Goal: Task Accomplishment & Management: Complete application form

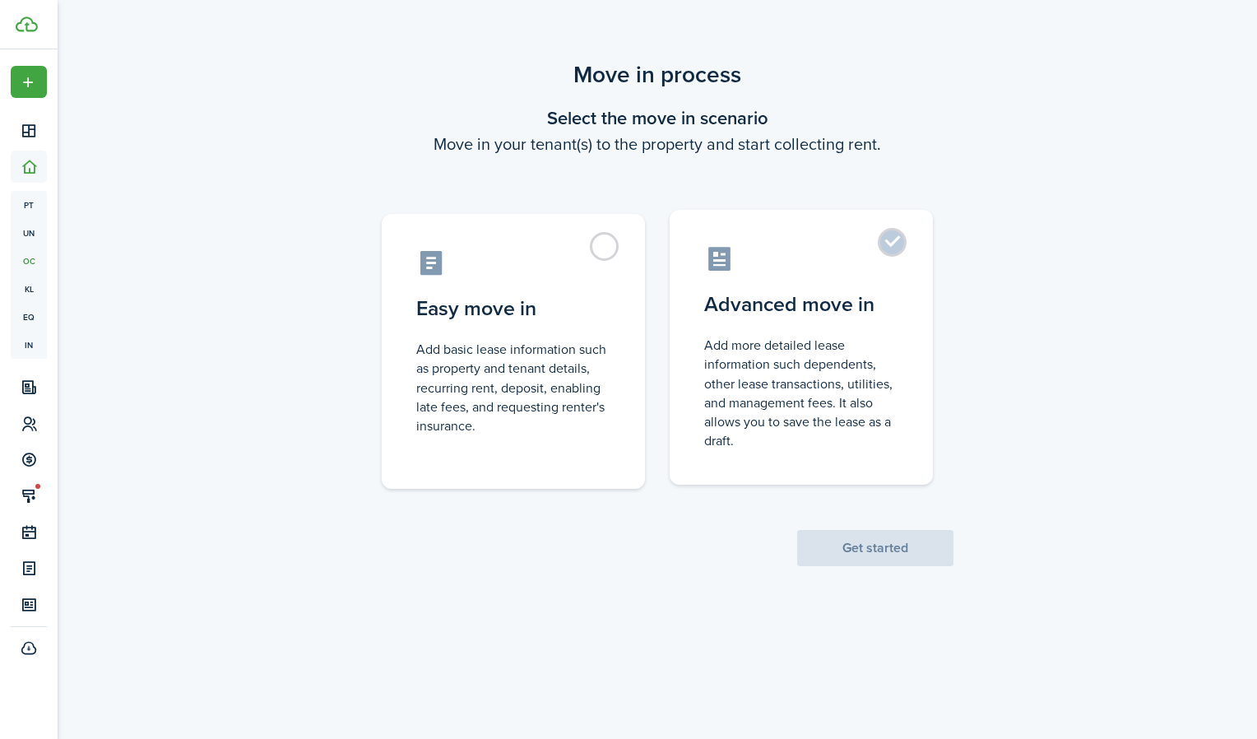
click at [875, 342] on control-radio-card-description "Add more detailed lease information such dependents, other lease transactions, …" at bounding box center [801, 393] width 194 height 114
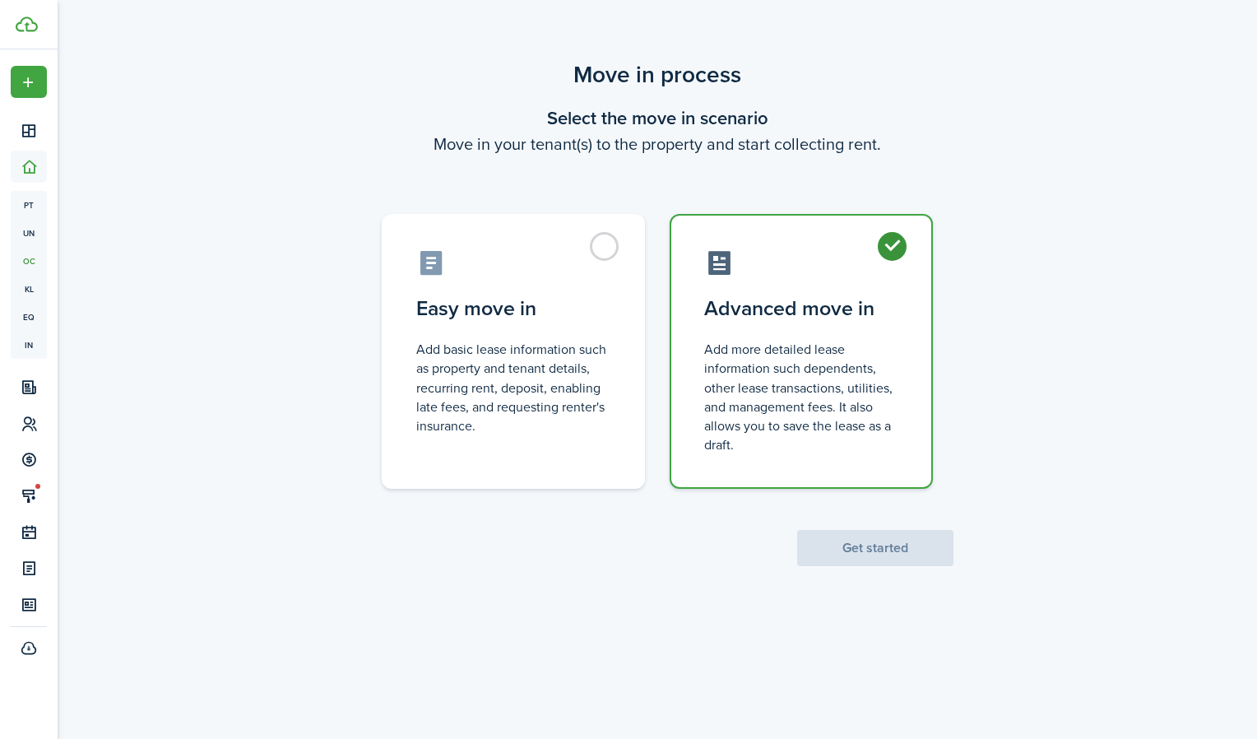
radio input "true"
click at [878, 536] on button "Get started" at bounding box center [875, 548] width 156 height 36
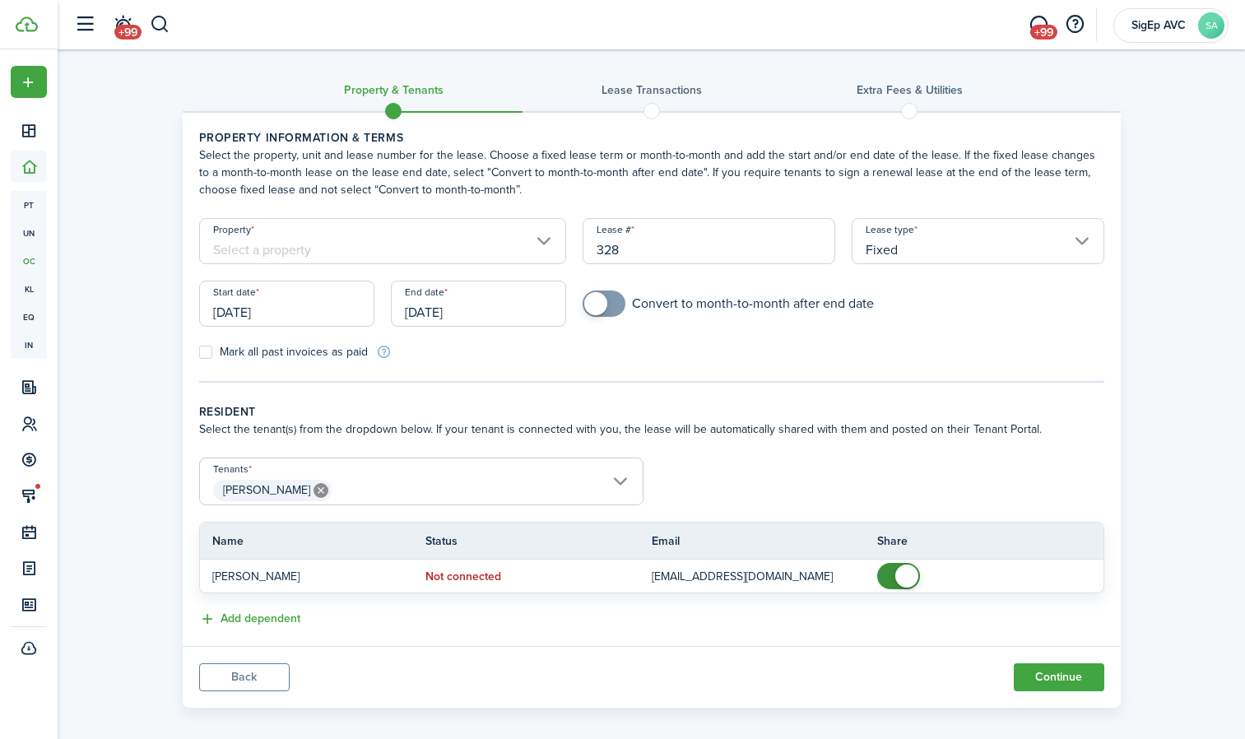
click at [526, 228] on input "Property" at bounding box center [383, 241] width 368 height 46
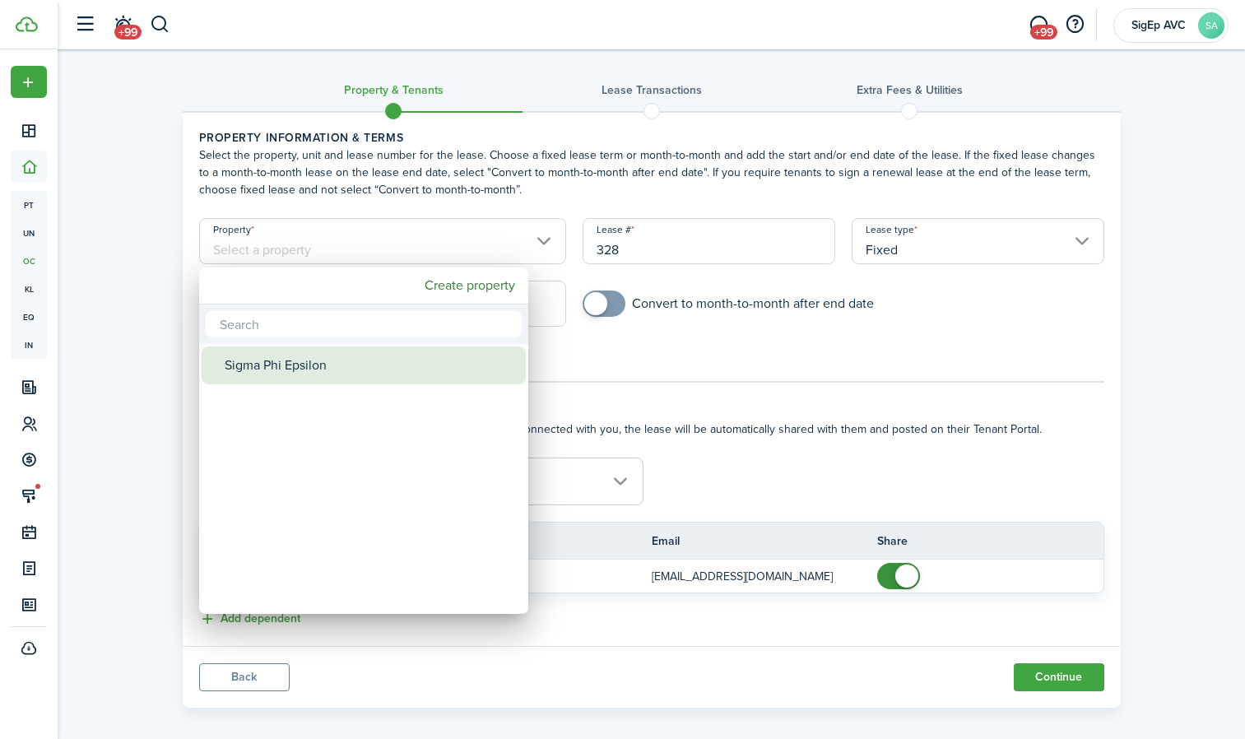
click at [412, 358] on div "Sigma Phi Epsilon" at bounding box center [370, 365] width 291 height 38
type input "Sigma Phi Epsilon"
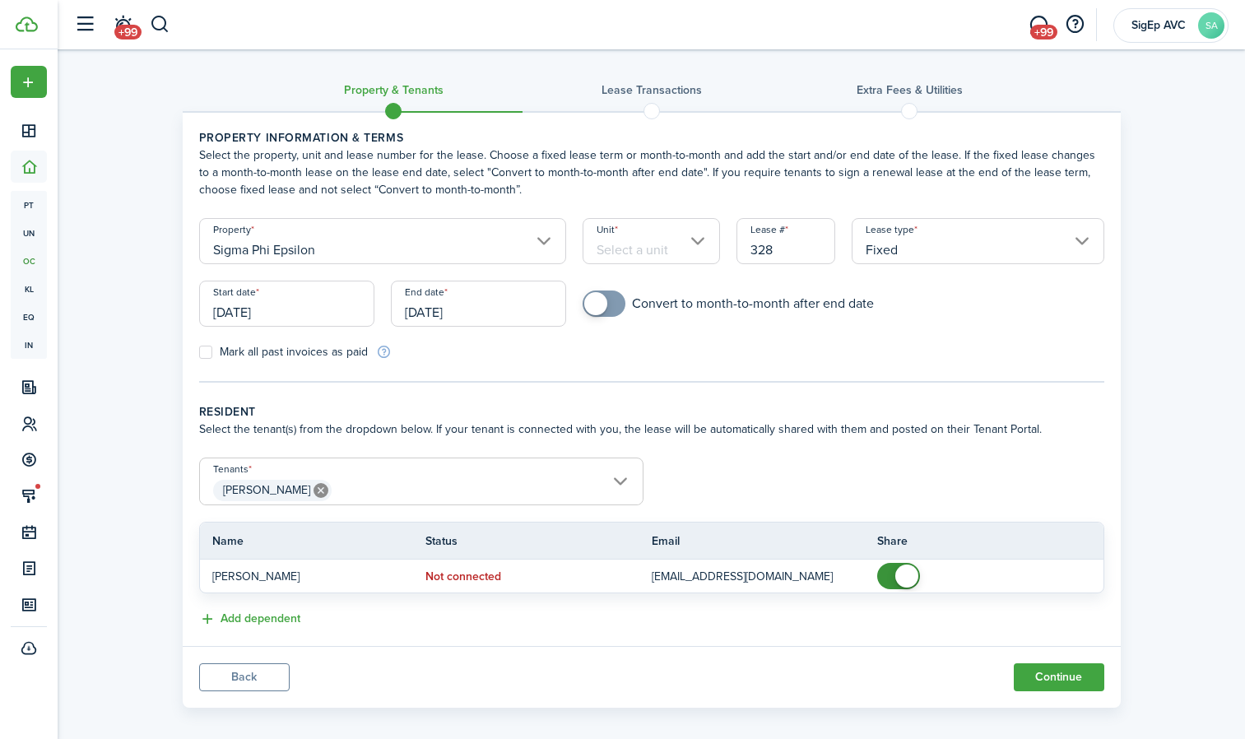
click at [698, 252] on input "Unit" at bounding box center [650, 241] width 137 height 46
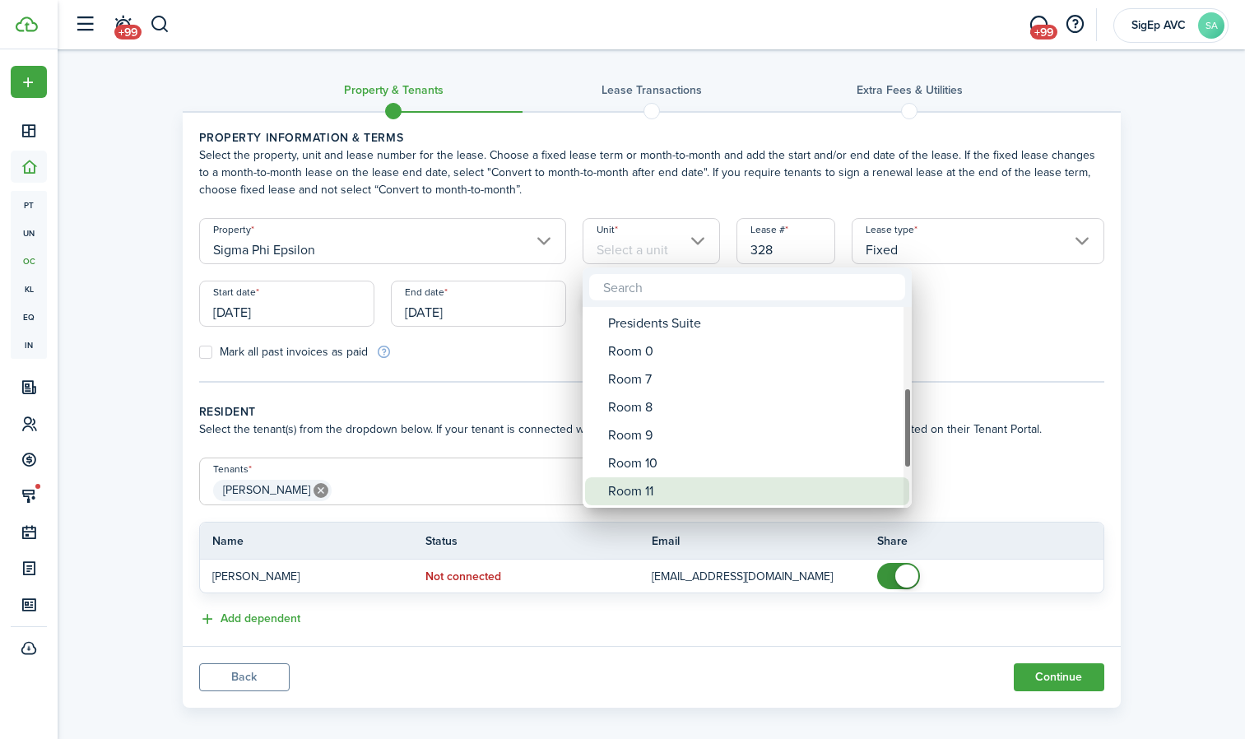
click at [679, 485] on div "Room 11" at bounding box center [753, 491] width 291 height 28
type input "Room 11"
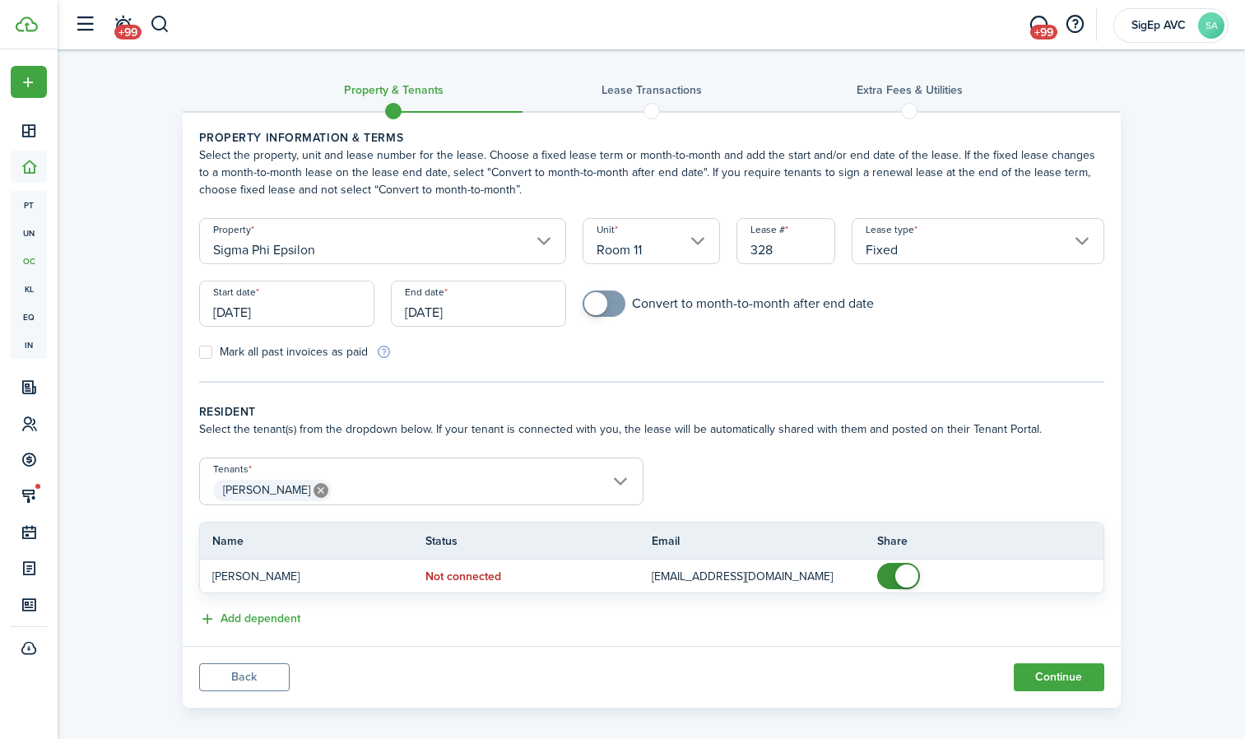
click at [343, 295] on input "[DATE]" at bounding box center [286, 304] width 175 height 46
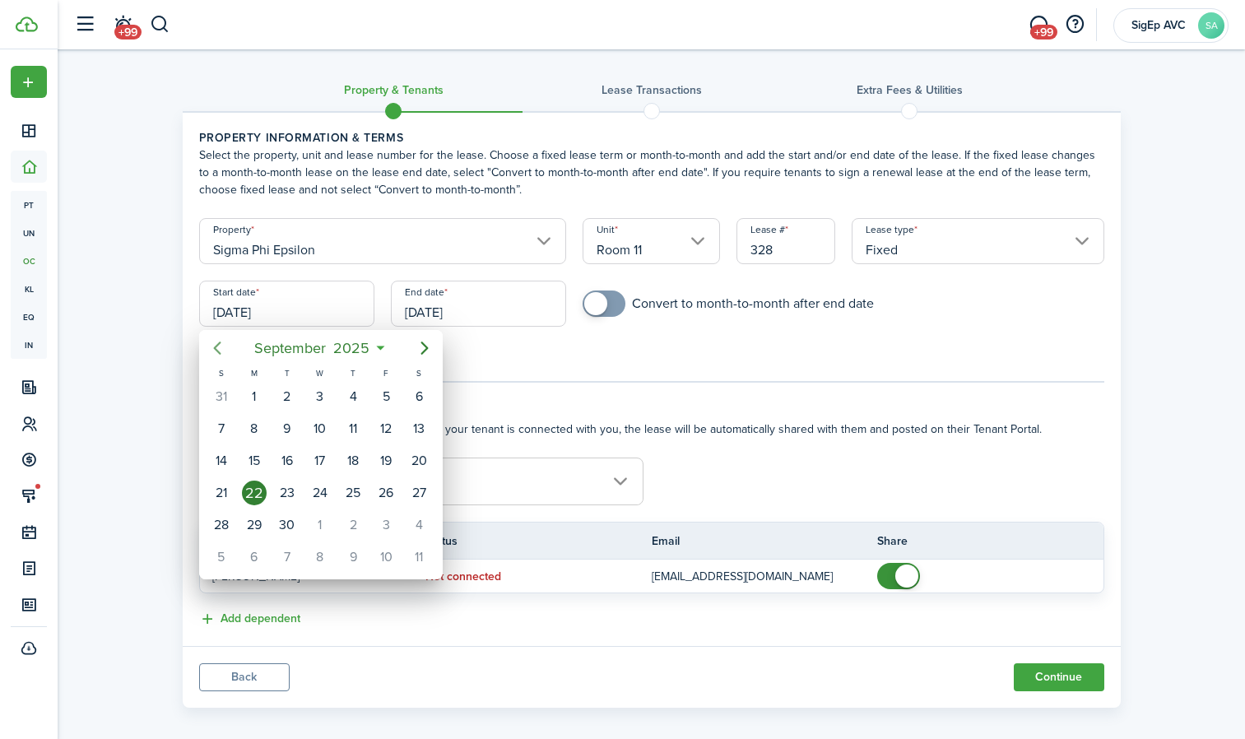
click at [220, 355] on icon "Previous page" at bounding box center [217, 348] width 20 height 20
click at [222, 348] on icon "Previous page" at bounding box center [217, 348] width 20 height 20
click at [254, 459] on div "11" at bounding box center [254, 460] width 25 height 25
type input "[DATE]"
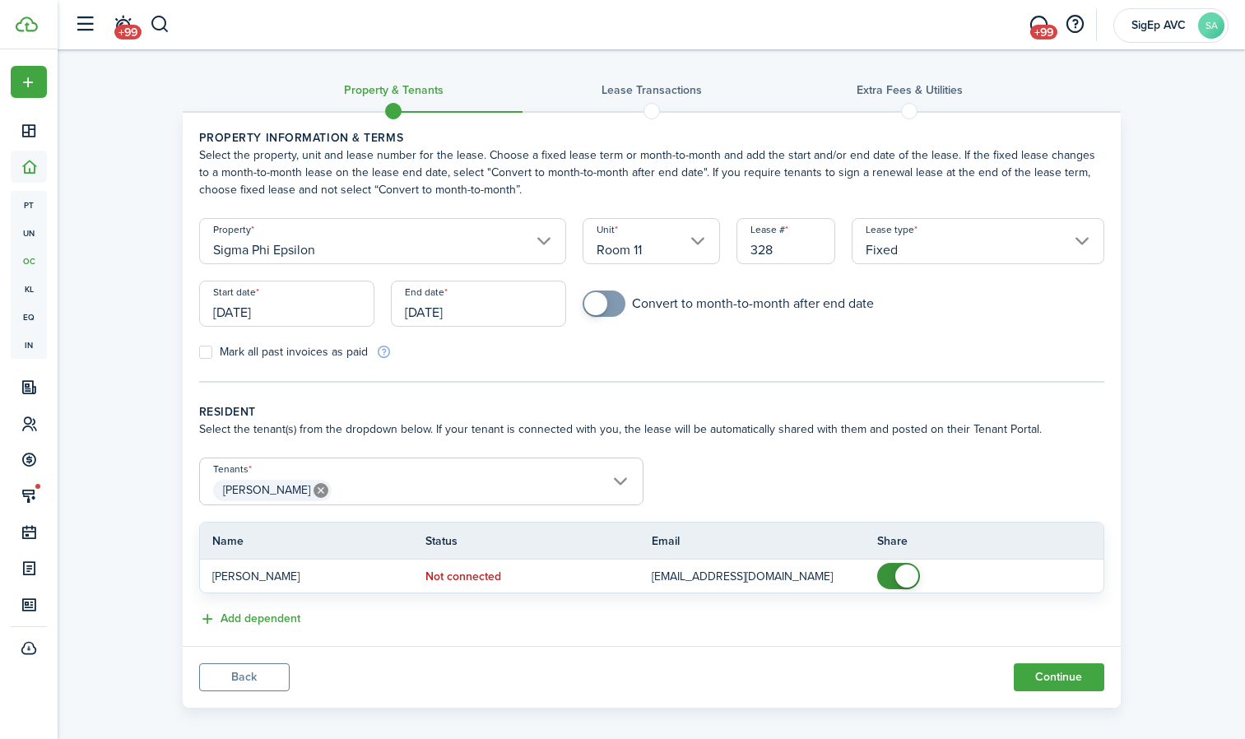
click at [499, 317] on input "[DATE]" at bounding box center [478, 304] width 175 height 46
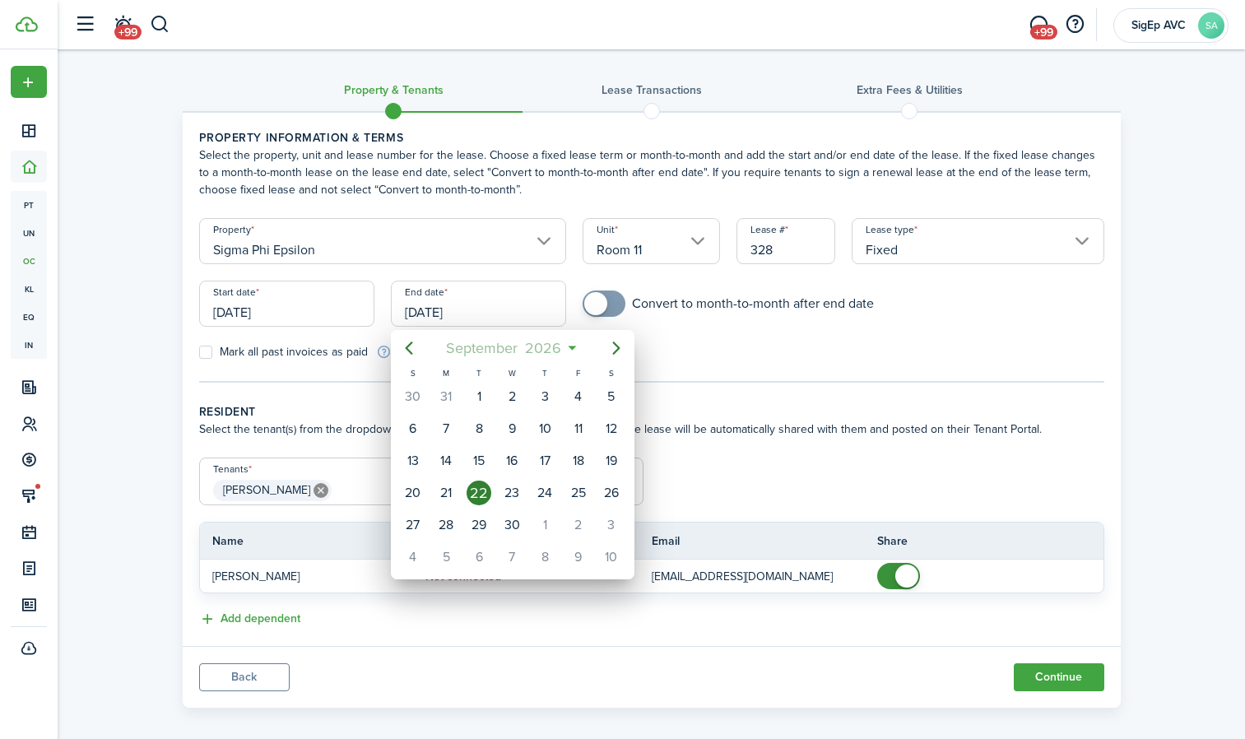
click at [482, 345] on span "September" at bounding box center [482, 348] width 79 height 30
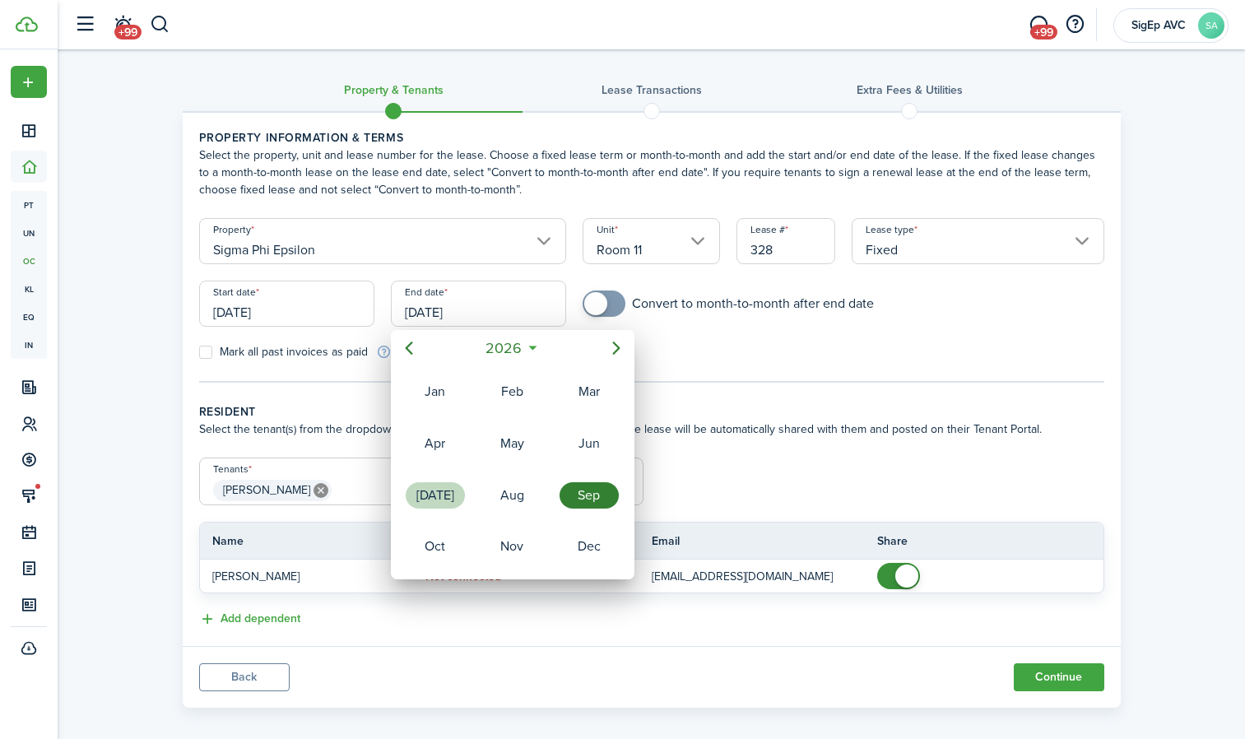
click at [411, 490] on div "[DATE]" at bounding box center [435, 495] width 59 height 26
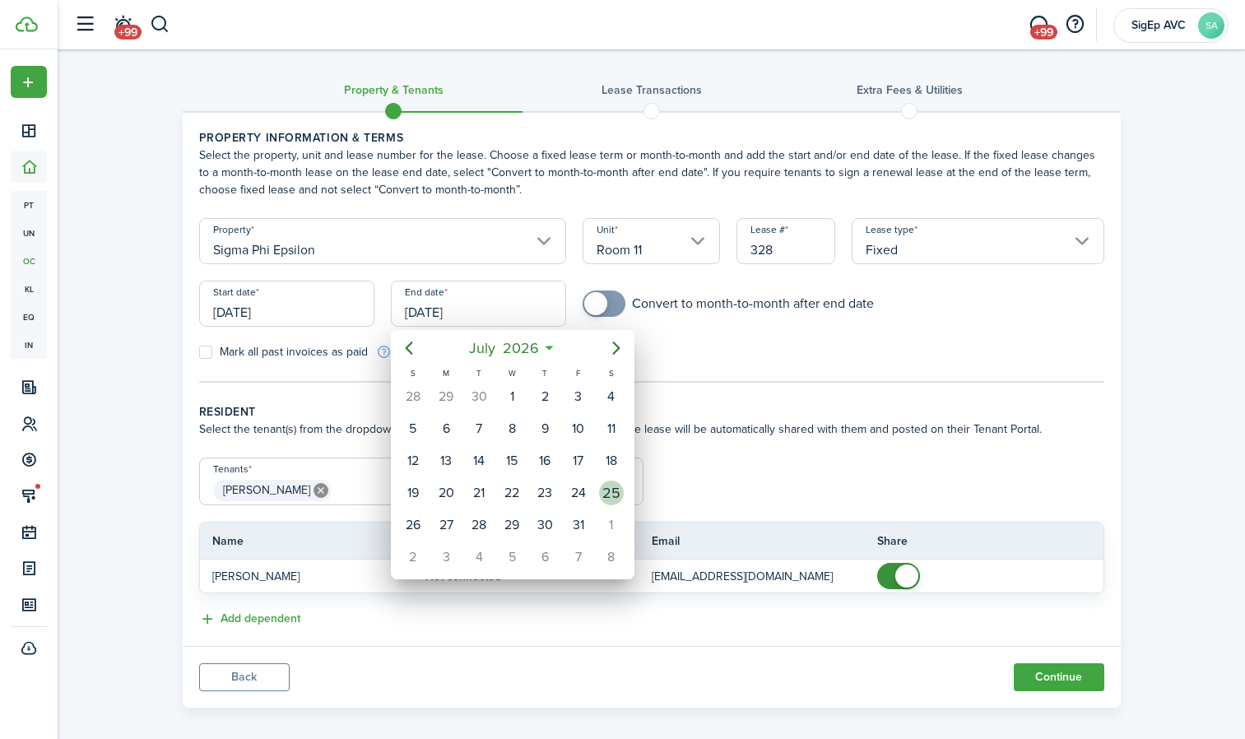
click at [611, 491] on div "25" at bounding box center [611, 492] width 25 height 25
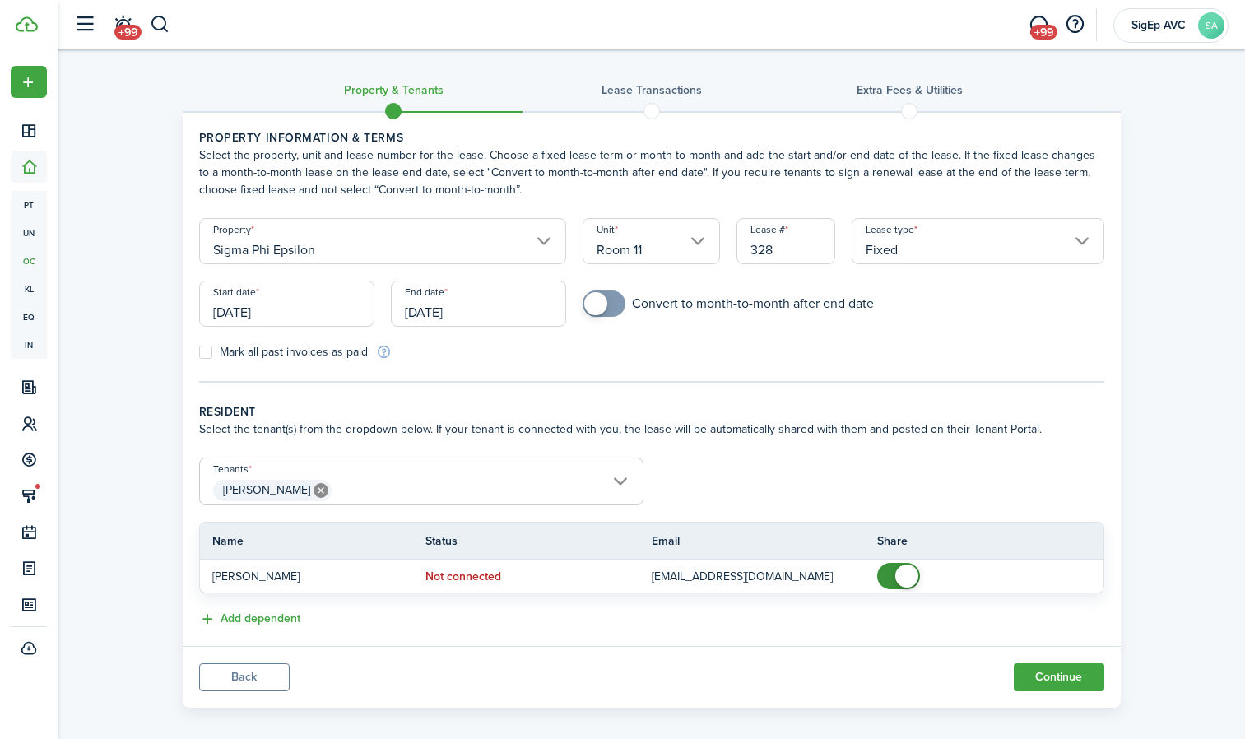
click at [522, 320] on input "[DATE]" at bounding box center [478, 304] width 175 height 46
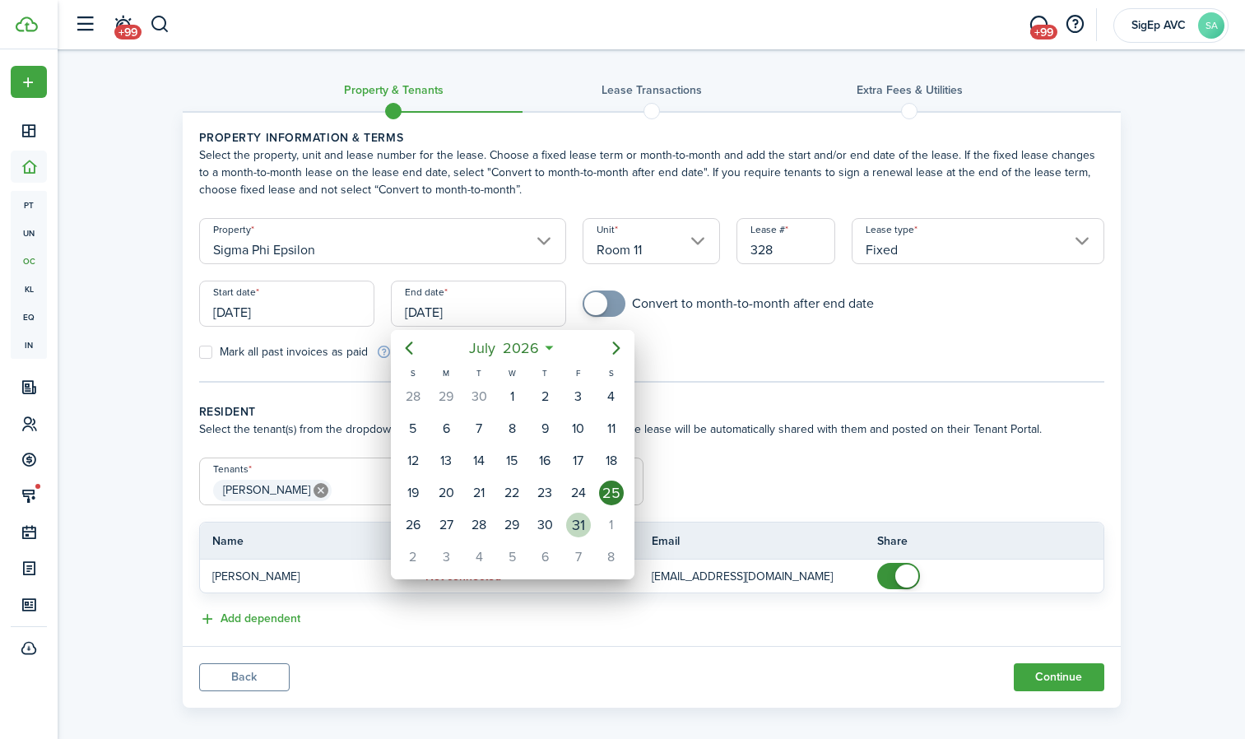
click at [586, 527] on div "31" at bounding box center [578, 525] width 25 height 25
type input "[DATE]"
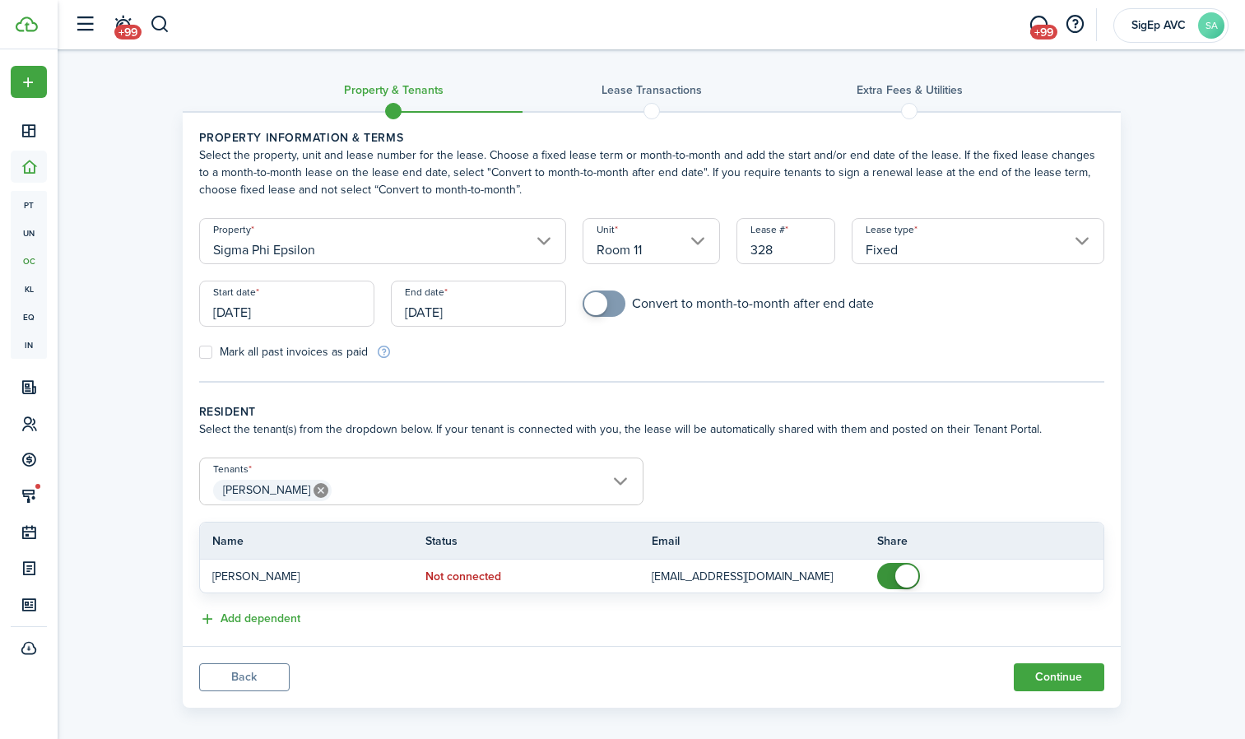
scroll to position [14, 0]
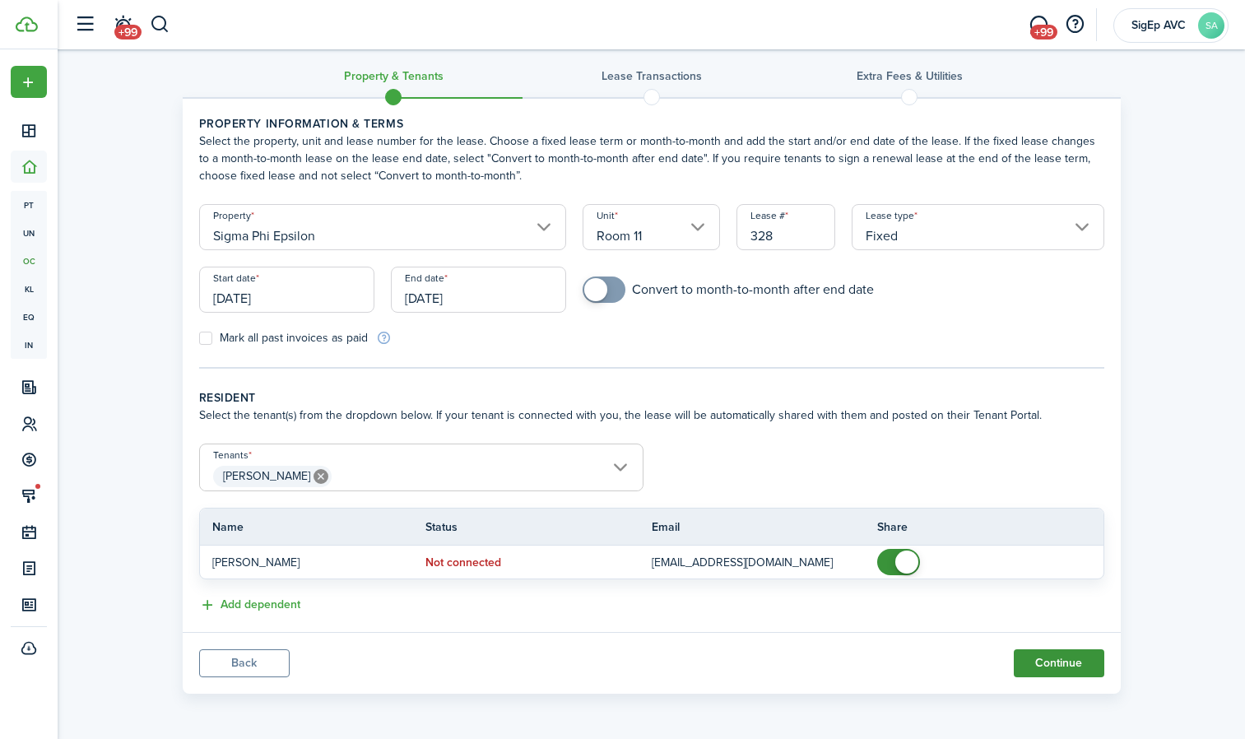
click at [1070, 654] on button "Continue" at bounding box center [1059, 663] width 90 height 28
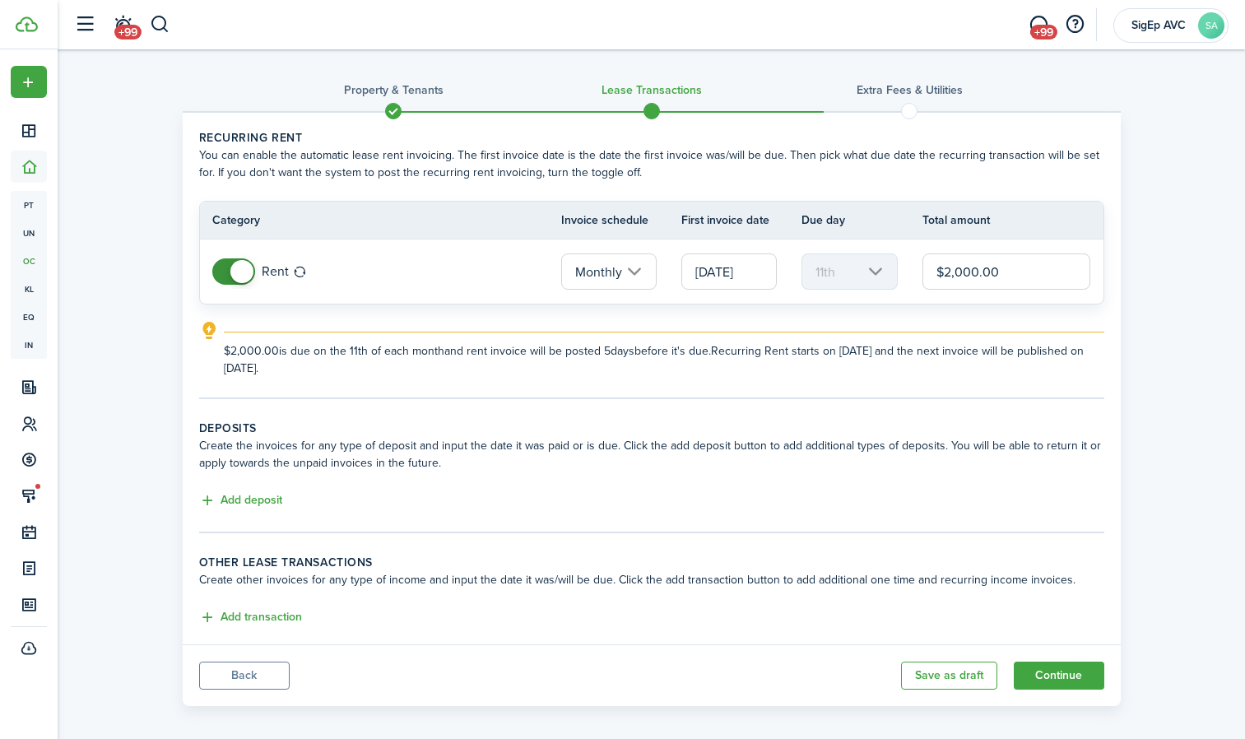
click at [244, 273] on span at bounding box center [241, 271] width 23 height 23
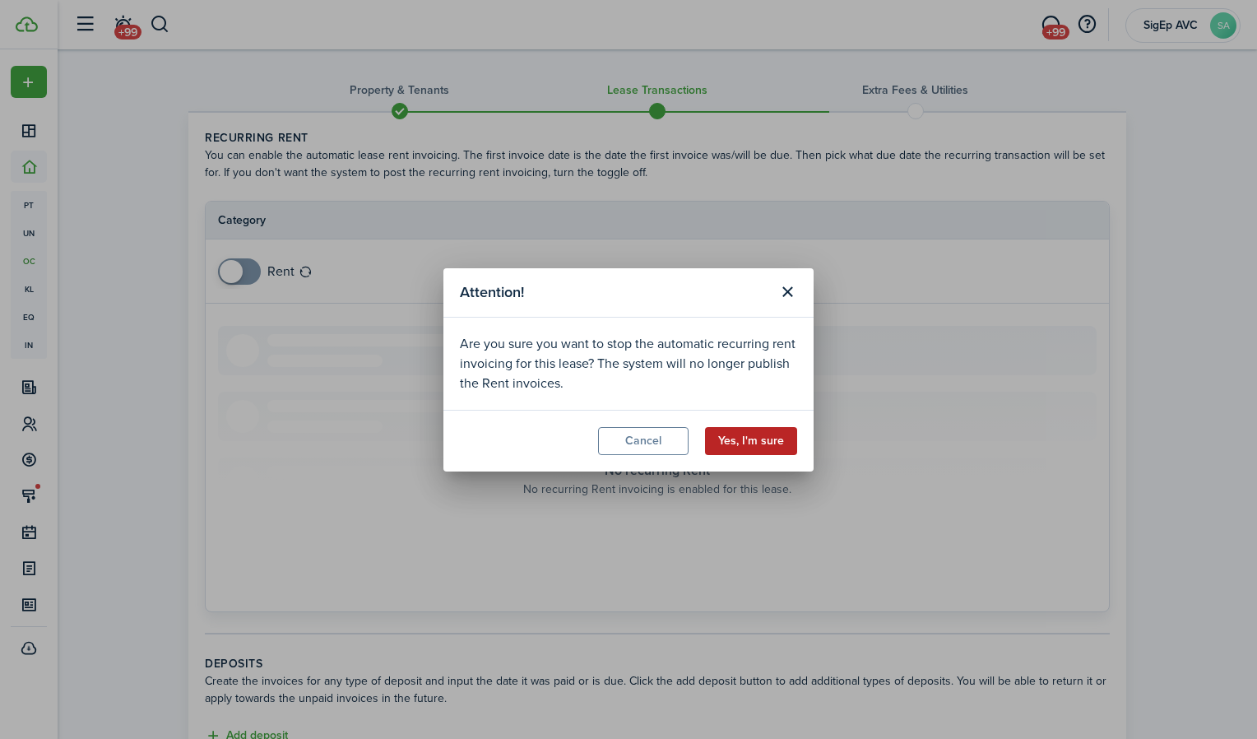
click at [743, 441] on button "Yes, I'm sure" at bounding box center [751, 441] width 92 height 28
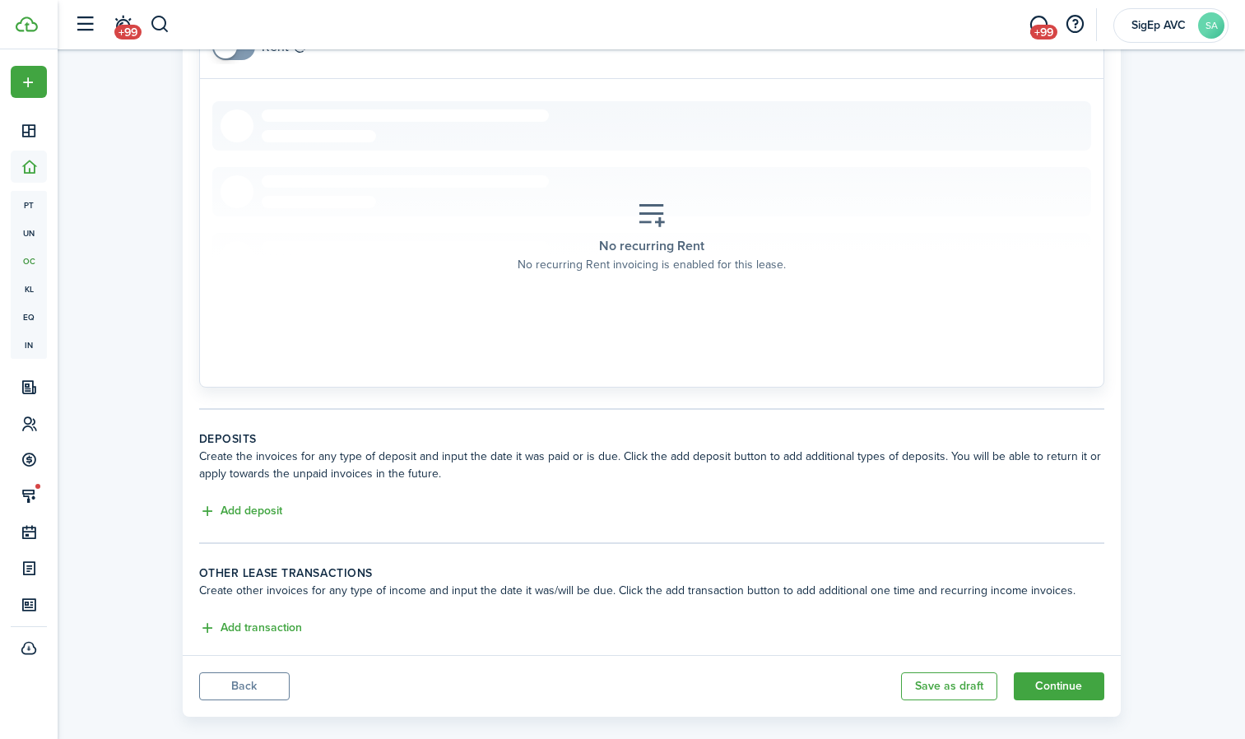
scroll to position [248, 0]
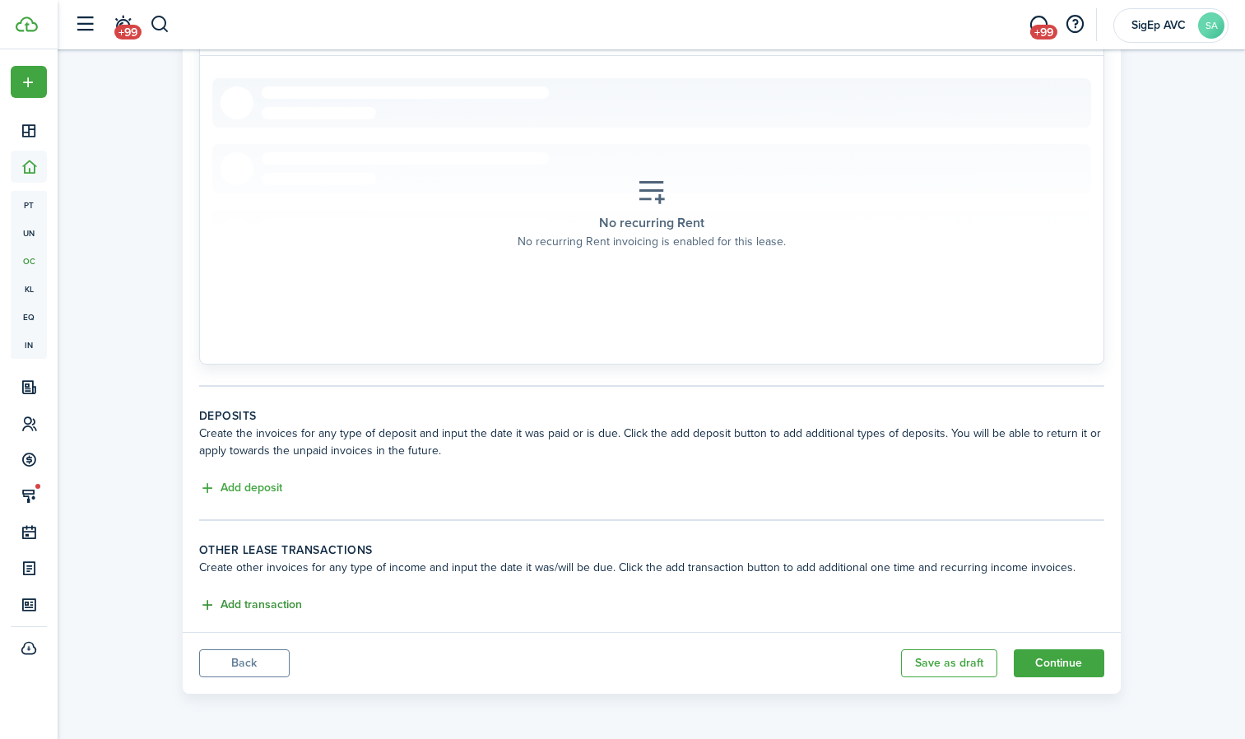
click at [276, 605] on button "Add transaction" at bounding box center [250, 605] width 103 height 19
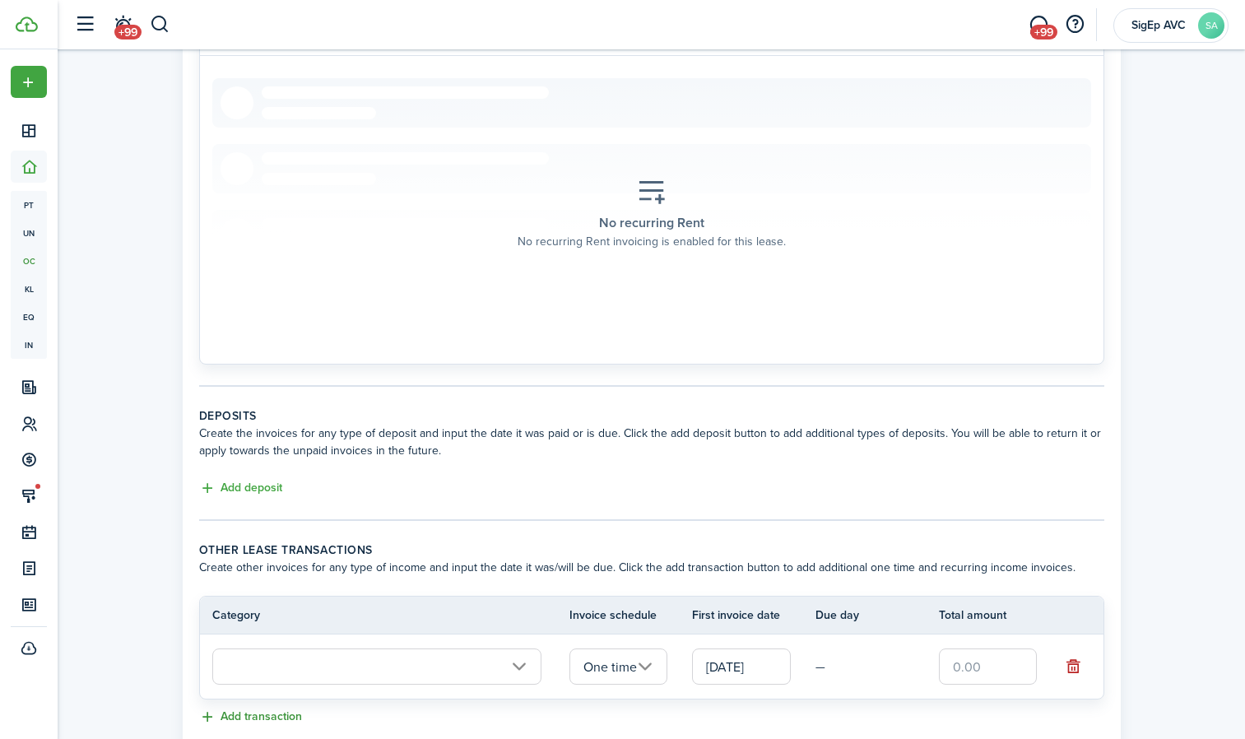
scroll to position [360, 0]
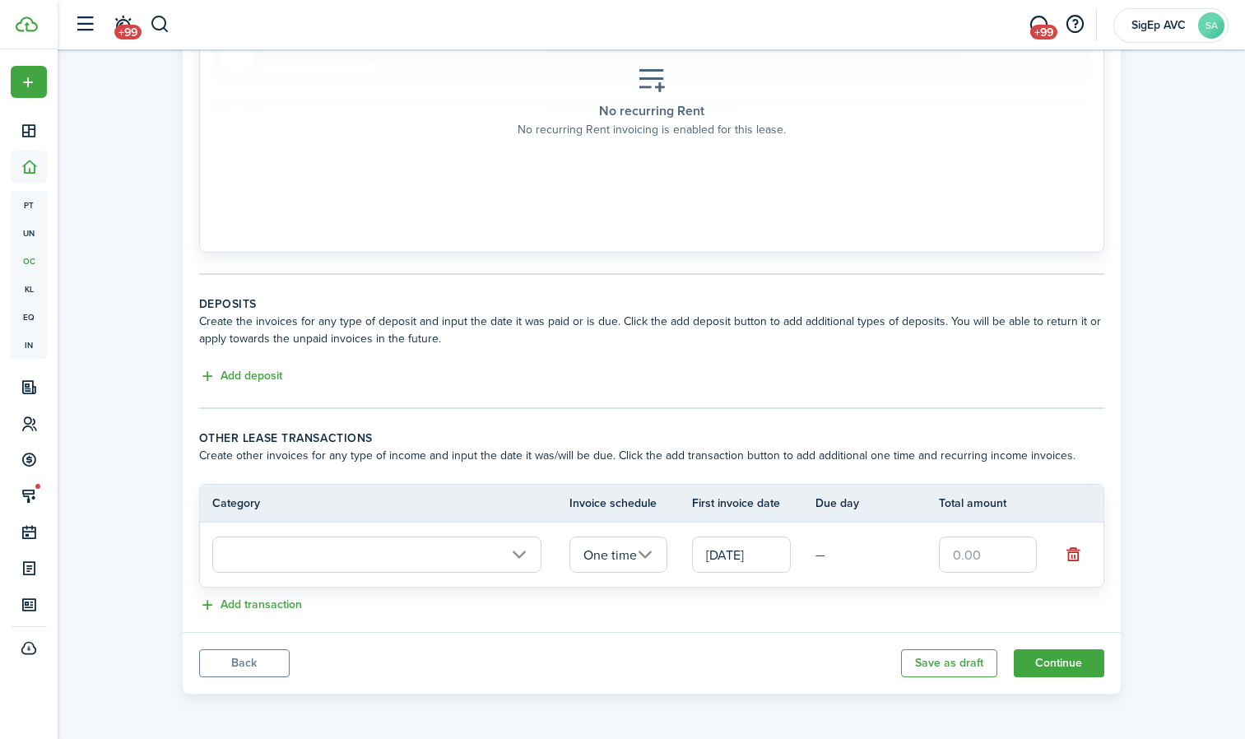
click at [429, 549] on input "text" at bounding box center [376, 554] width 329 height 36
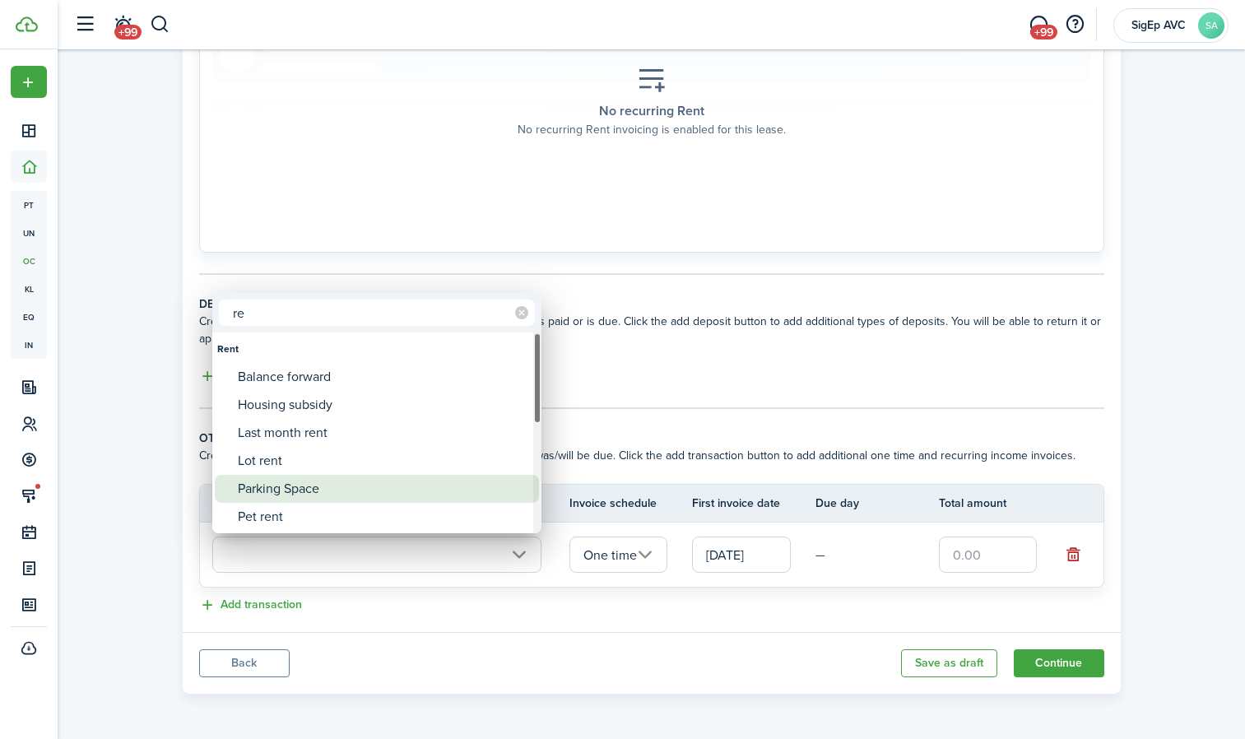
type input "r"
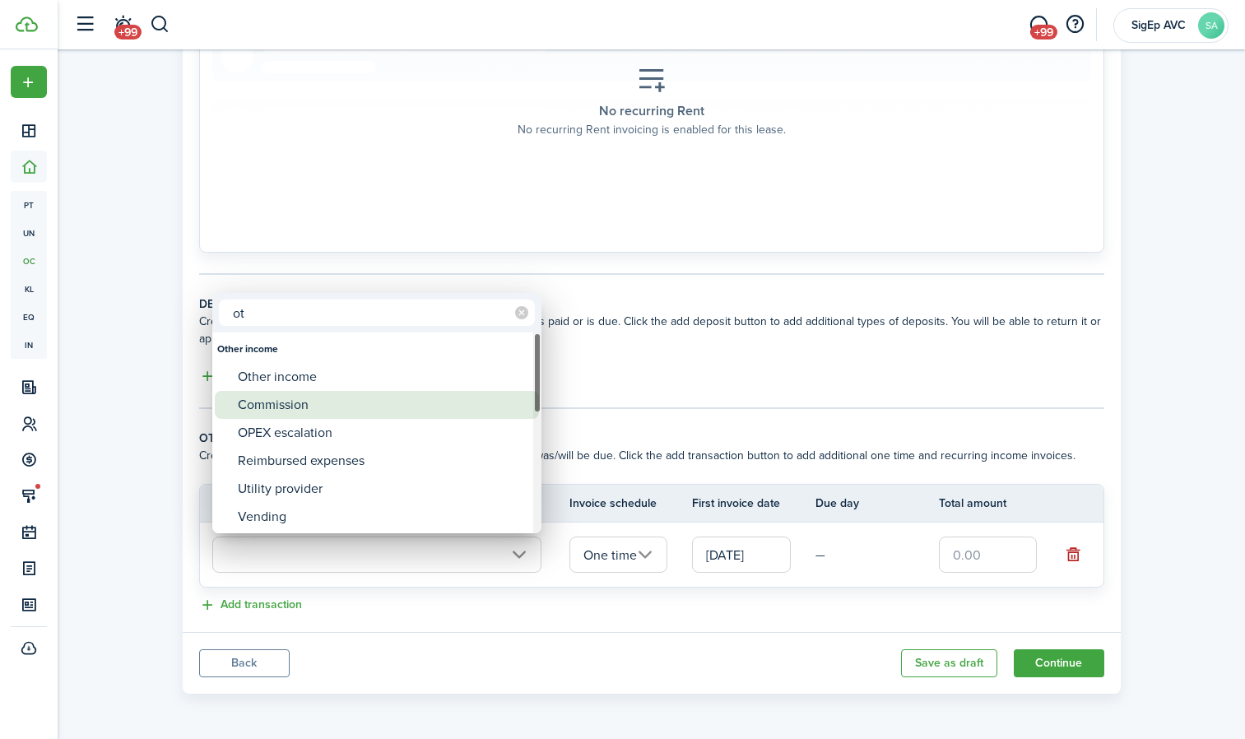
type input "o"
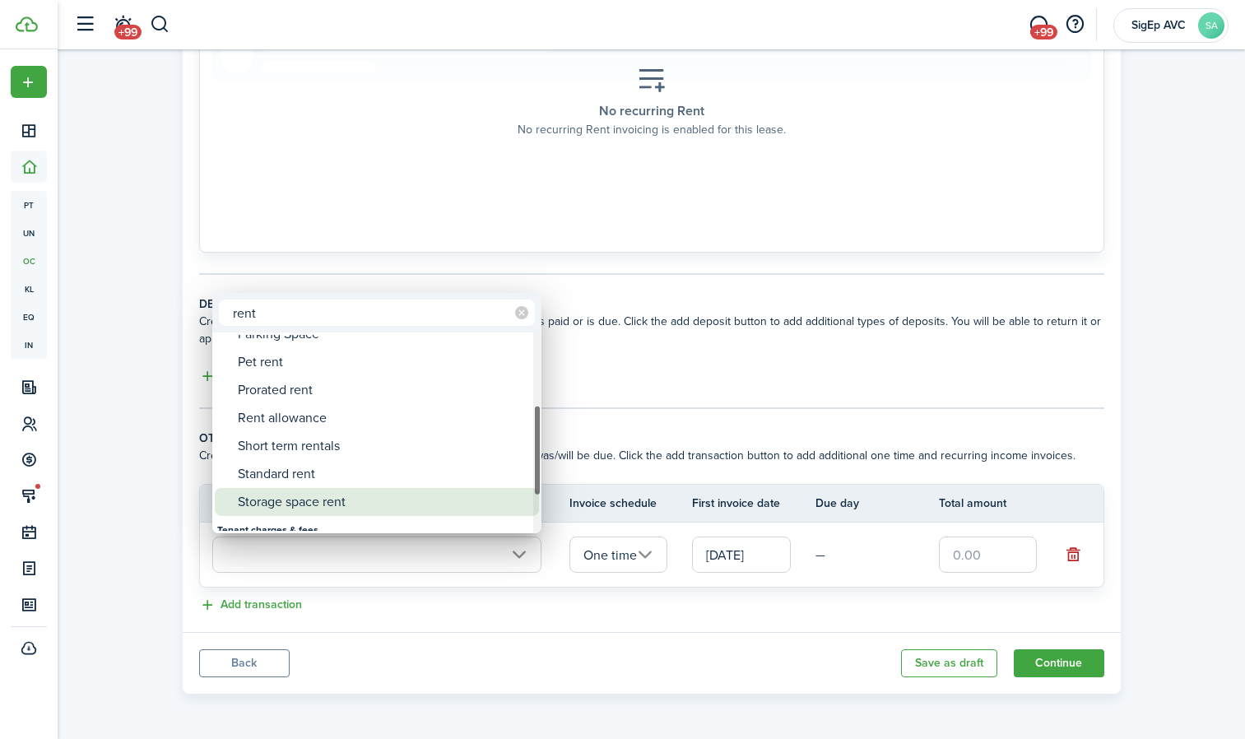
type input "rent"
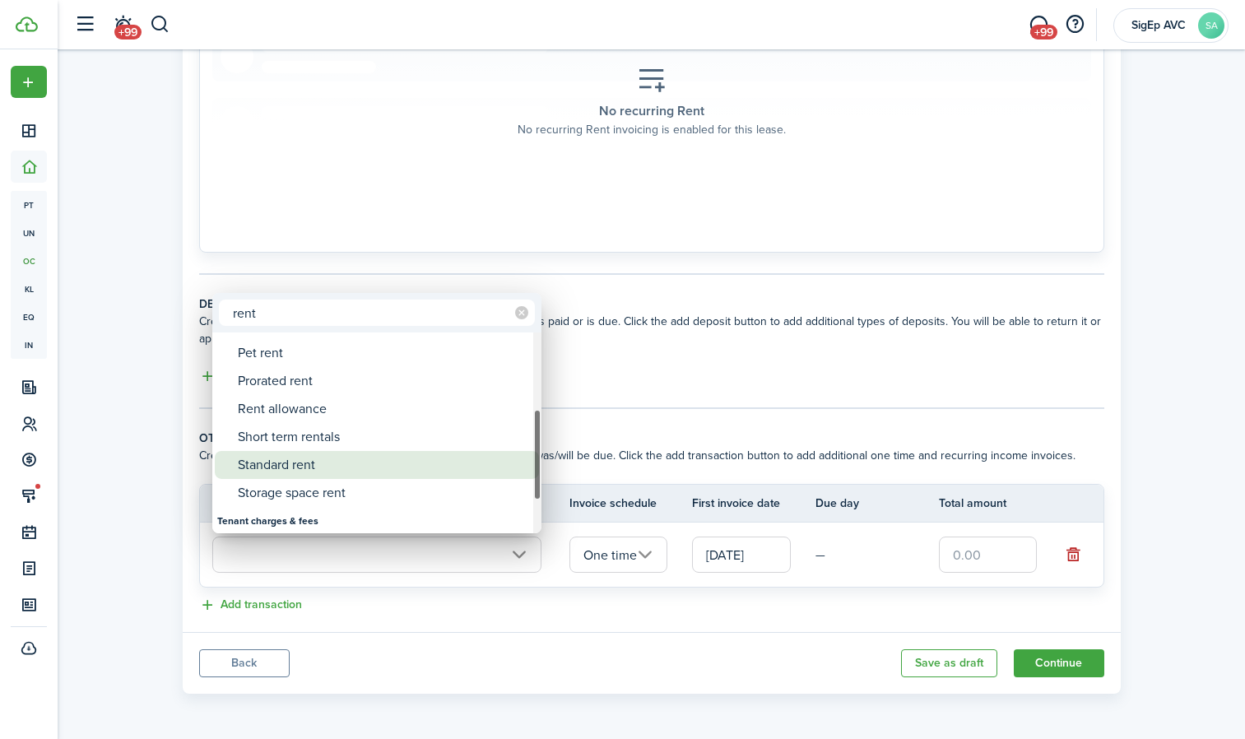
click at [337, 463] on div "Standard rent" at bounding box center [383, 465] width 291 height 28
click at [337, 463] on div "Standard rent" at bounding box center [383, 461] width 291 height 28
type input "Rent / Standard rent"
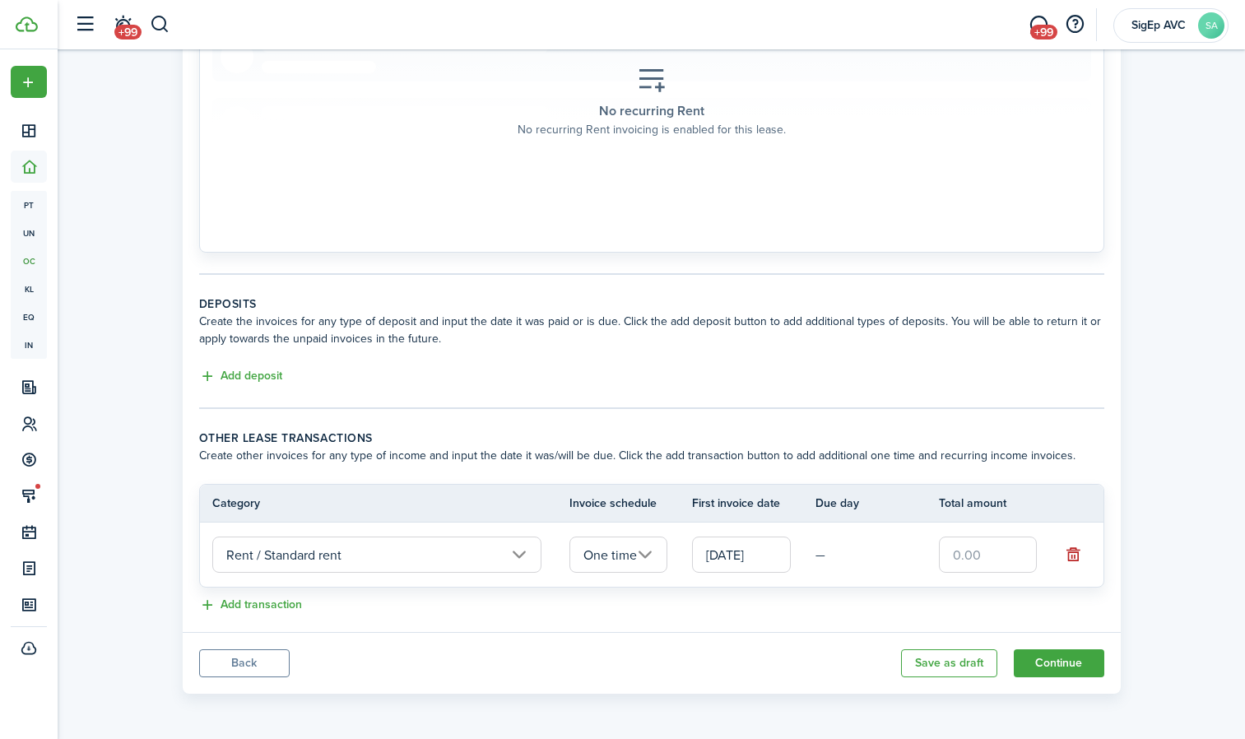
click at [729, 554] on input "[DATE]" at bounding box center [741, 554] width 99 height 36
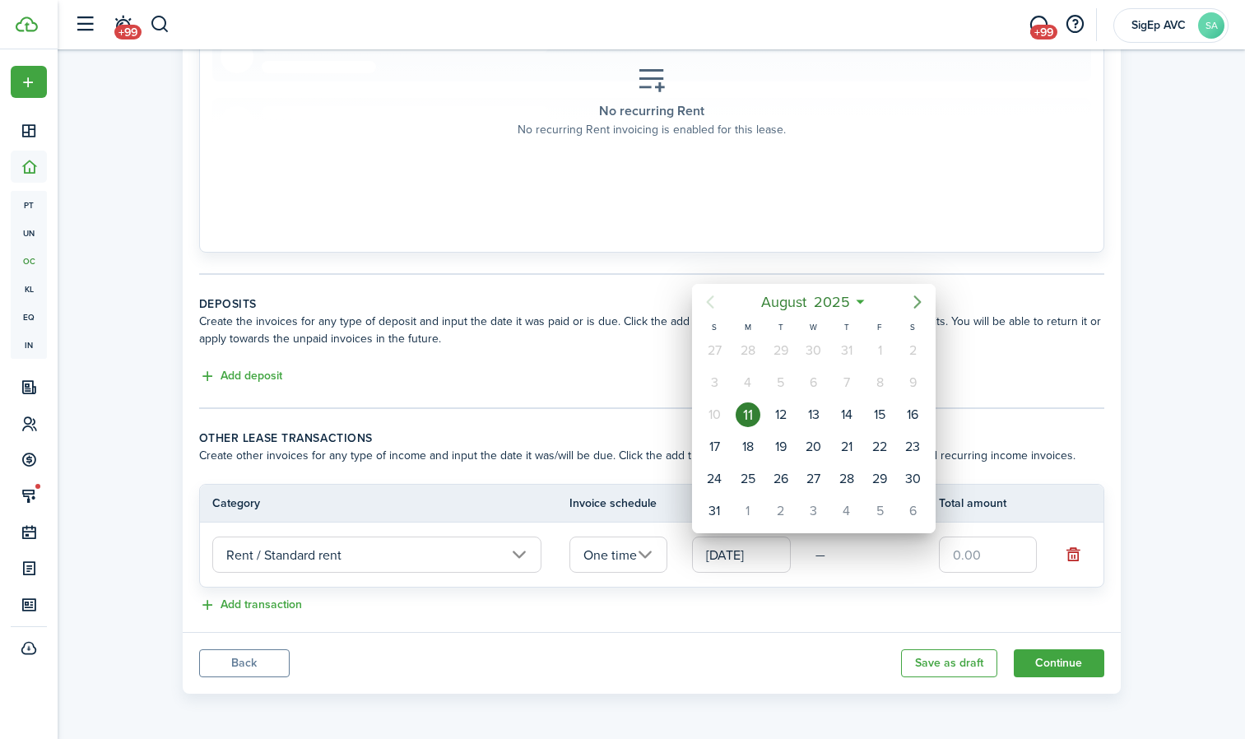
click at [919, 302] on icon "Next page" at bounding box center [917, 302] width 20 height 20
click at [754, 350] on div "1" at bounding box center [748, 350] width 25 height 25
type input "[DATE]"
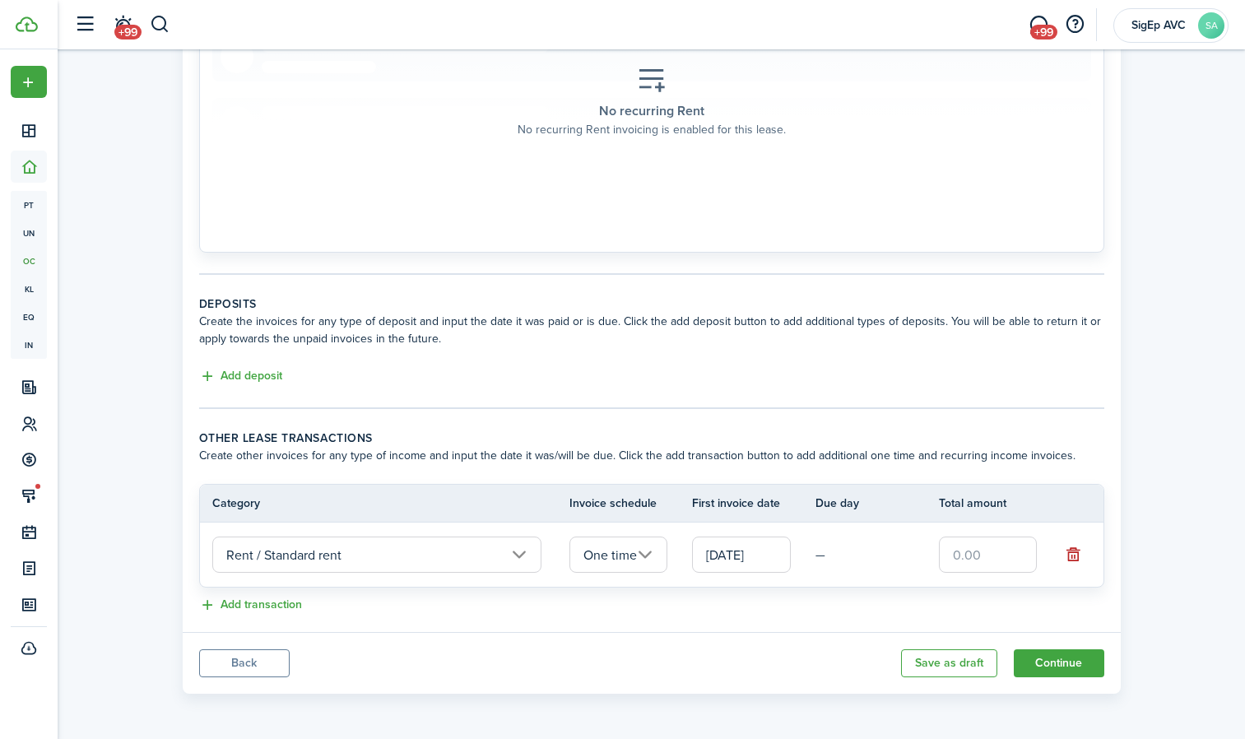
click at [969, 546] on input "text" at bounding box center [988, 554] width 99 height 36
type input "$3,450.00"
click at [289, 606] on button "Add transaction" at bounding box center [250, 605] width 103 height 19
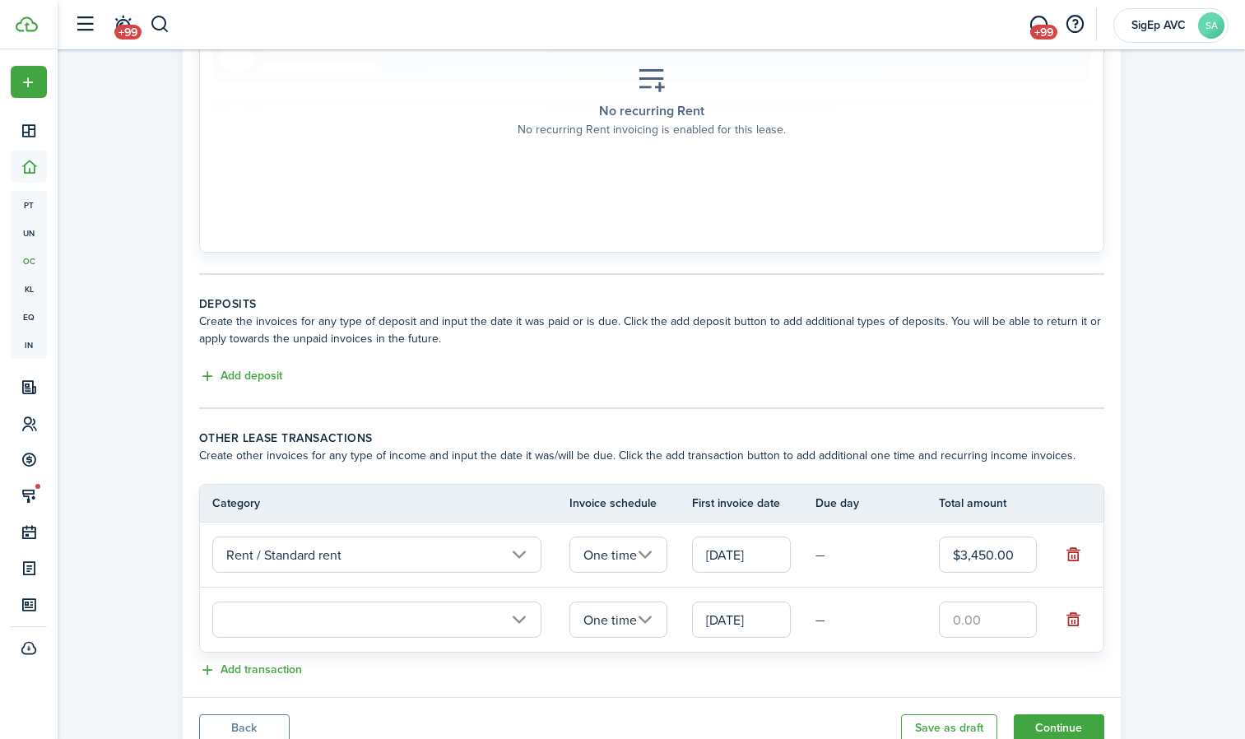
click at [290, 619] on input "text" at bounding box center [376, 619] width 329 height 36
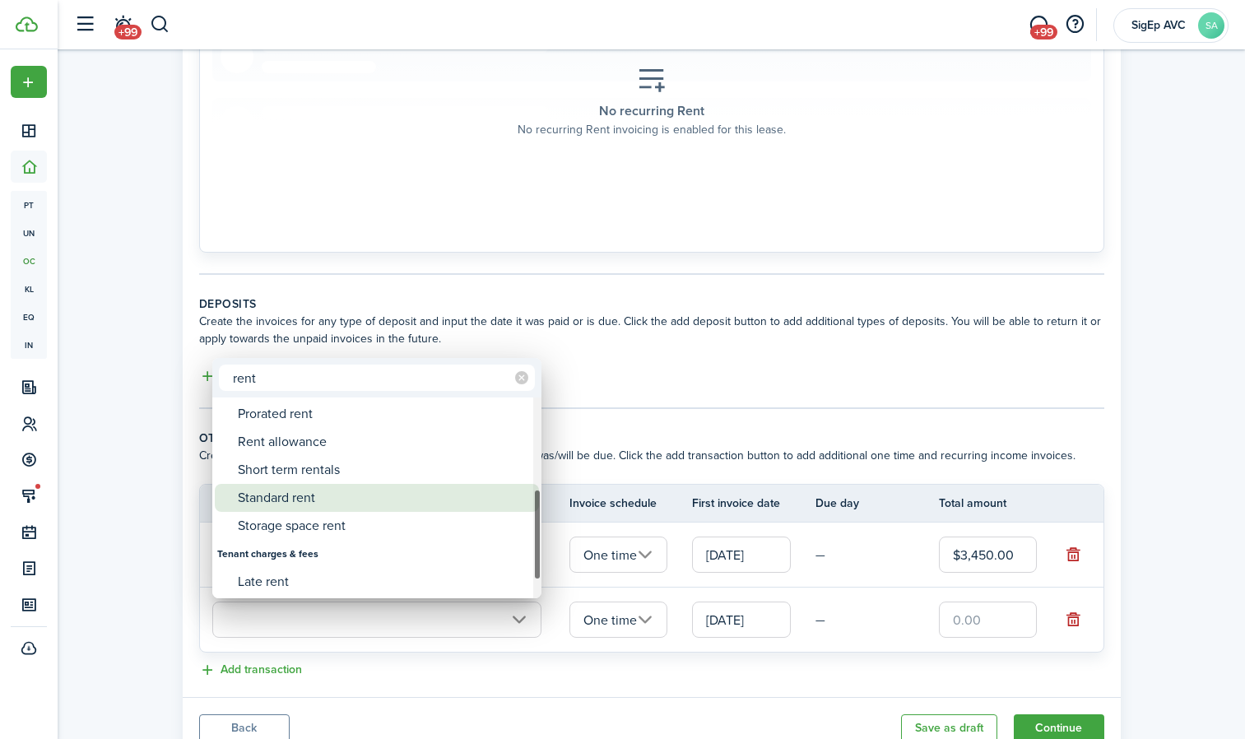
type input "rent"
click at [338, 503] on div "Standard rent" at bounding box center [383, 498] width 291 height 28
type input "Rent / Standard rent"
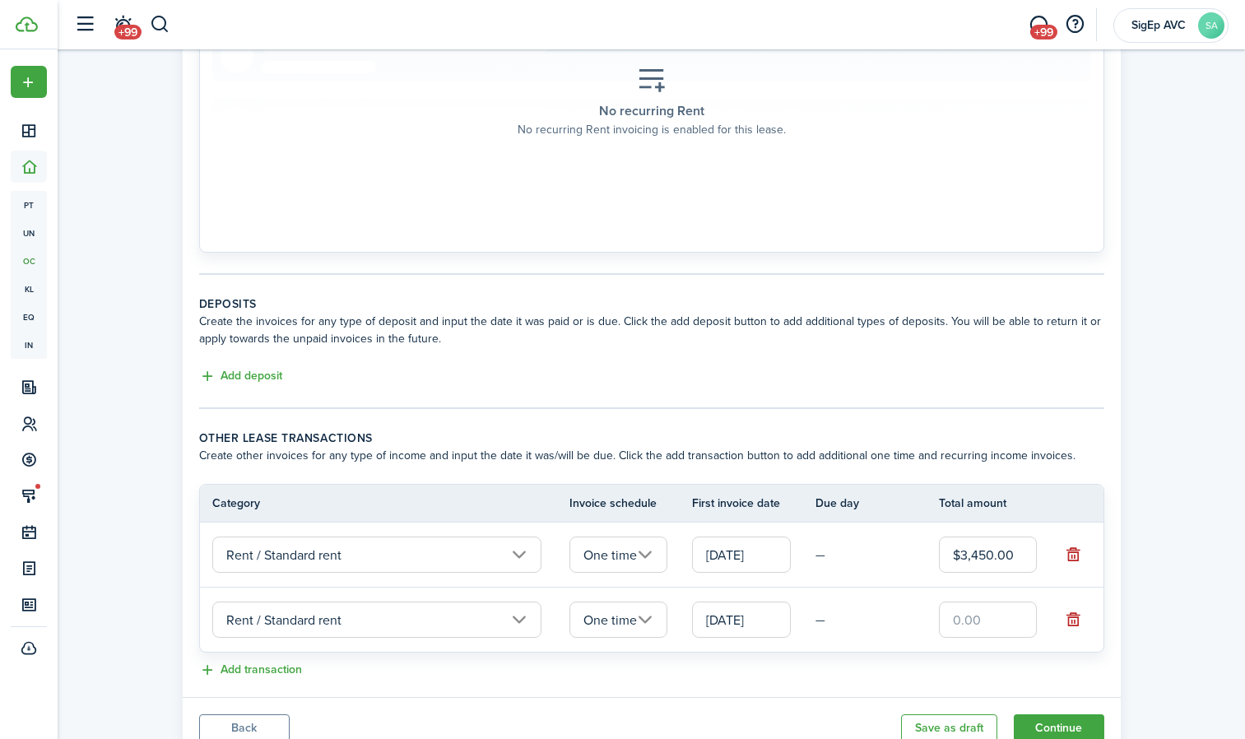
click at [751, 624] on input "[DATE]" at bounding box center [741, 619] width 99 height 36
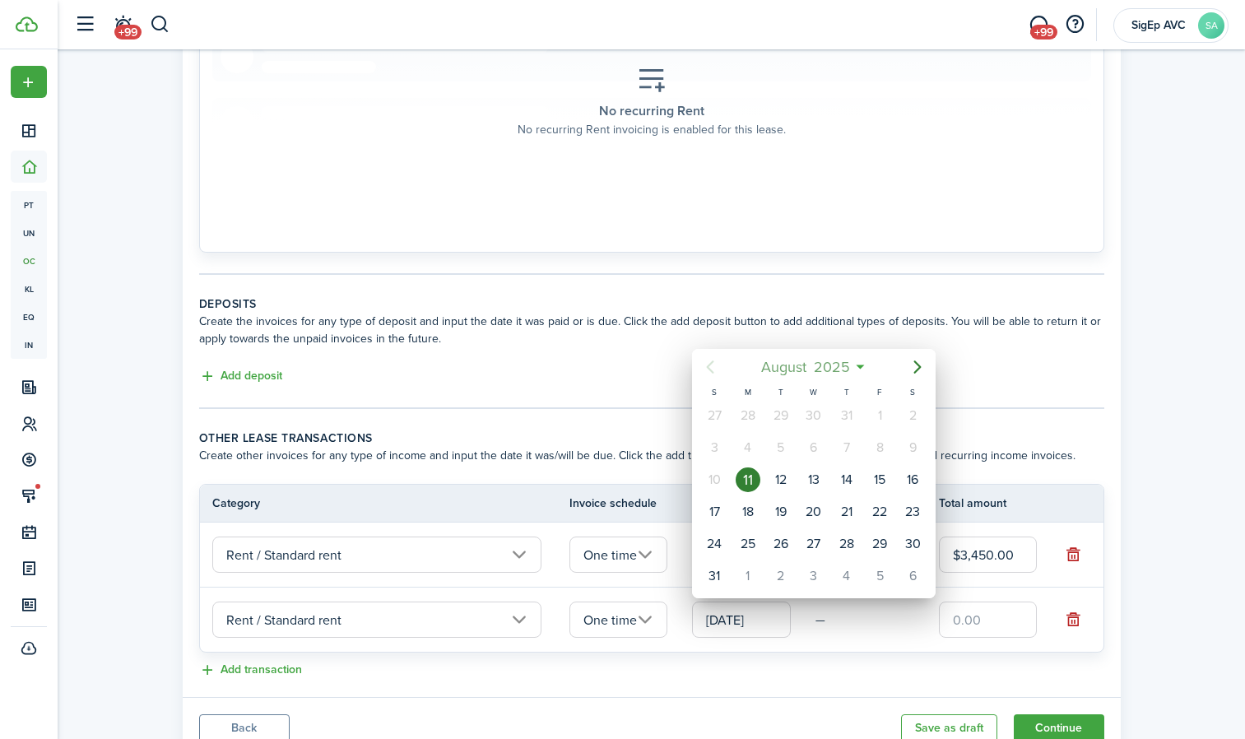
click at [840, 378] on span "2025" at bounding box center [832, 367] width 44 height 30
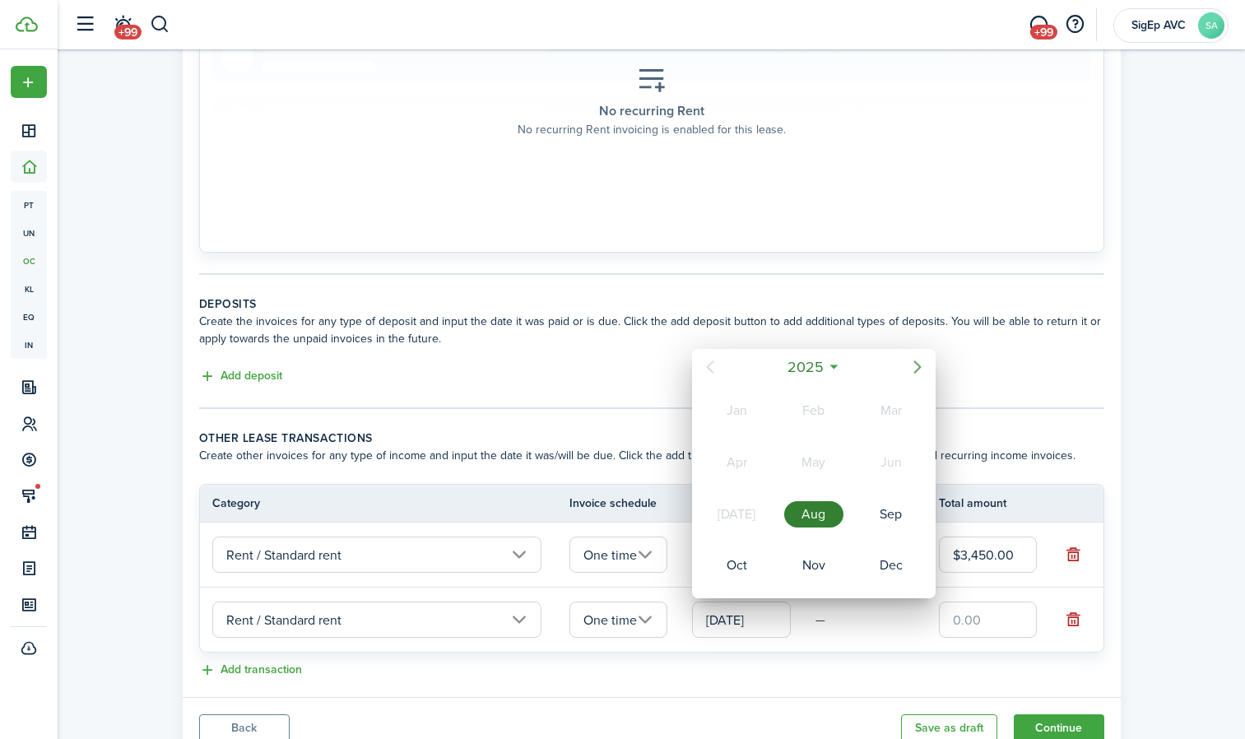
click at [922, 370] on icon "Next page" at bounding box center [917, 367] width 20 height 20
click at [811, 406] on div "Feb" at bounding box center [813, 410] width 59 height 26
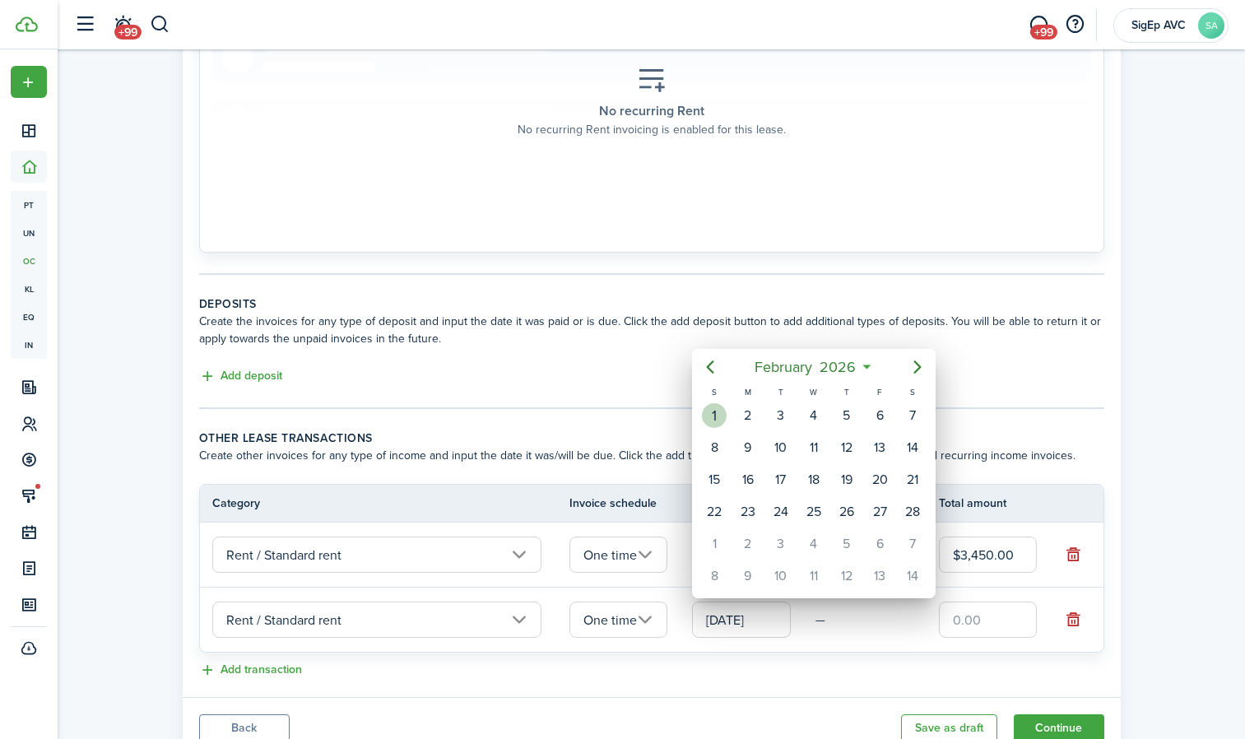
click at [718, 412] on div "1" at bounding box center [714, 415] width 25 height 25
type input "[DATE]"
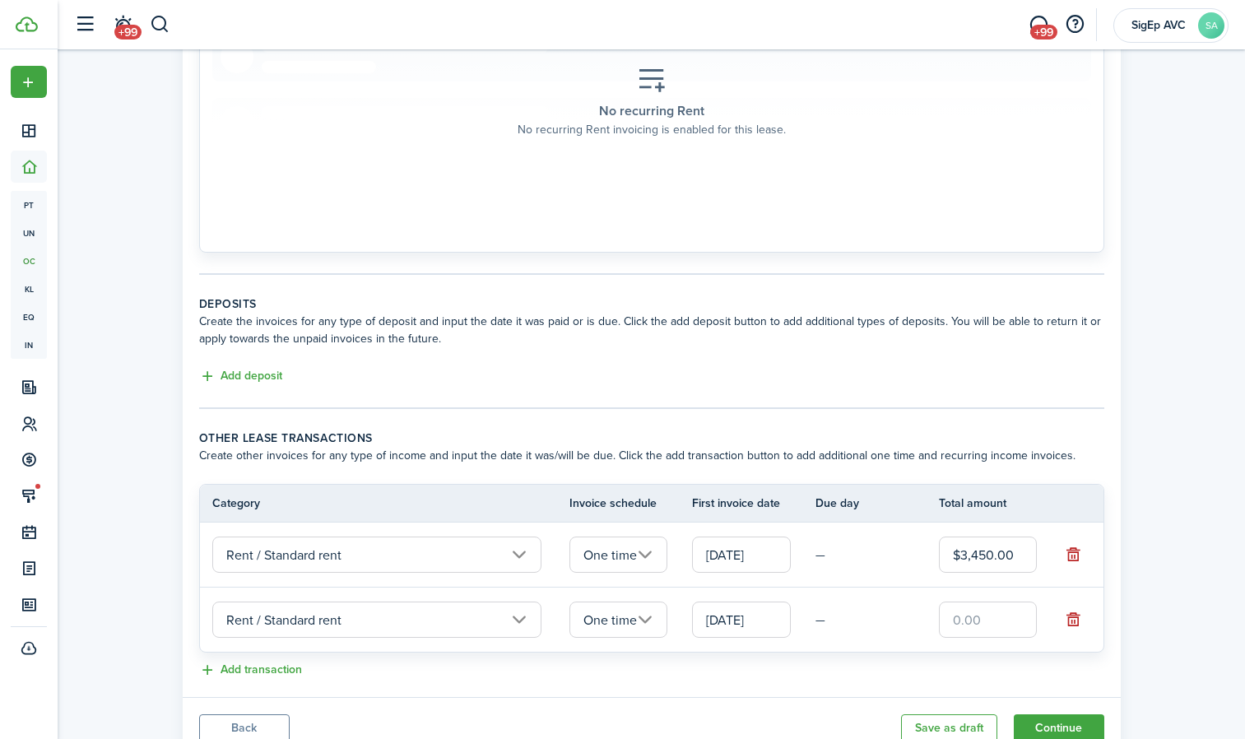
click at [970, 617] on input "text" at bounding box center [988, 619] width 99 height 36
type input "$3,450.00"
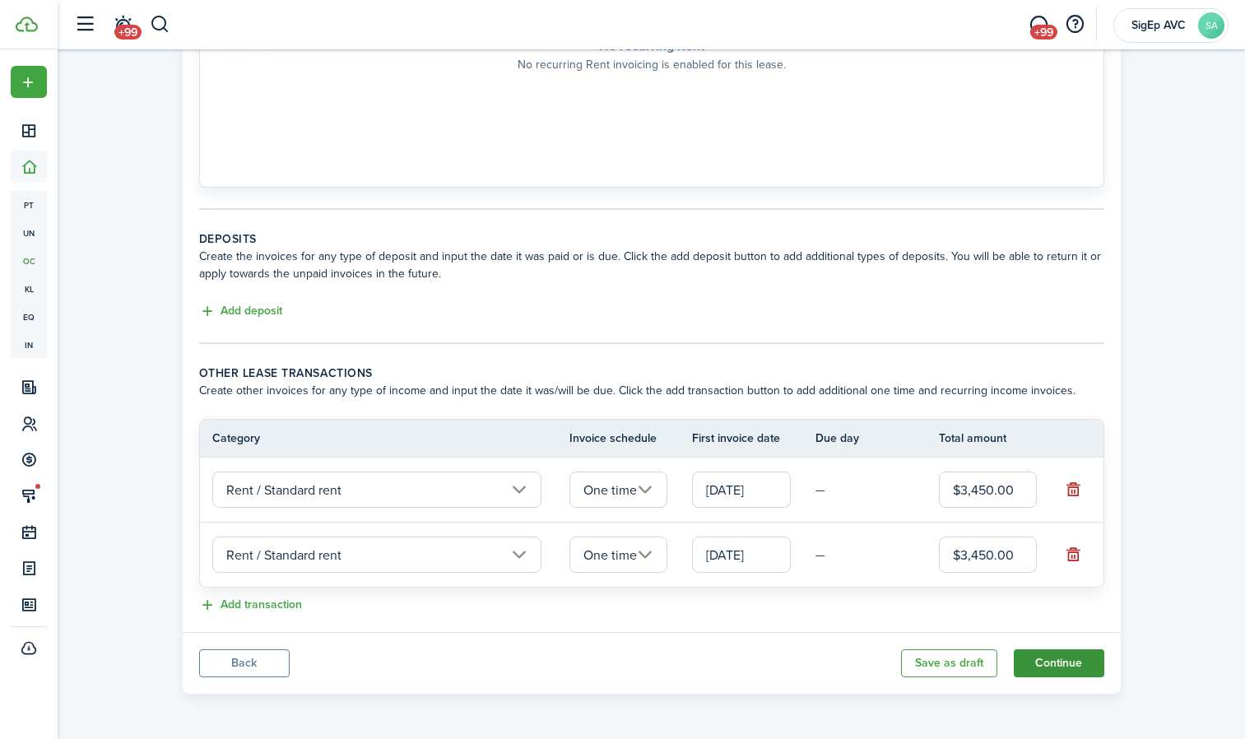
click at [1077, 656] on button "Continue" at bounding box center [1059, 663] width 90 height 28
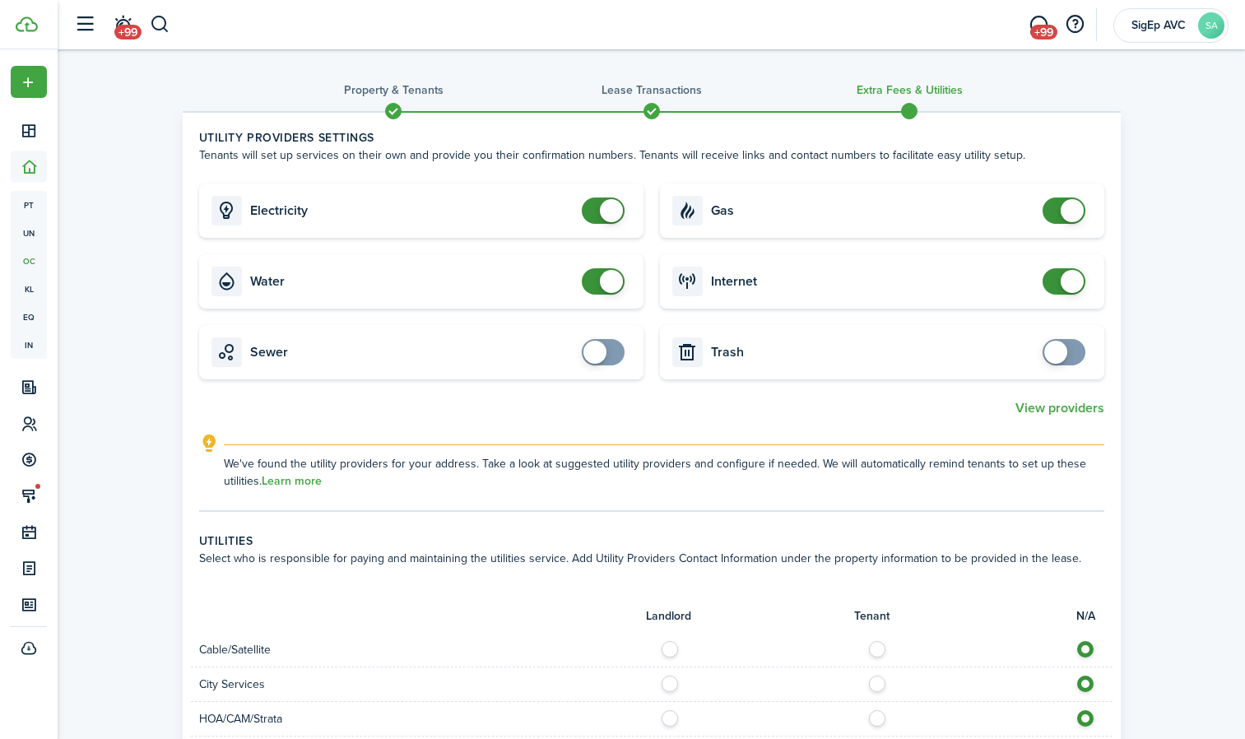
checkbox input "false"
click at [609, 280] on span at bounding box center [611, 281] width 23 height 23
checkbox input "false"
click at [606, 210] on span at bounding box center [611, 210] width 23 height 23
checkbox input "false"
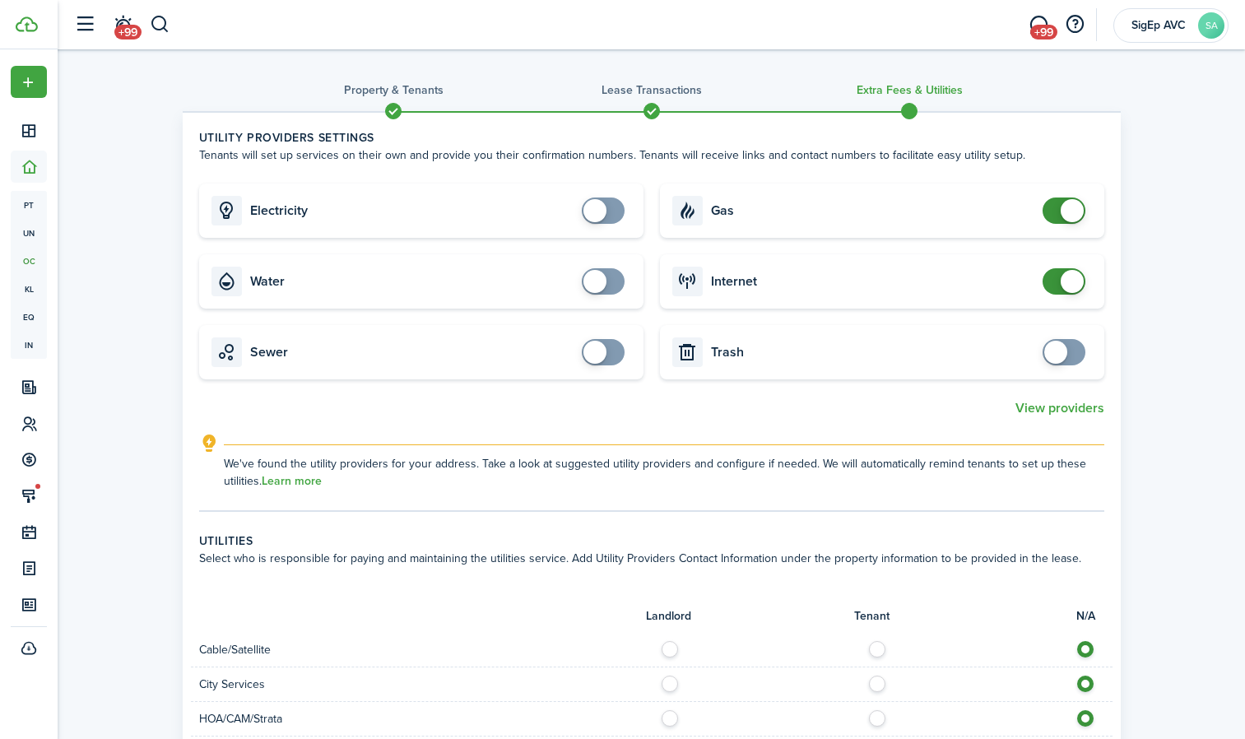
click at [1068, 204] on span at bounding box center [1071, 210] width 23 height 23
checkbox input "false"
click at [1070, 281] on span at bounding box center [1071, 281] width 23 height 23
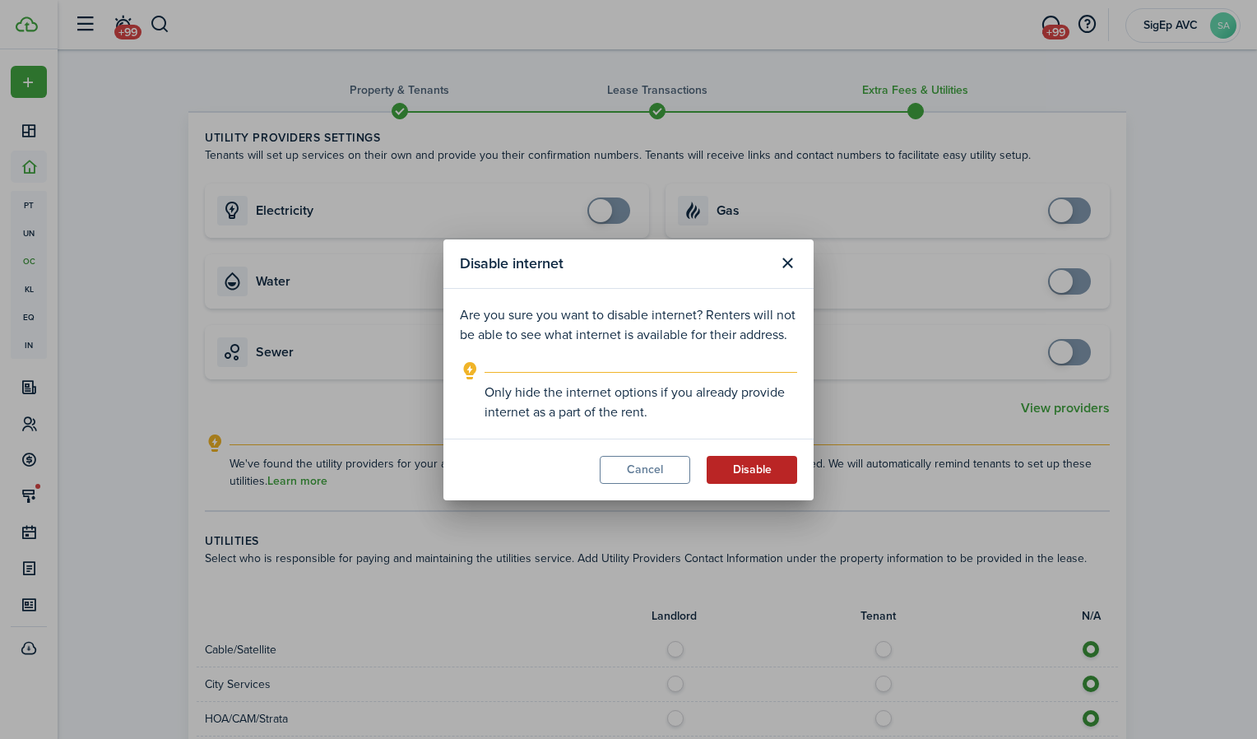
click at [762, 470] on button "Disable" at bounding box center [752, 470] width 90 height 28
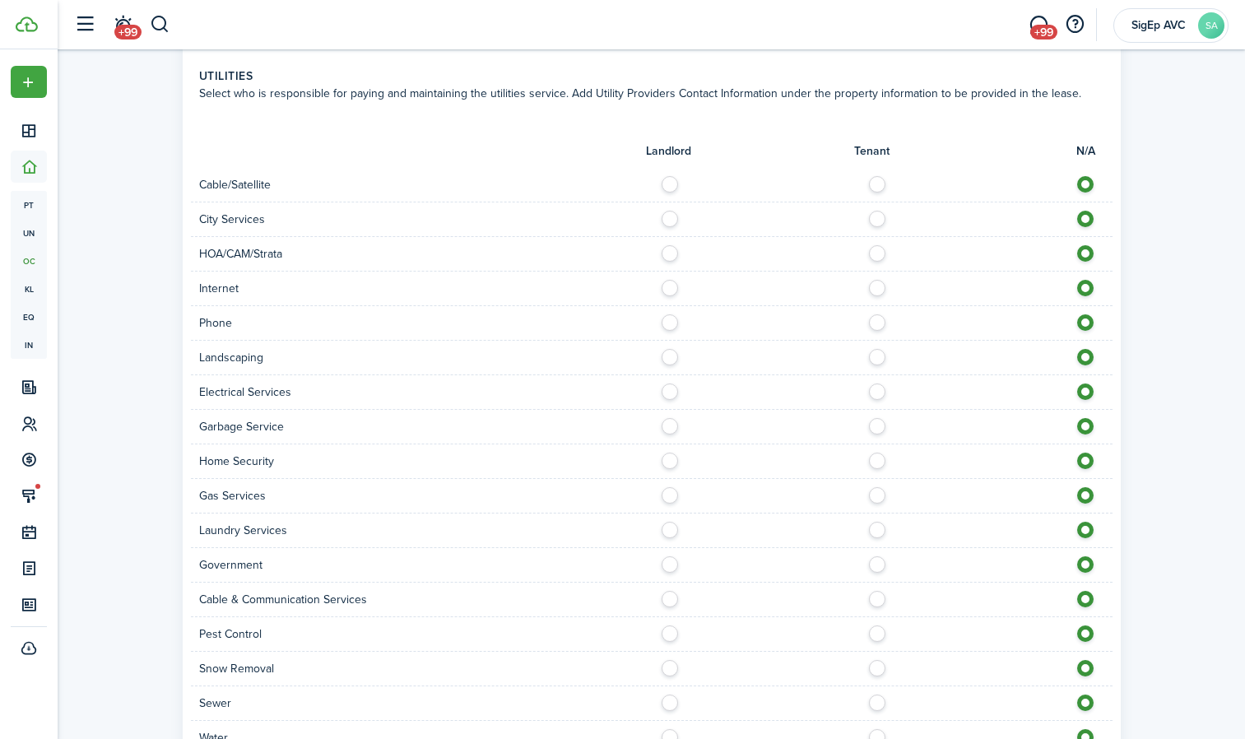
scroll to position [604, 0]
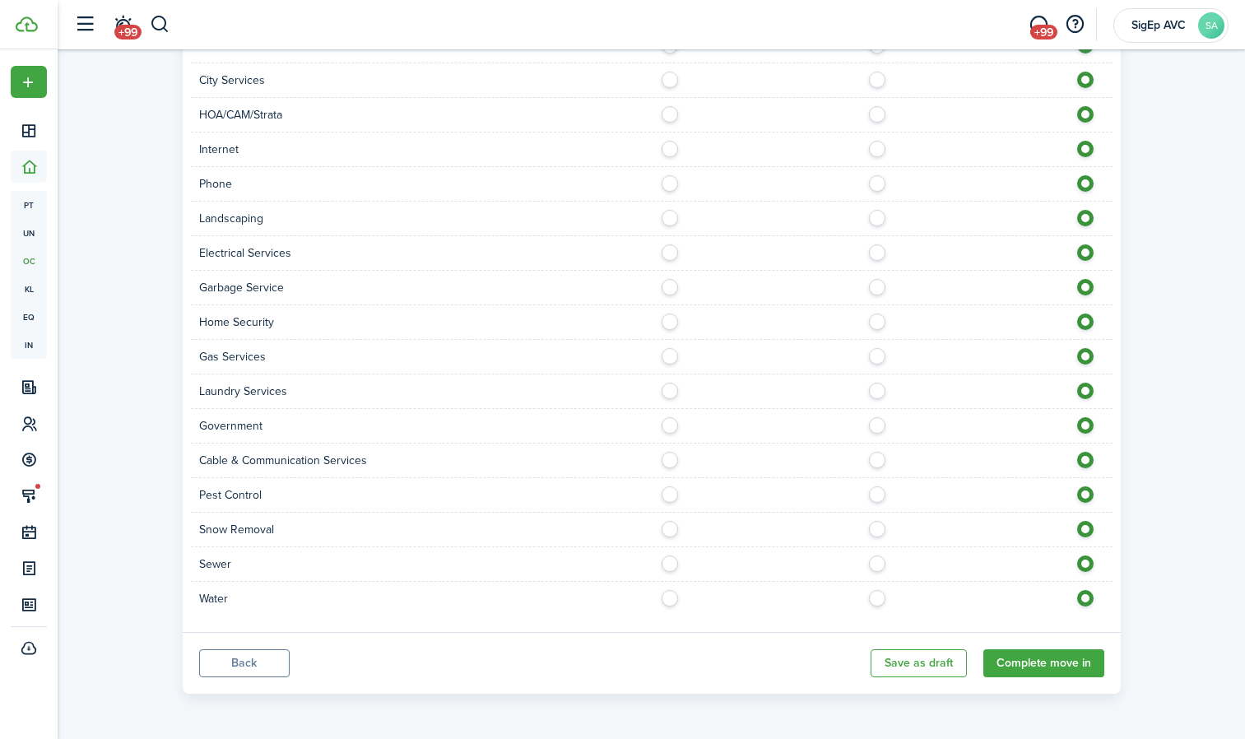
click at [266, 661] on button "Back" at bounding box center [244, 663] width 90 height 28
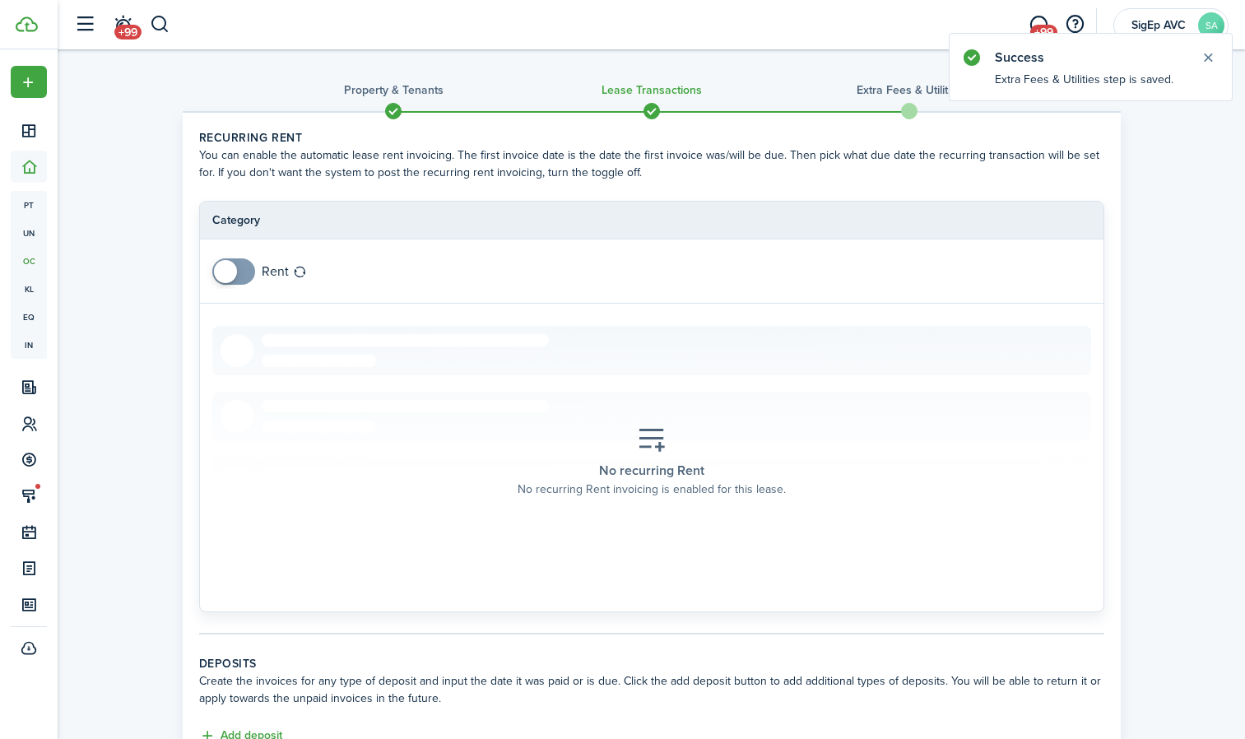
scroll to position [425, 0]
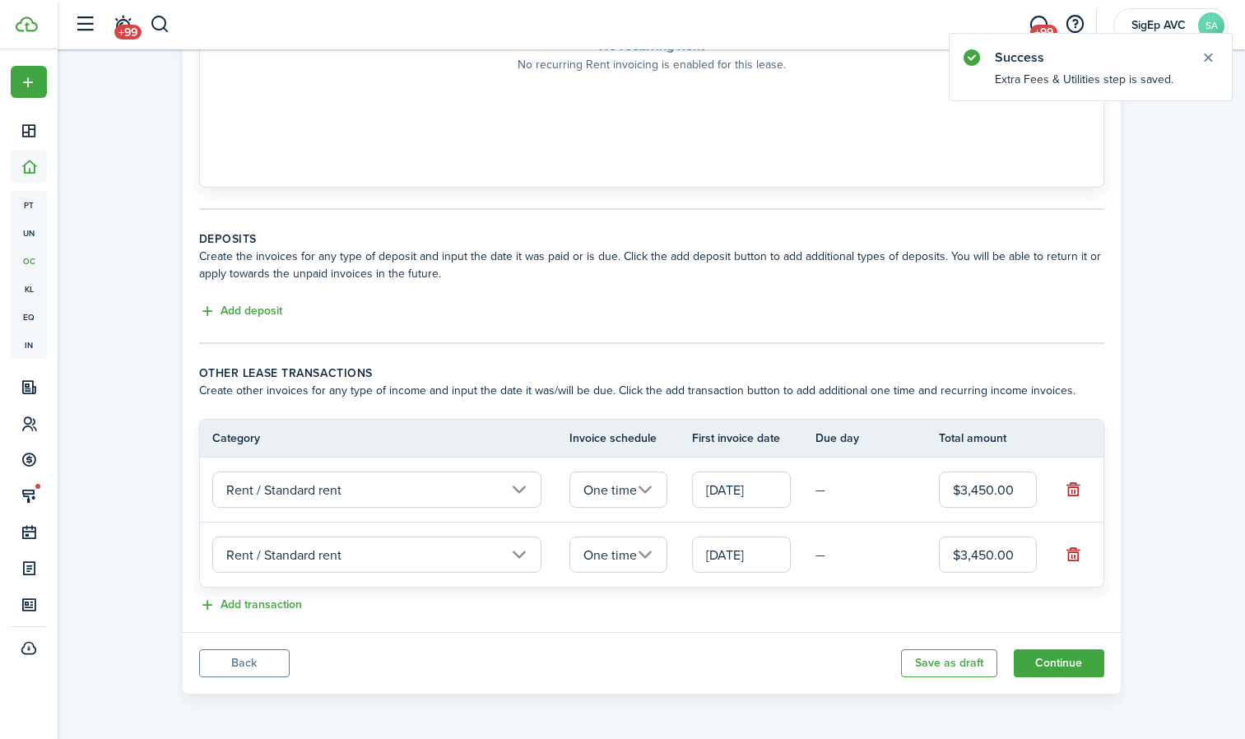
click at [255, 668] on button "Back" at bounding box center [244, 663] width 90 height 28
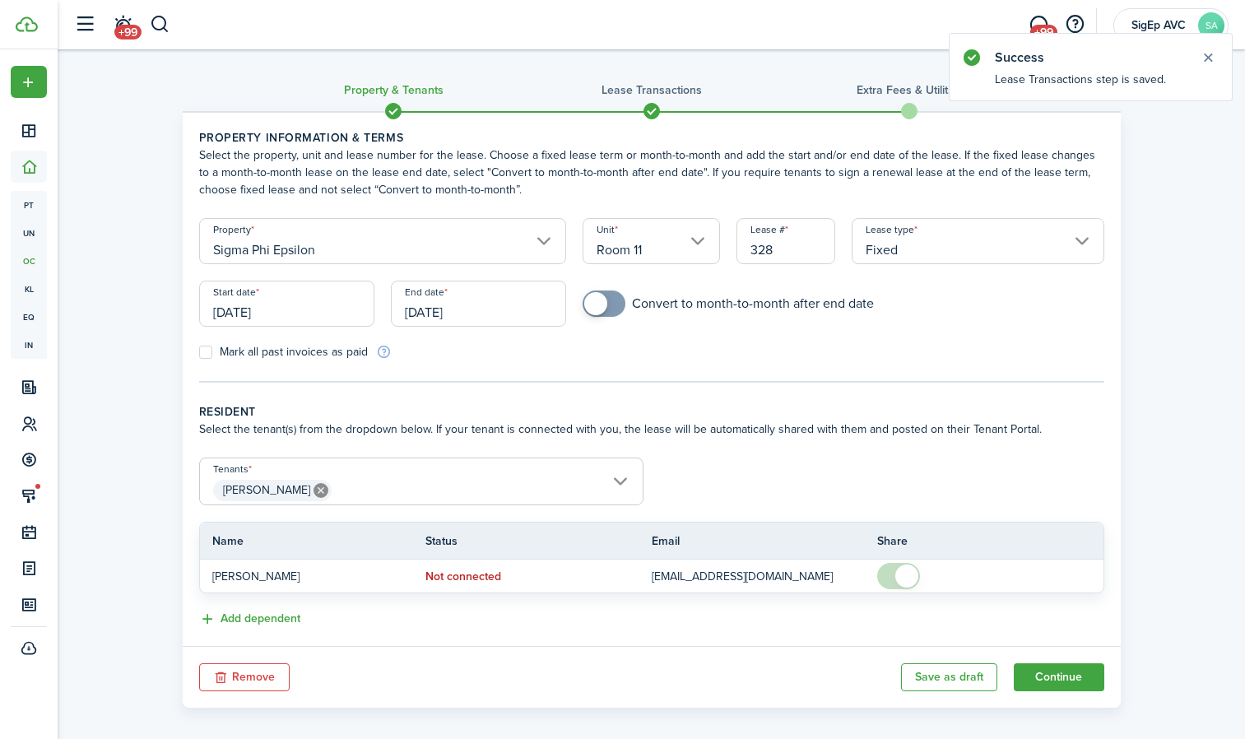
click at [229, 680] on button "Remove" at bounding box center [244, 677] width 90 height 28
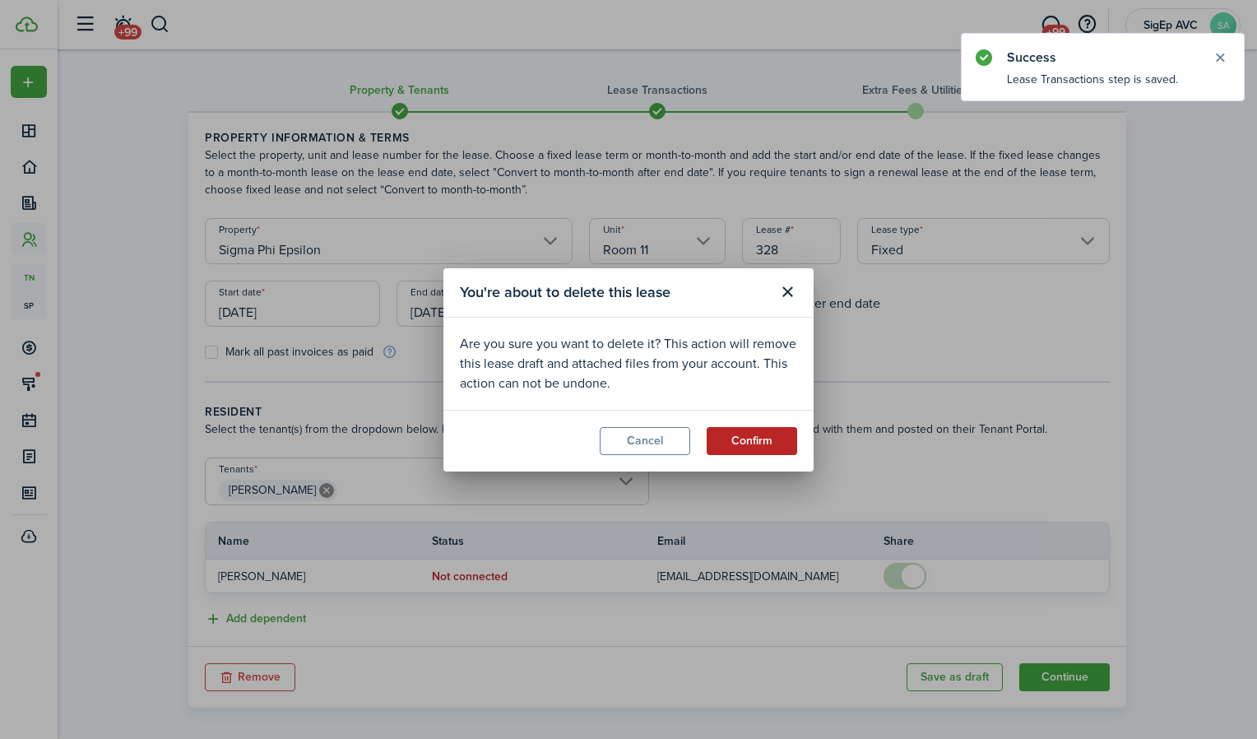
click at [748, 439] on button "Confirm" at bounding box center [752, 441] width 90 height 28
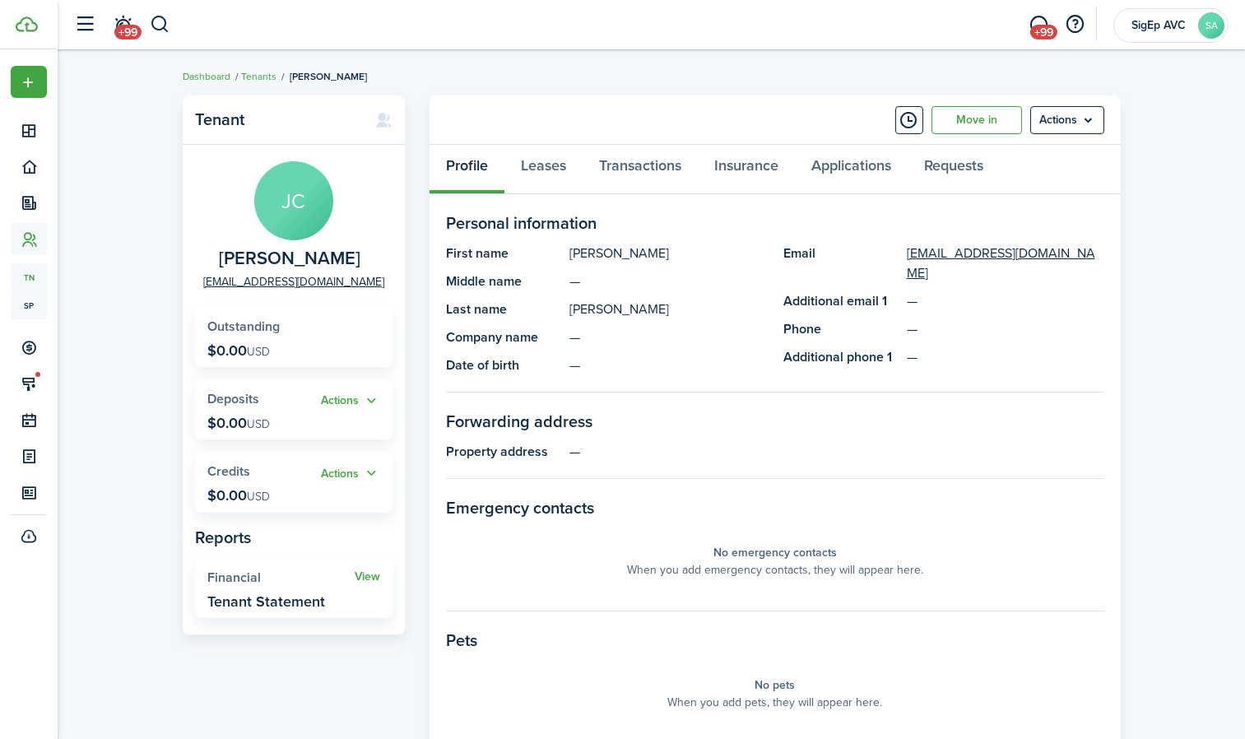
click at [1000, 104] on panel-main-header "Move in Actions" at bounding box center [774, 119] width 691 height 49
click at [994, 114] on link "Move in" at bounding box center [976, 120] width 90 height 28
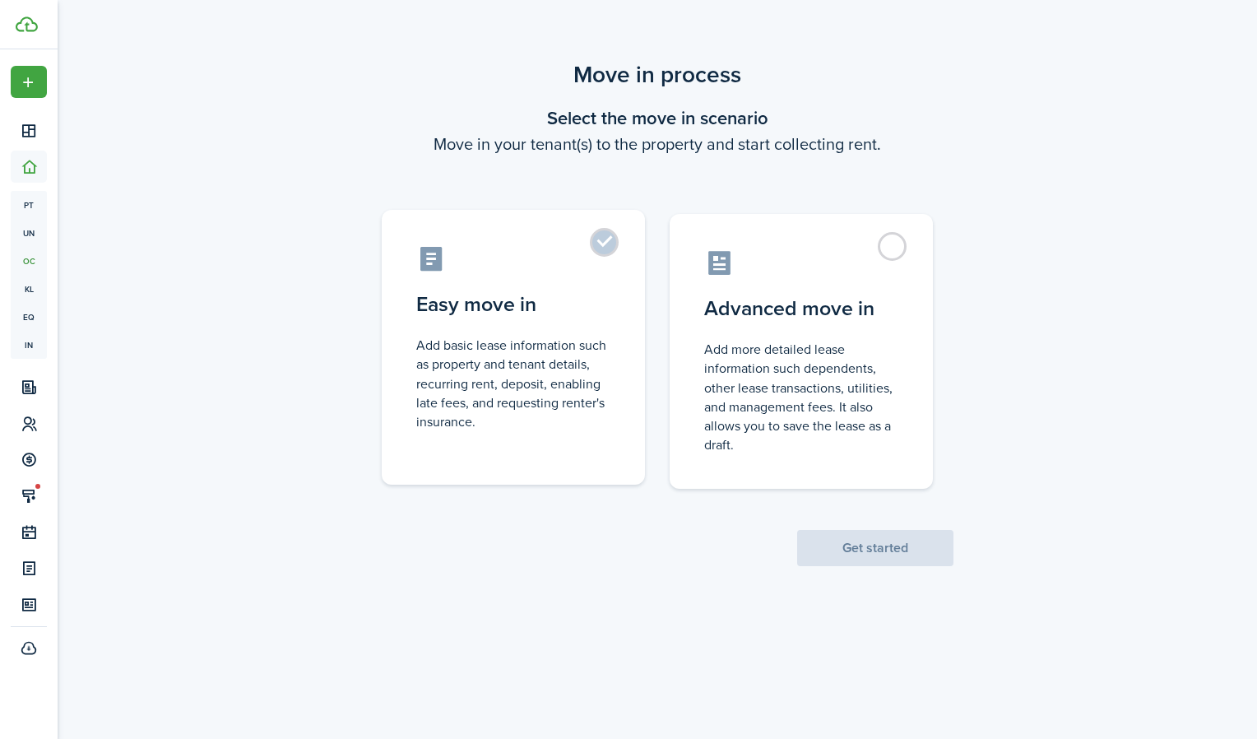
click at [602, 239] on label "Easy move in Add basic lease information such as property and tenant details, r…" at bounding box center [513, 347] width 263 height 275
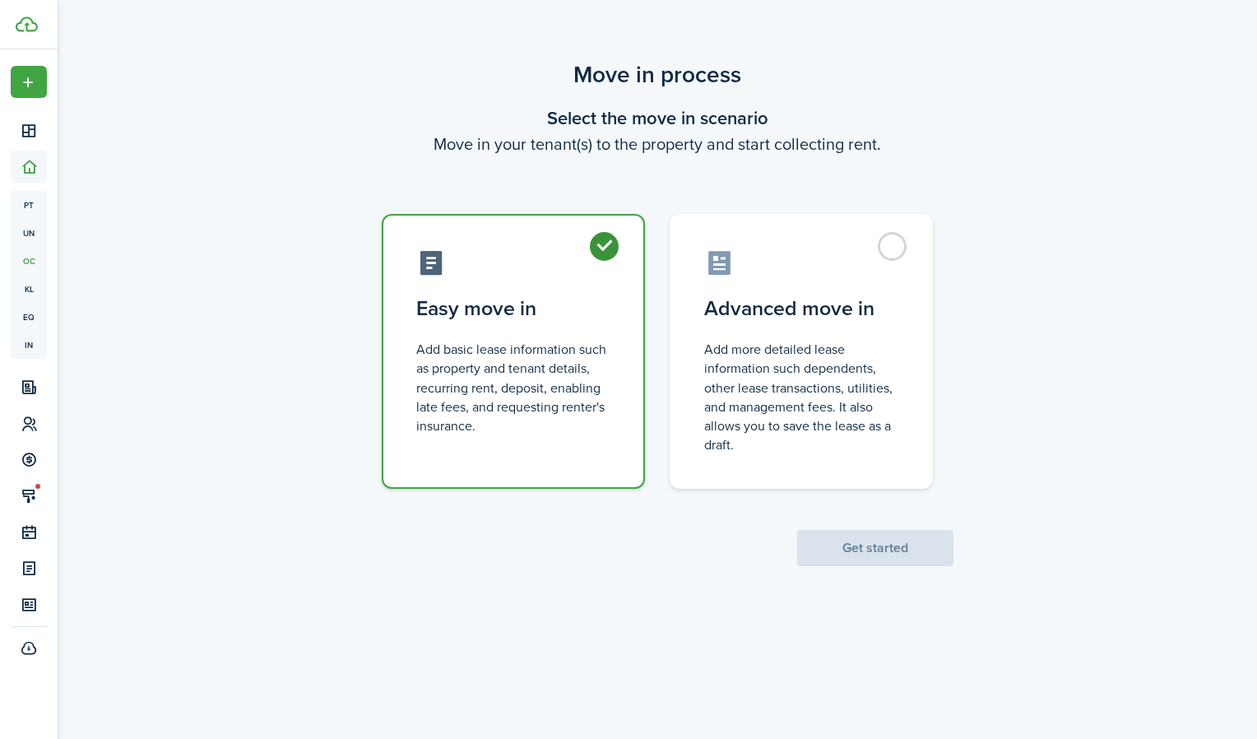
radio input "true"
click at [852, 549] on button "Get started" at bounding box center [875, 548] width 156 height 36
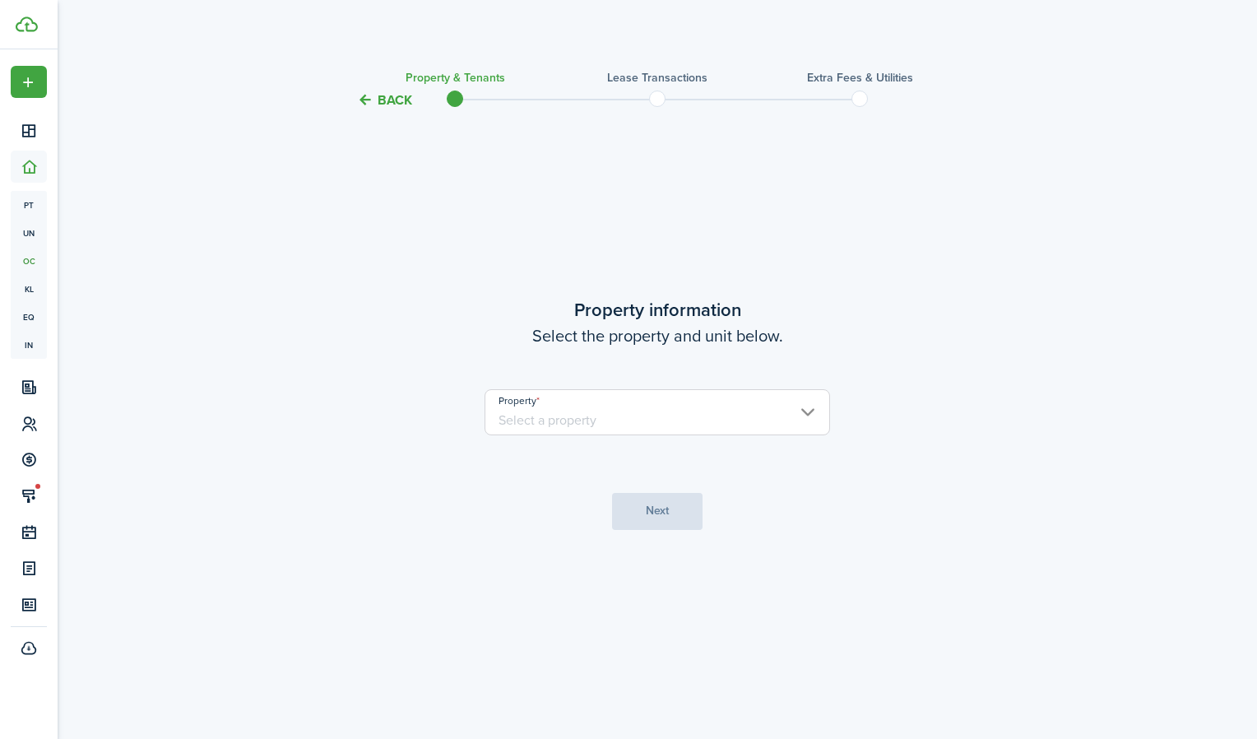
click at [639, 415] on input "Property" at bounding box center [658, 412] width 346 height 46
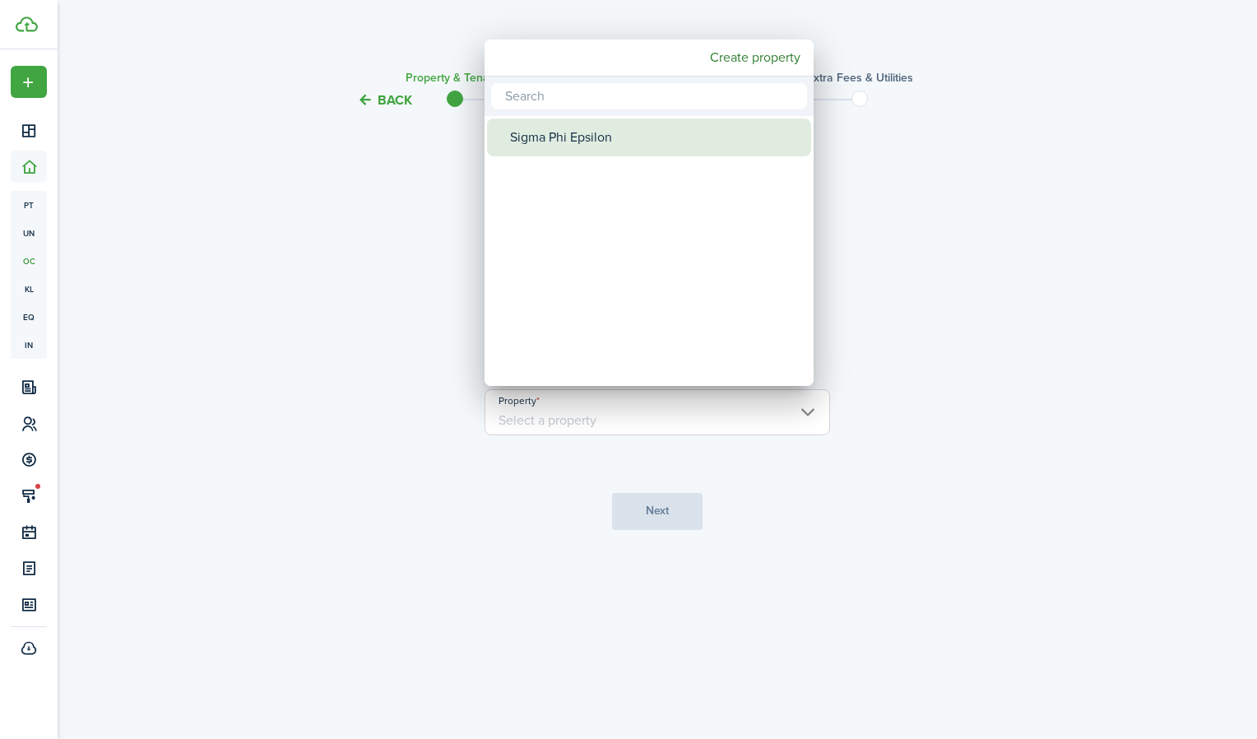
click at [616, 143] on div "Sigma Phi Epsilon" at bounding box center [655, 137] width 291 height 38
type input "Sigma Phi Epsilon"
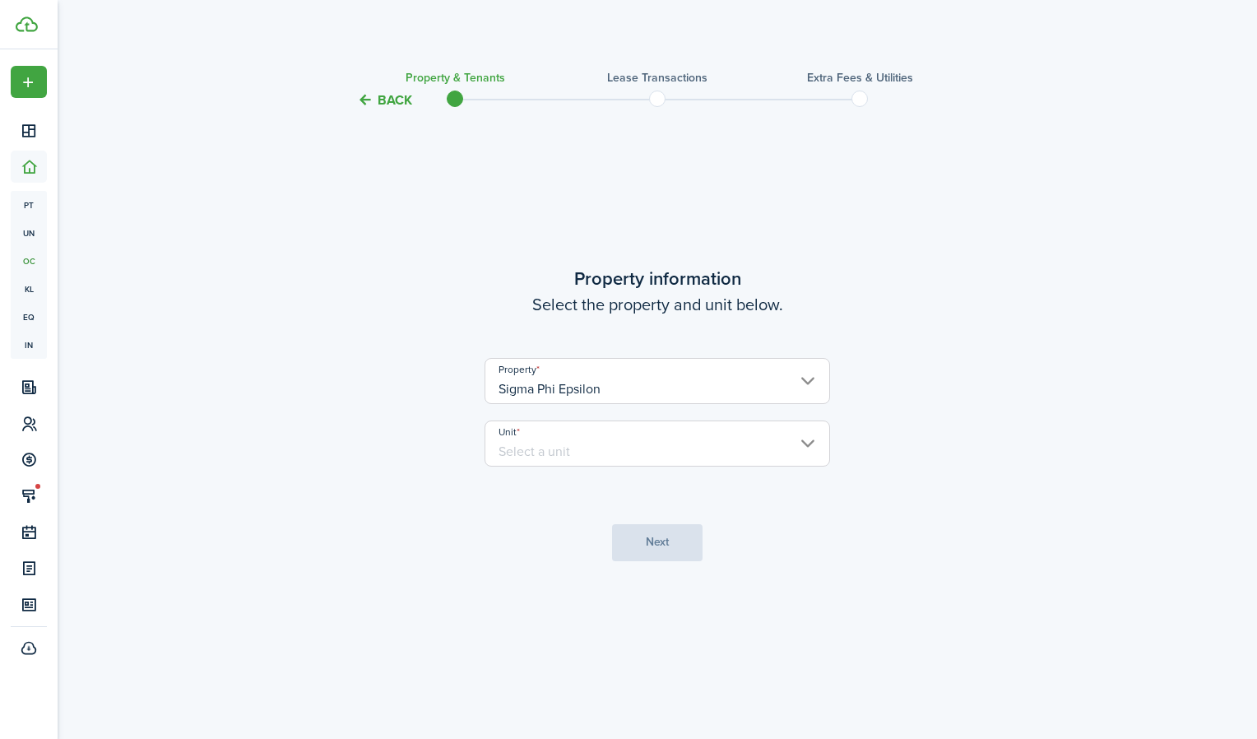
click at [627, 446] on input "Unit" at bounding box center [658, 443] width 346 height 46
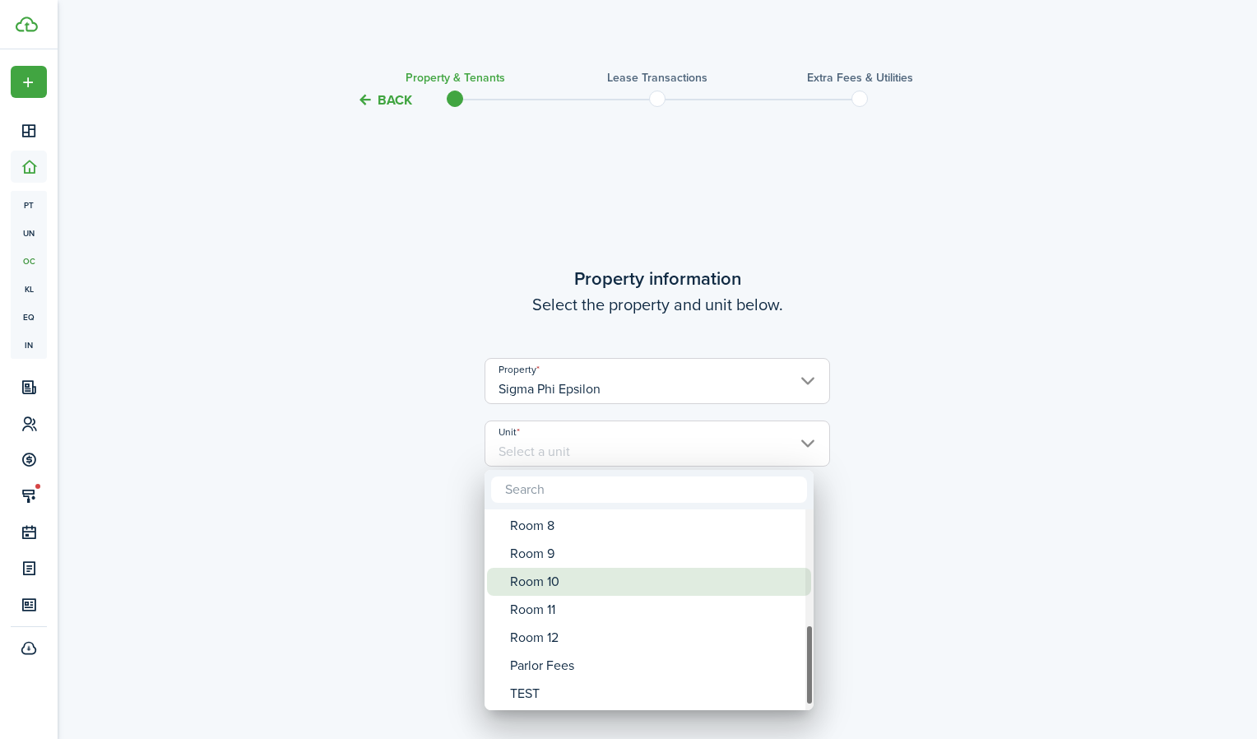
click at [589, 593] on div "Room 10" at bounding box center [655, 582] width 291 height 28
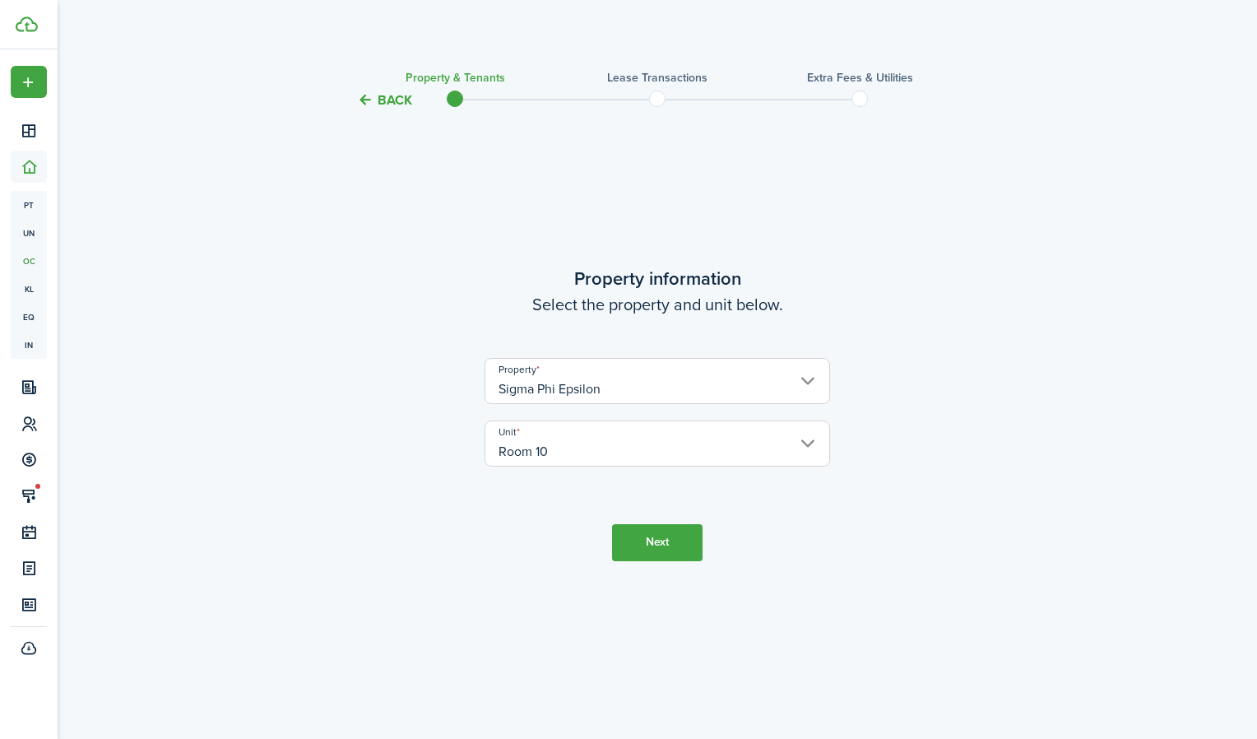
click at [611, 450] on input "Room 10" at bounding box center [658, 443] width 346 height 46
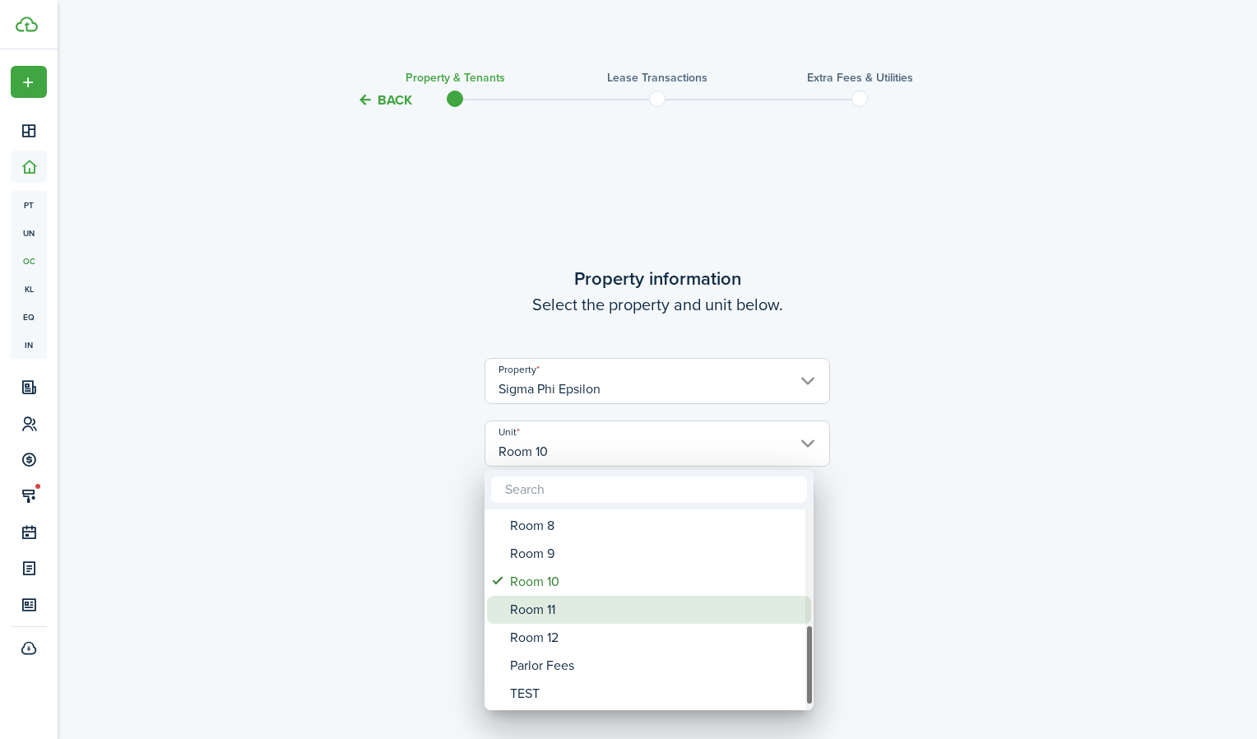
click at [567, 609] on div "Room 11" at bounding box center [655, 610] width 291 height 28
type input "Room 11"
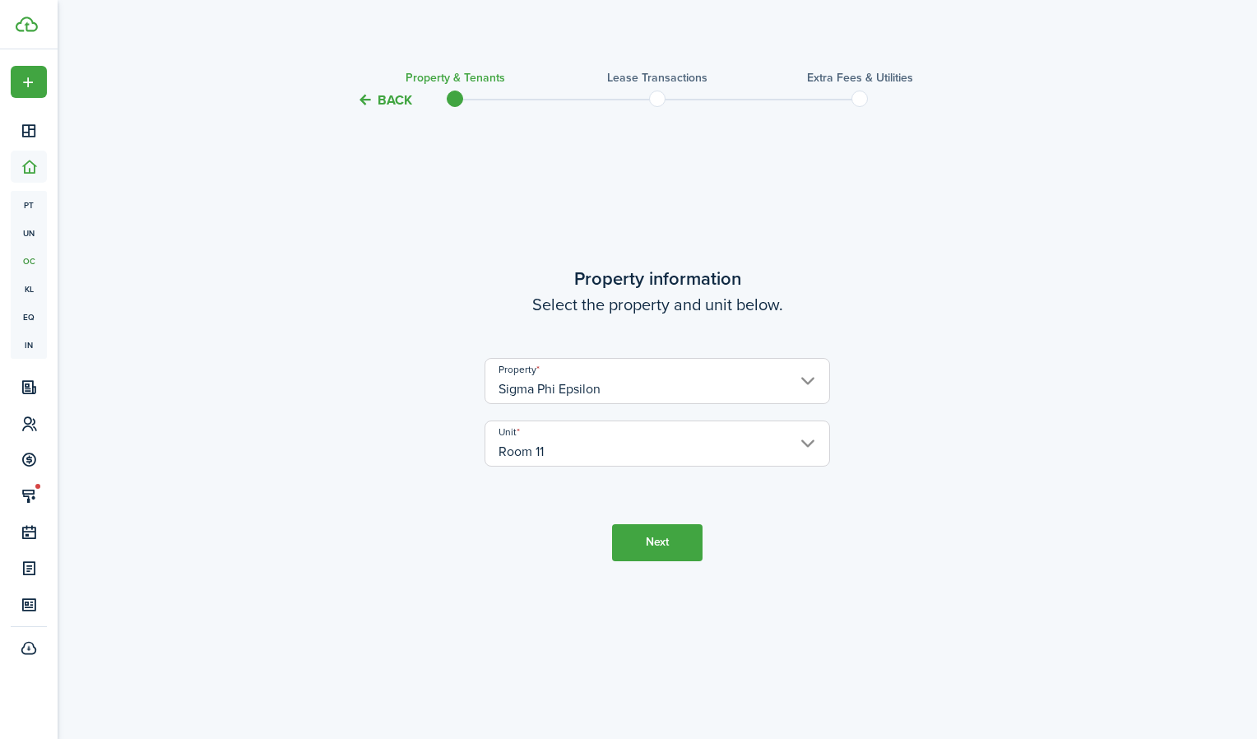
click at [640, 547] on button "Next" at bounding box center [657, 542] width 90 height 37
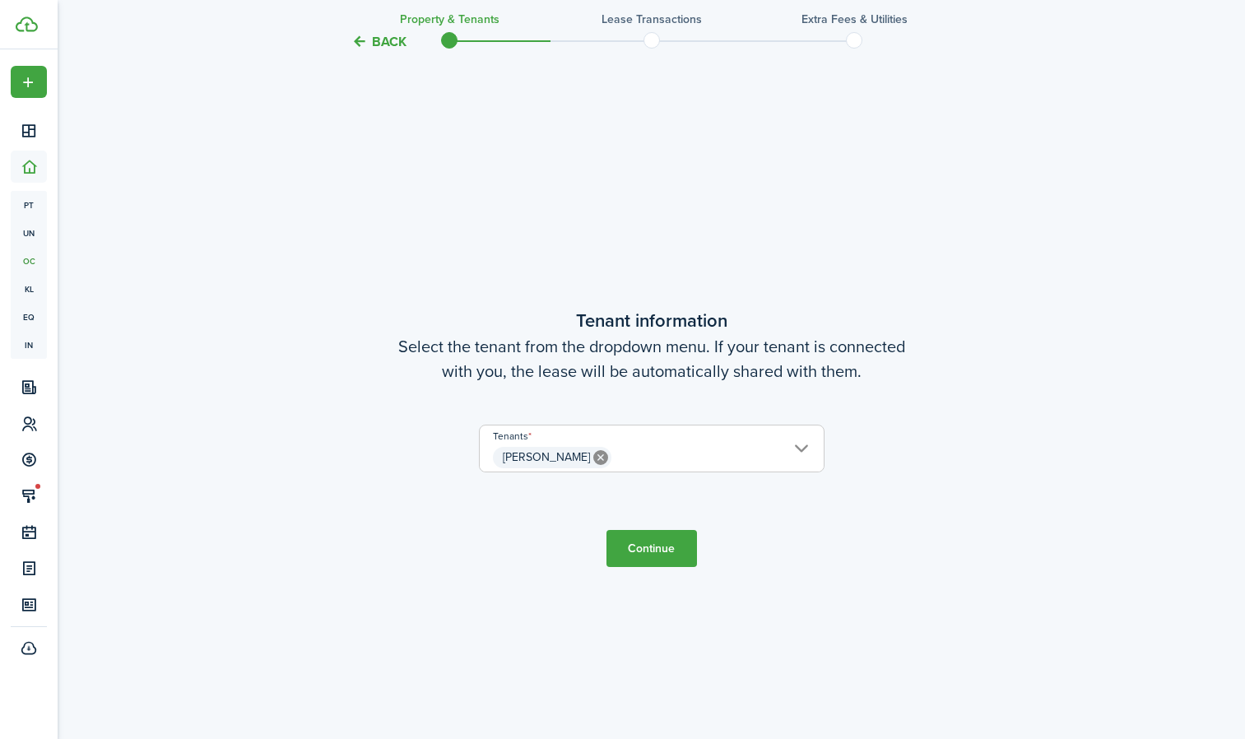
scroll to position [629, 0]
click at [663, 547] on button "Continue" at bounding box center [651, 545] width 90 height 37
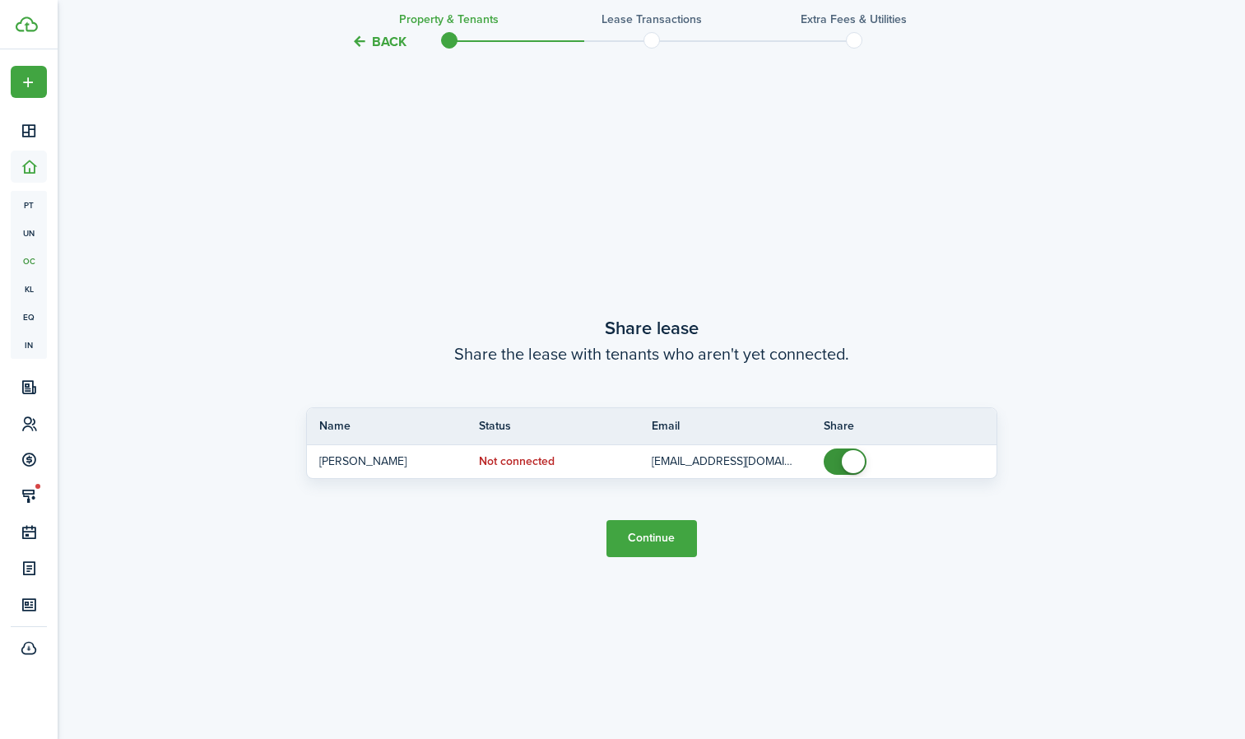
scroll to position [1367, 0]
click at [655, 534] on button "Continue" at bounding box center [651, 537] width 90 height 37
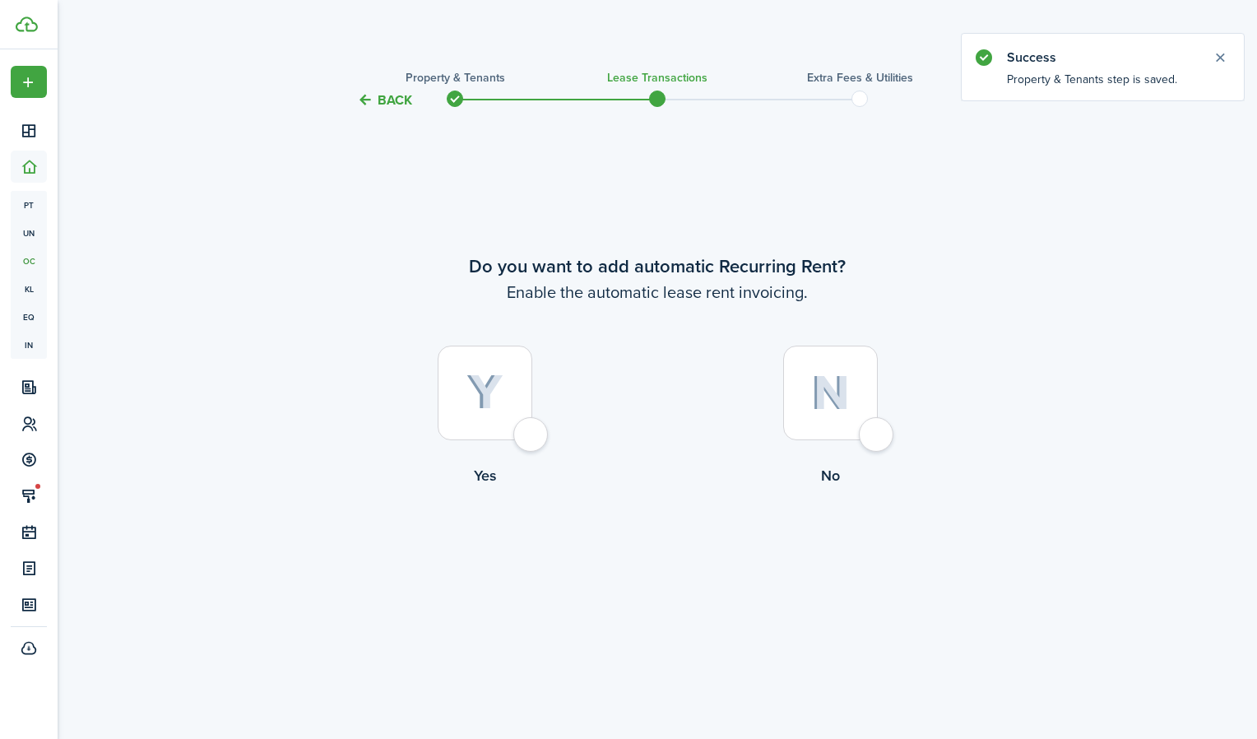
click at [836, 406] on img at bounding box center [830, 392] width 39 height 35
radio input "true"
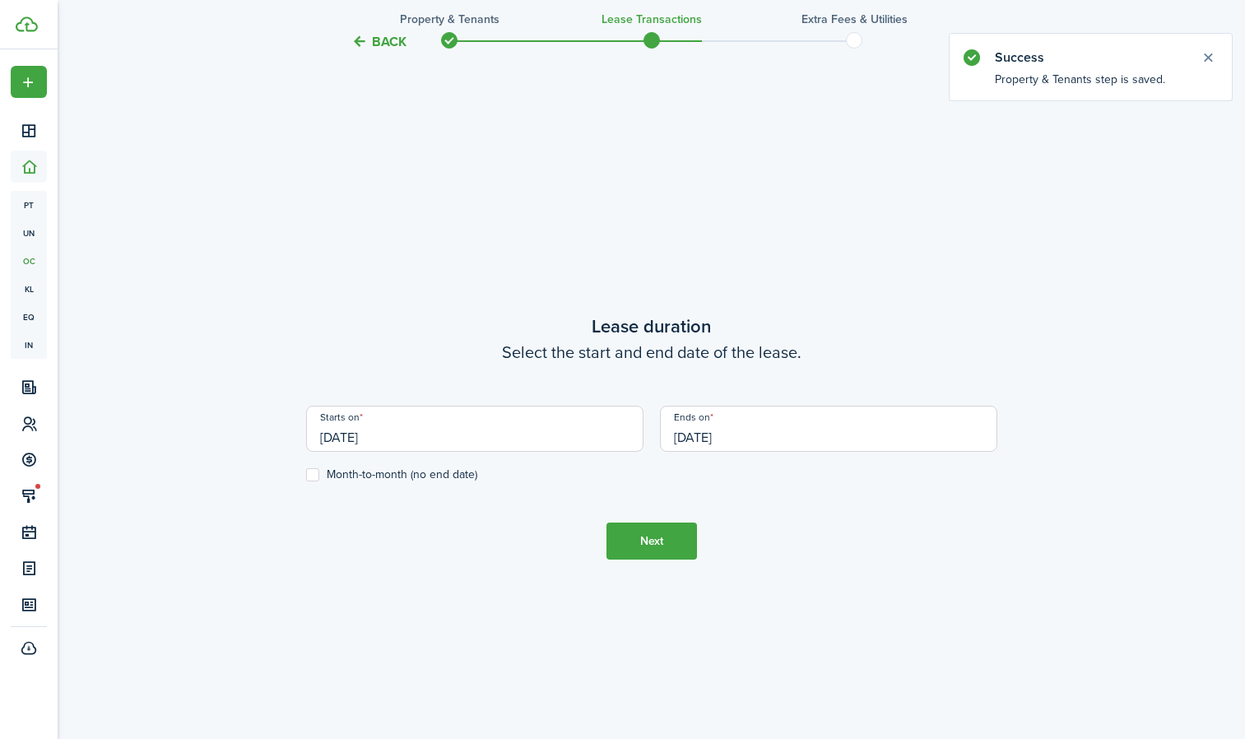
scroll to position [629, 0]
click at [387, 29] on tc-wizard-header "Back Property & Tenants Lease Transactions Extra fees & Utilities" at bounding box center [652, 36] width 716 height 74
click at [383, 39] on button "Back" at bounding box center [378, 41] width 55 height 17
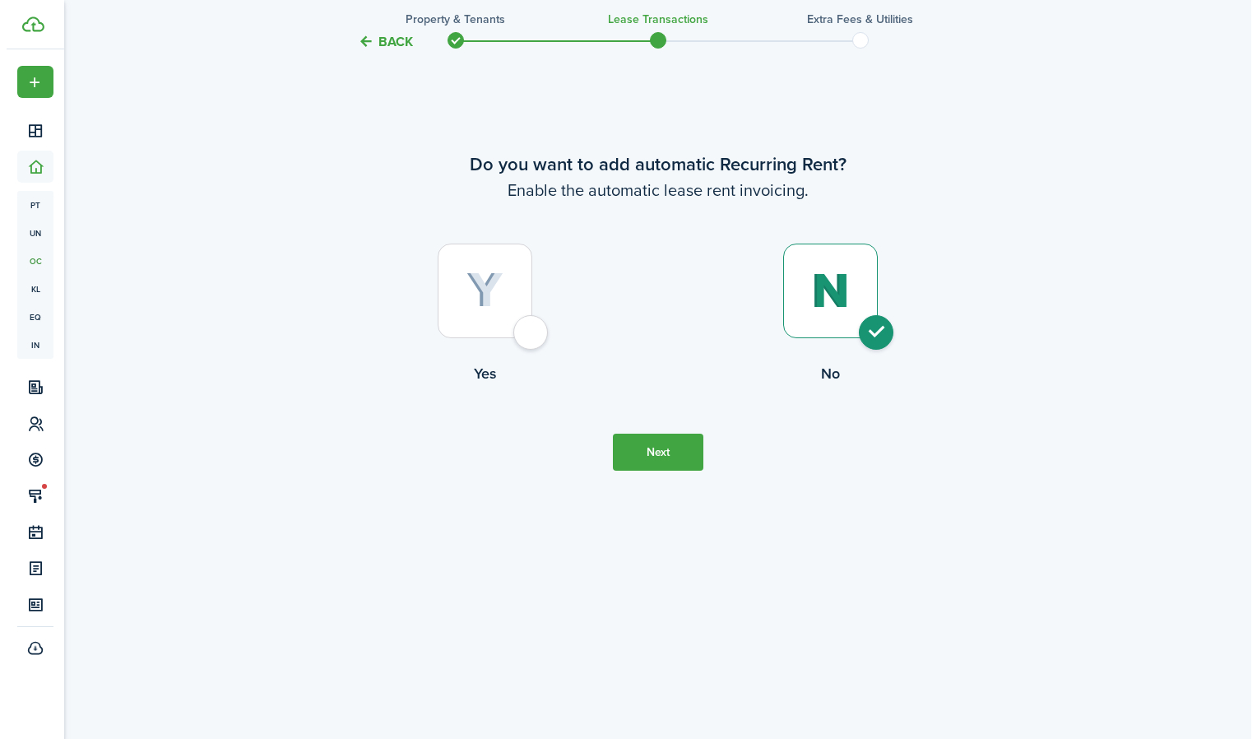
scroll to position [0, 0]
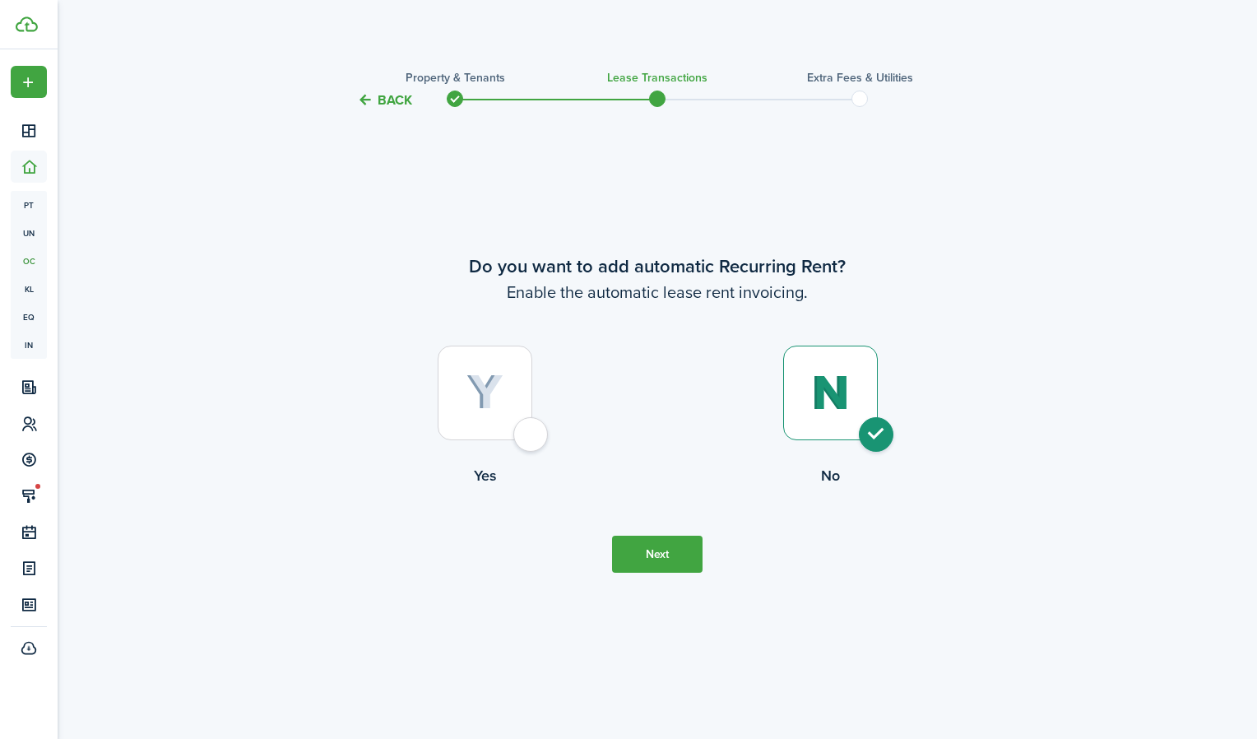
click at [383, 39] on dashboard-content "Back Property & Tenants Lease Transactions Extra fees & Utilities Do you want t…" at bounding box center [658, 369] width 1200 height 739
click at [394, 99] on button "Back" at bounding box center [384, 99] width 55 height 17
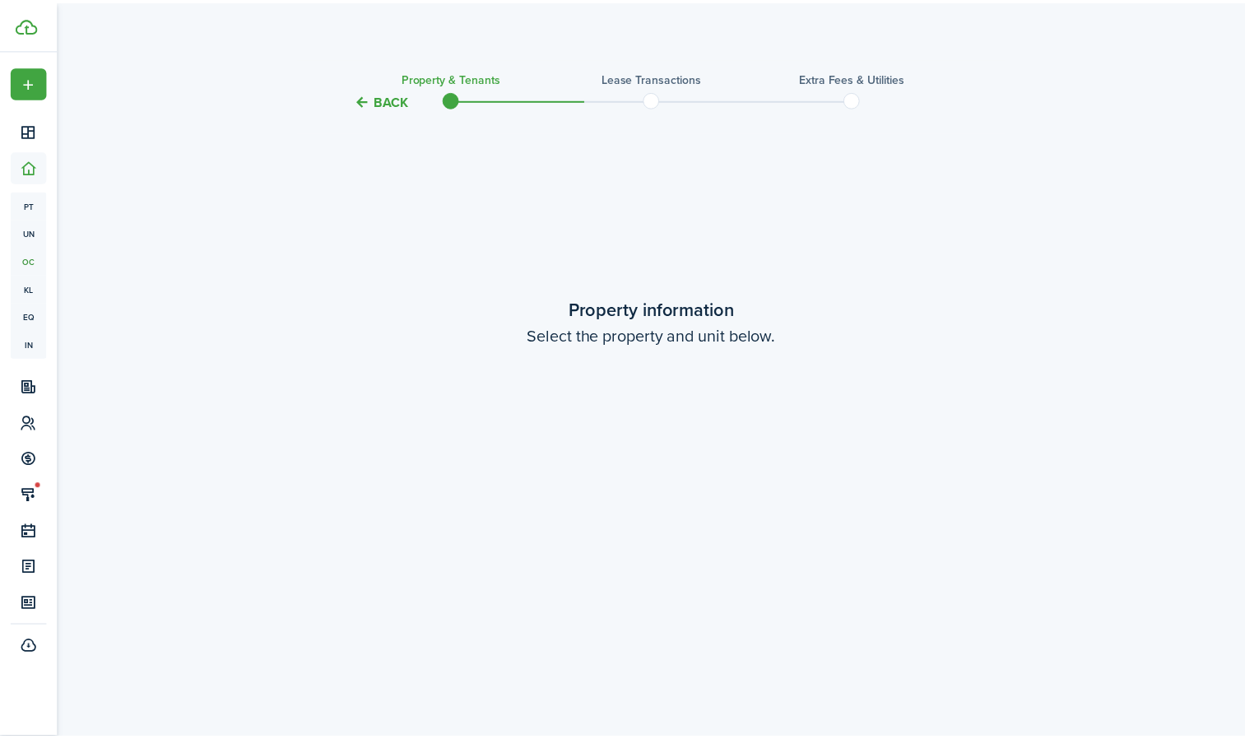
scroll to position [1367, 0]
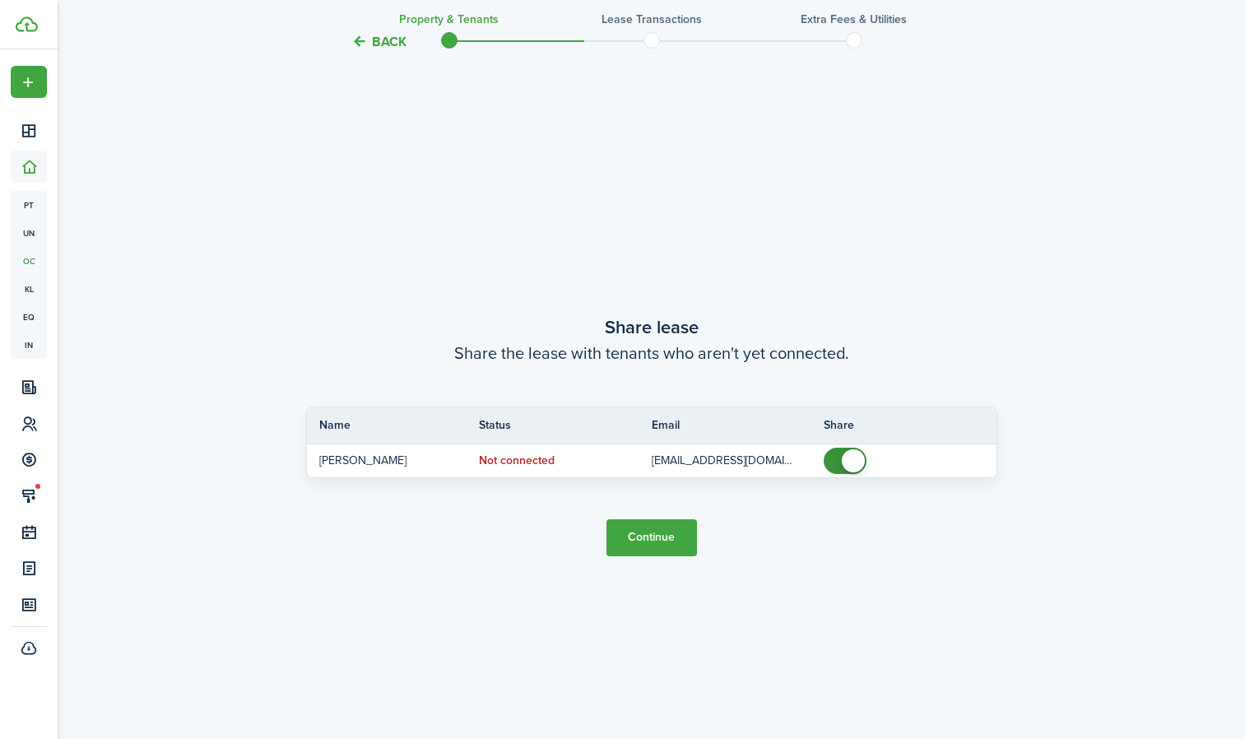
click at [392, 46] on button "Back" at bounding box center [378, 41] width 55 height 17
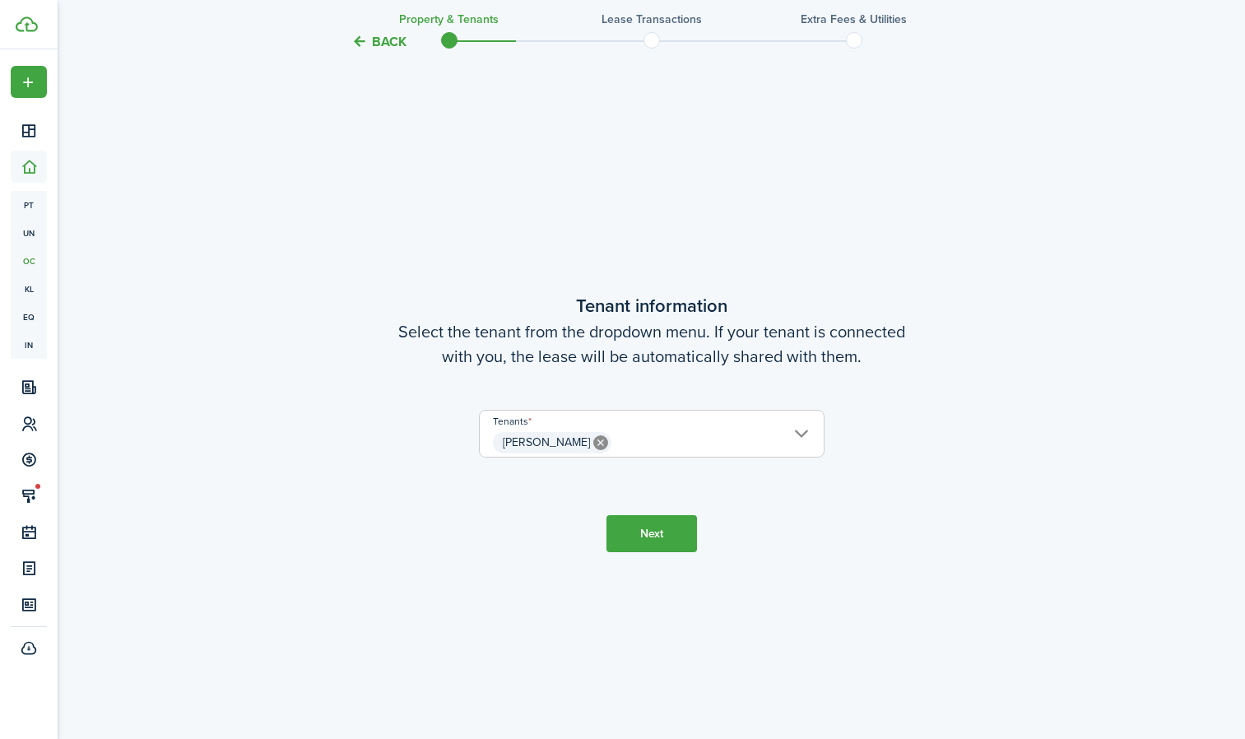
scroll to position [629, 0]
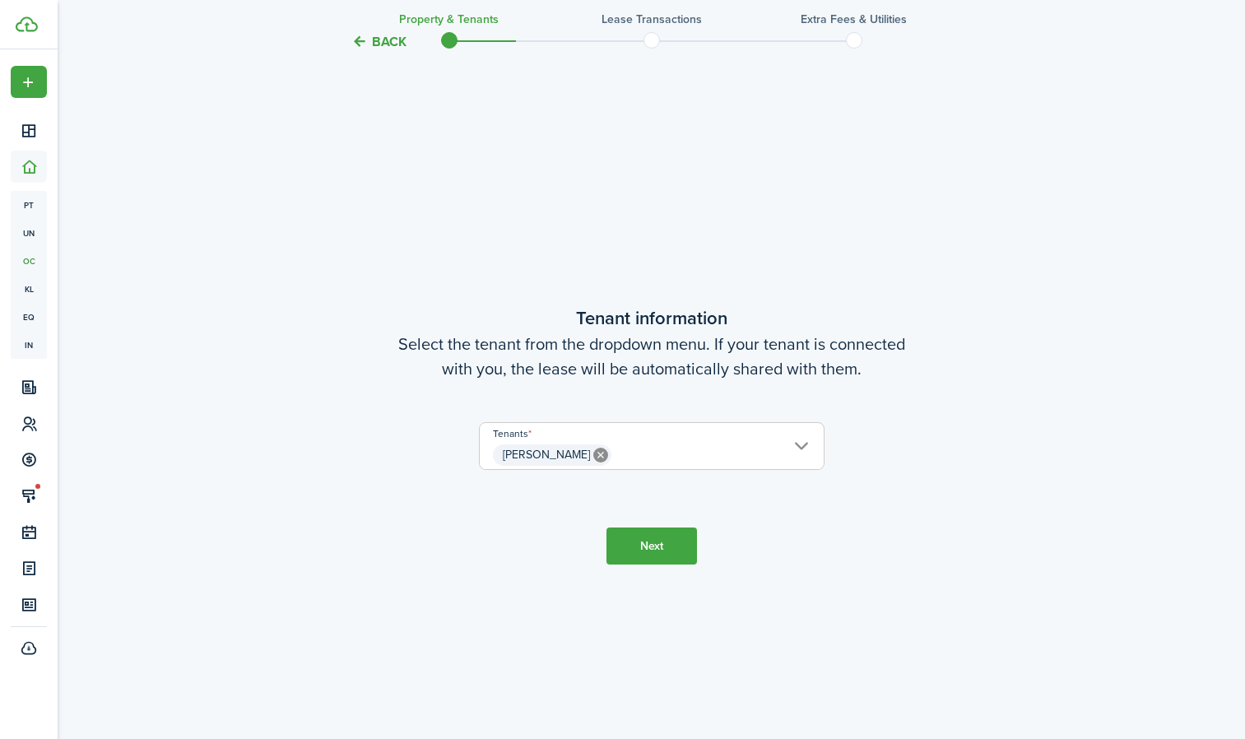
click at [385, 42] on button "Back" at bounding box center [378, 41] width 55 height 17
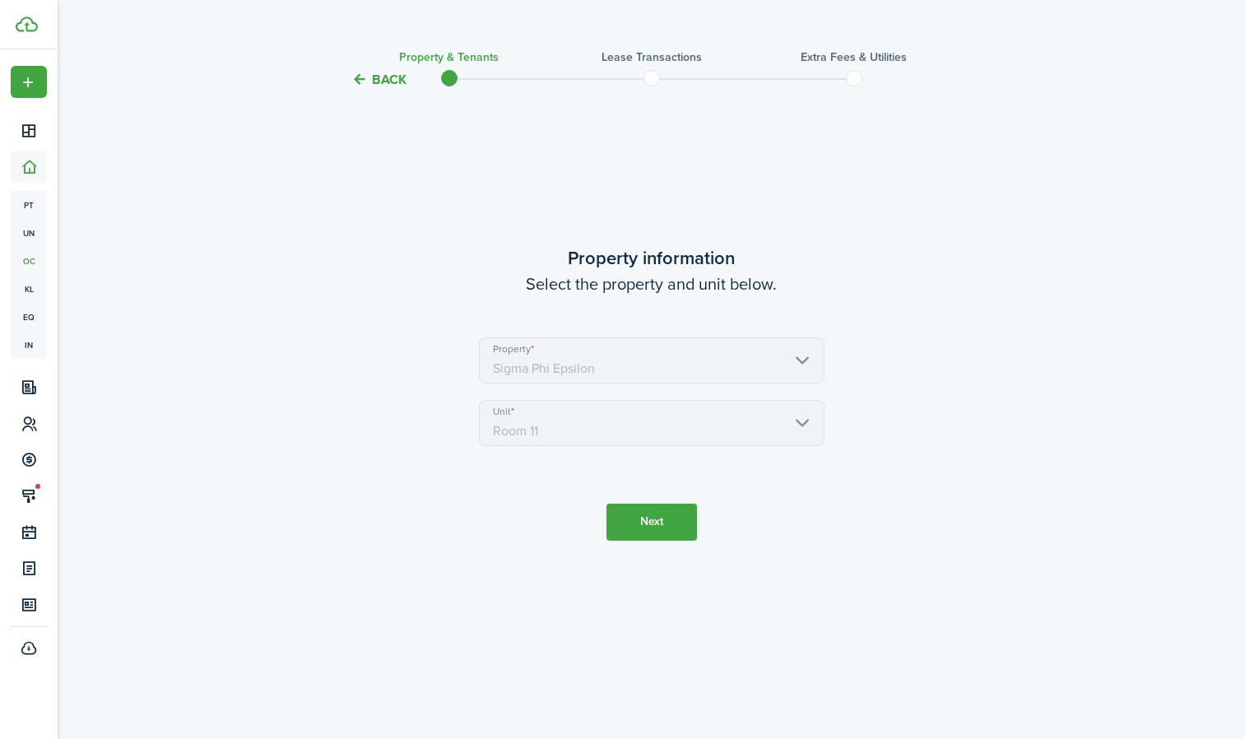
scroll to position [0, 0]
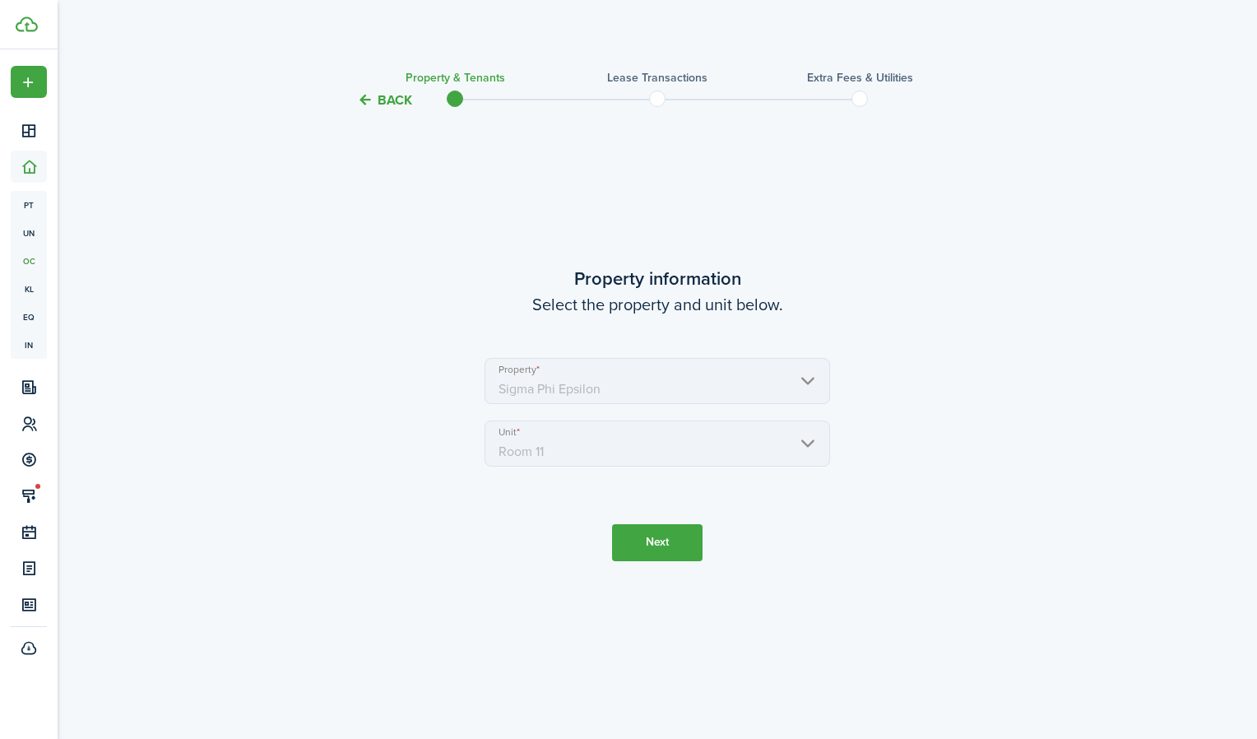
click at [388, 104] on button "Back" at bounding box center [384, 99] width 55 height 17
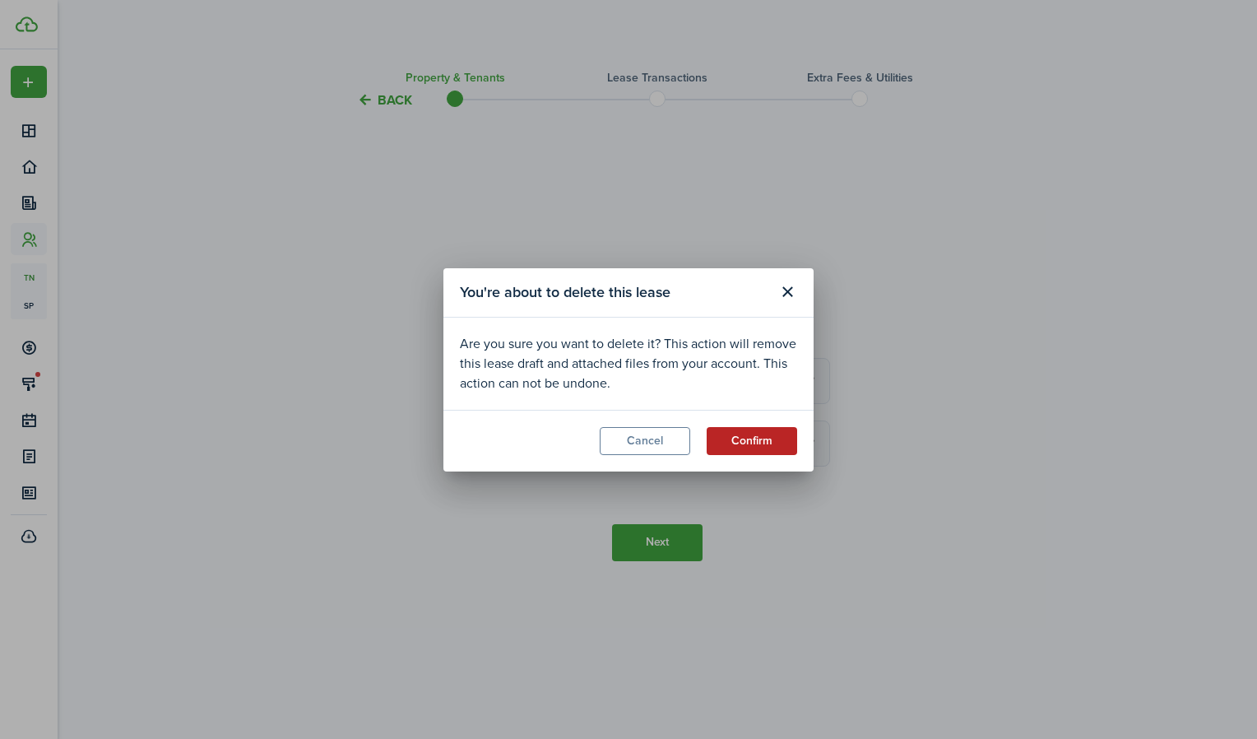
click at [771, 435] on button "Confirm" at bounding box center [752, 441] width 90 height 28
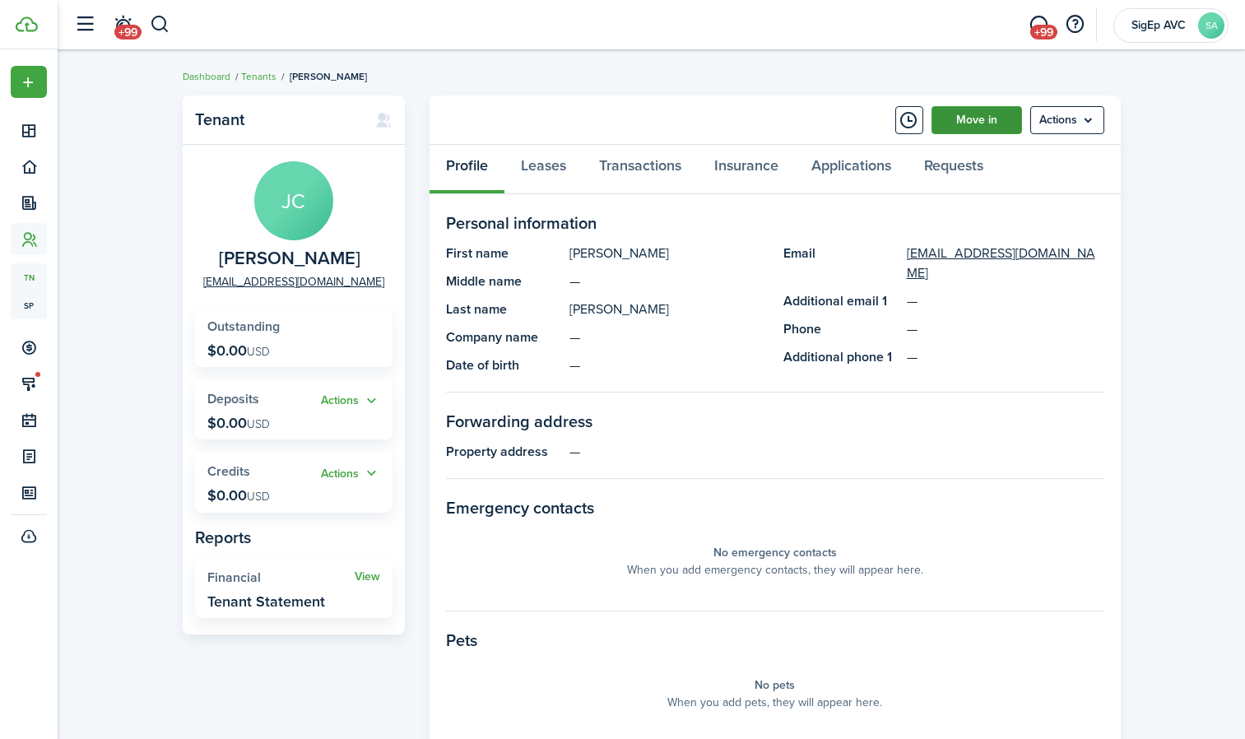
click at [966, 125] on link "Move in" at bounding box center [976, 120] width 90 height 28
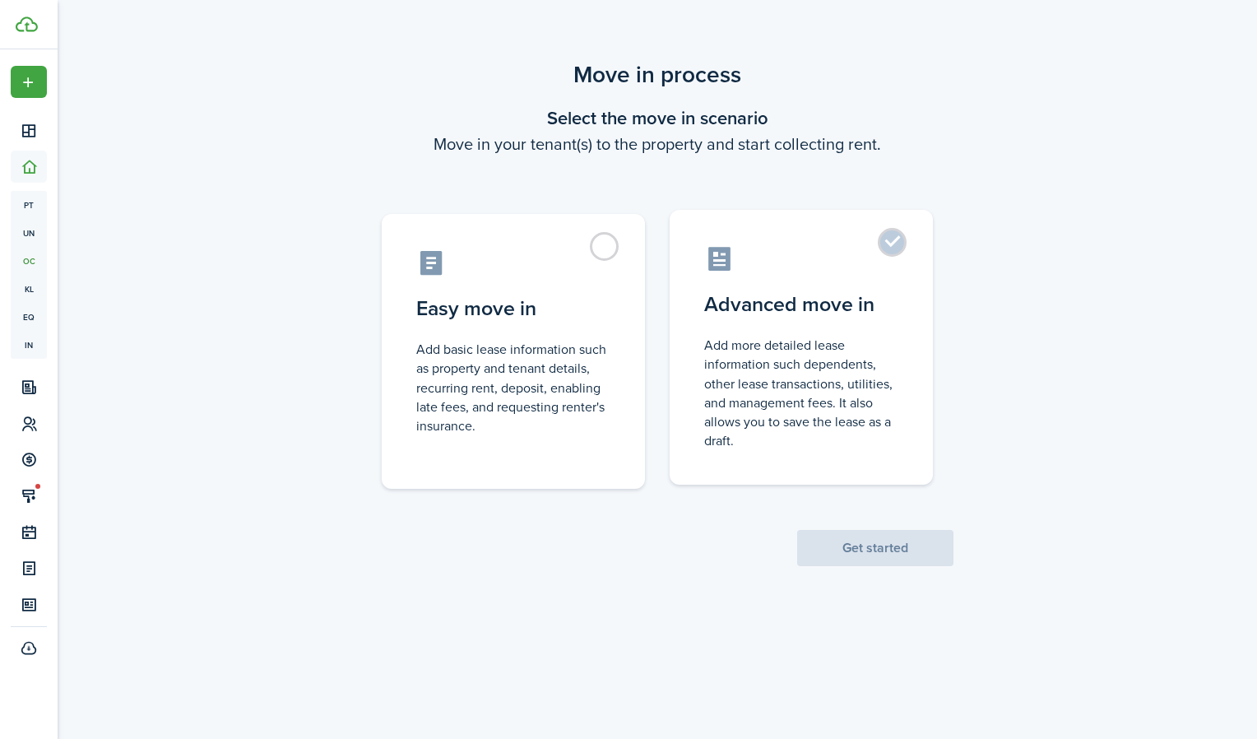
click at [801, 362] on control-radio-card-description "Add more detailed lease information such dependents, other lease transactions, …" at bounding box center [801, 393] width 194 height 114
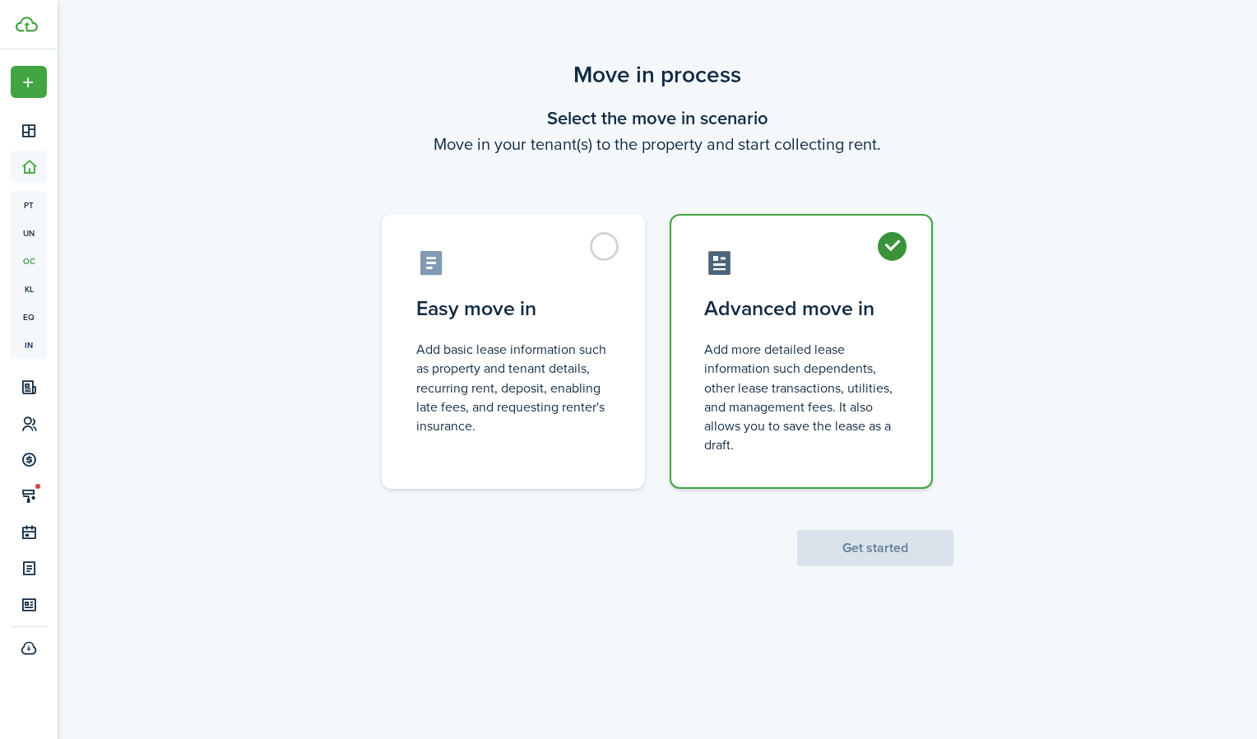
radio input "true"
click at [878, 555] on button "Get started" at bounding box center [875, 548] width 156 height 36
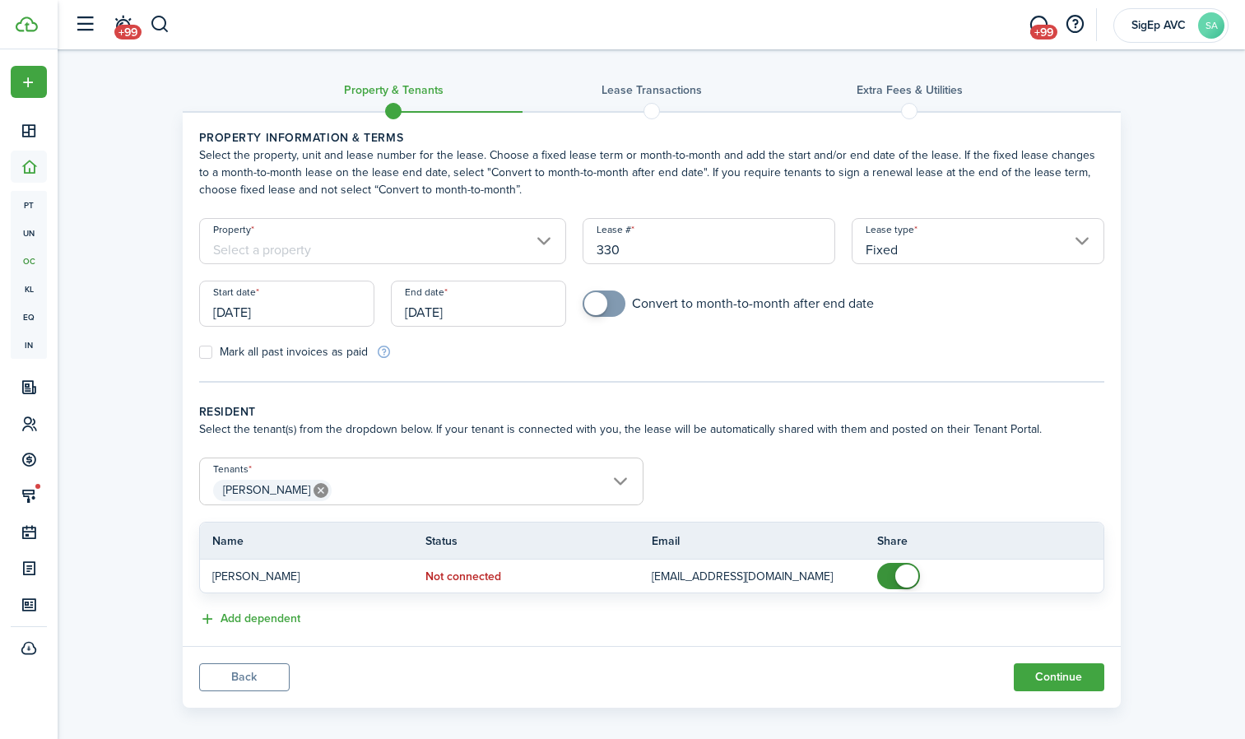
click at [530, 244] on input "Property" at bounding box center [383, 241] width 368 height 46
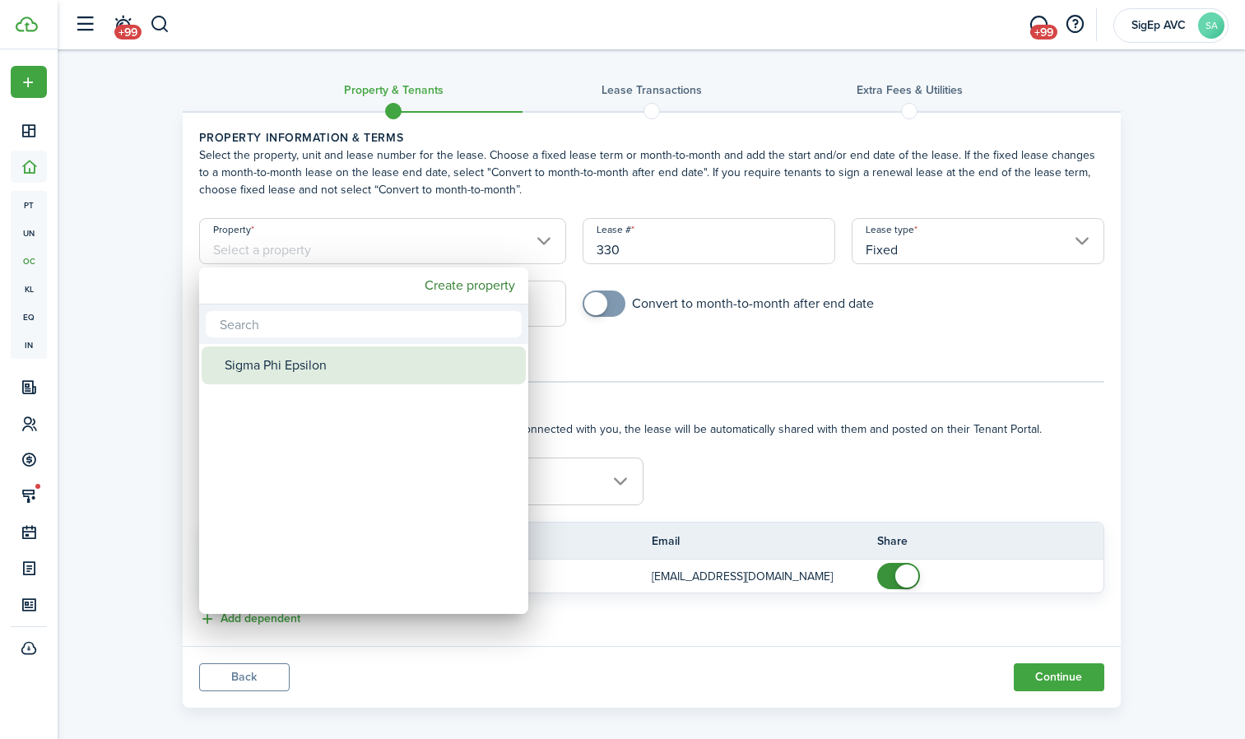
click at [397, 354] on div "Sigma Phi Epsilon" at bounding box center [370, 365] width 291 height 38
type input "Sigma Phi Epsilon"
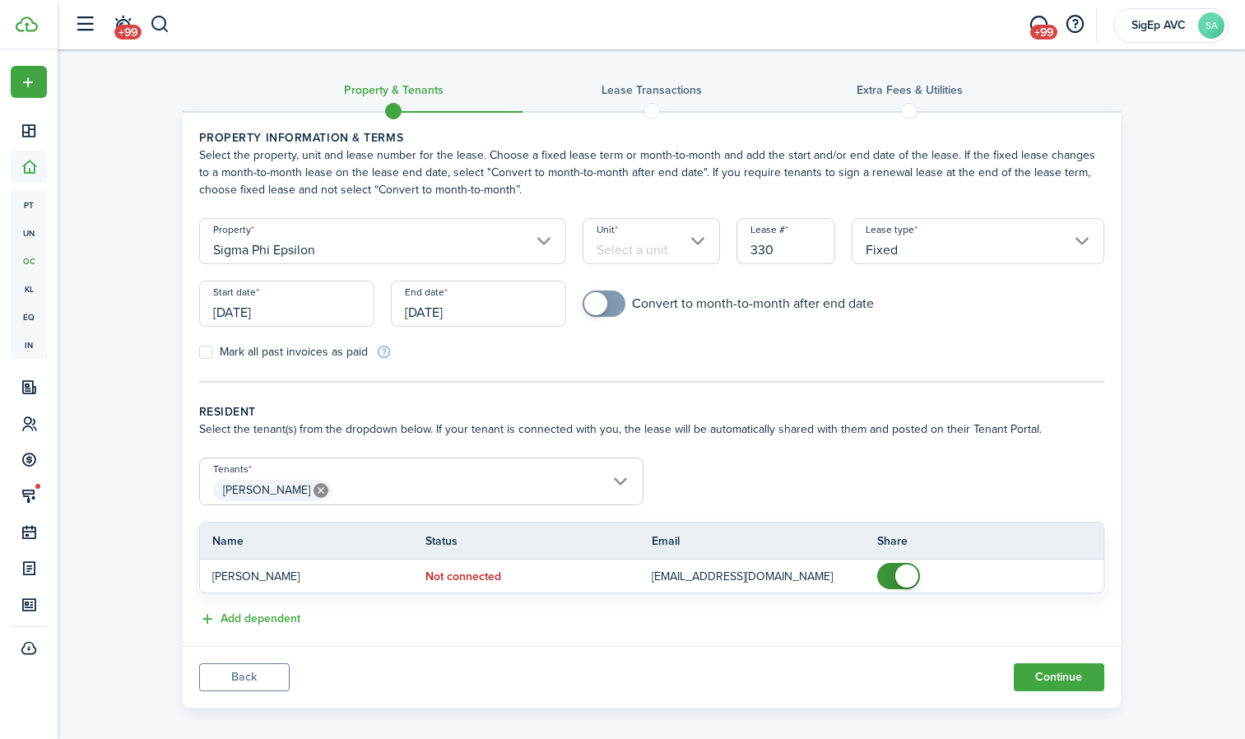
click at [674, 251] on input "Unit" at bounding box center [650, 241] width 137 height 46
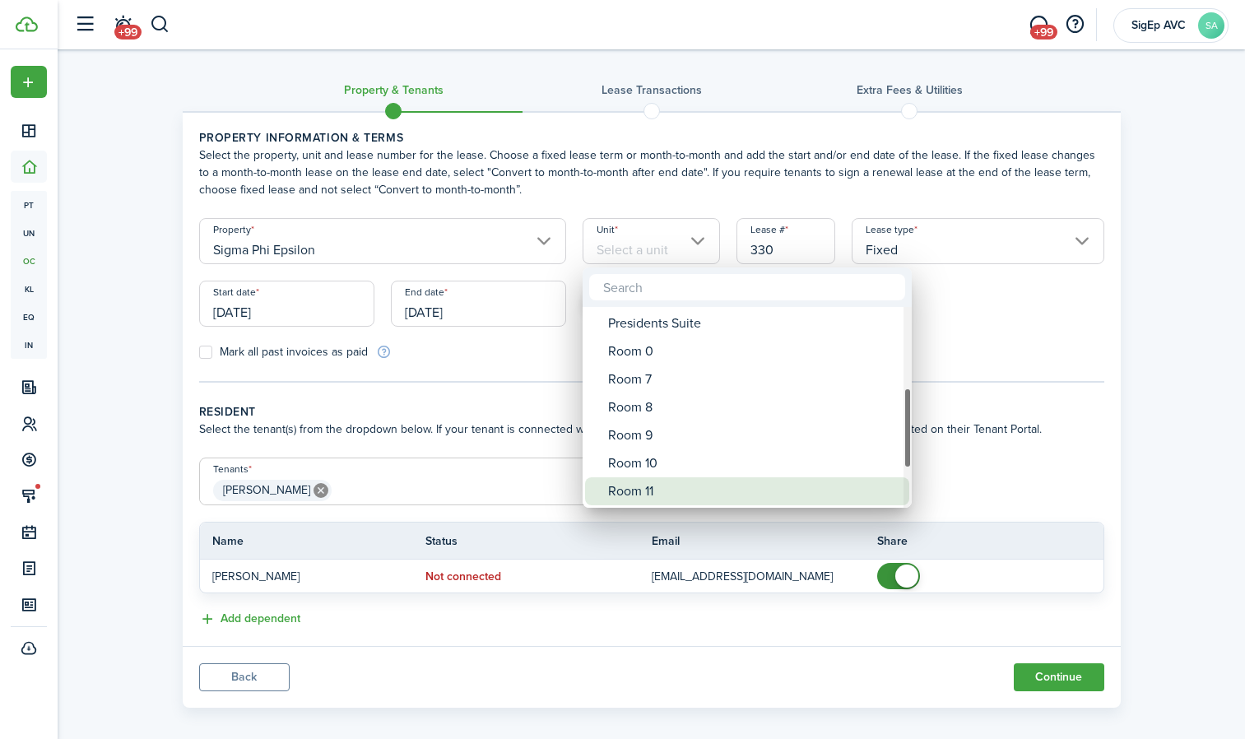
click at [663, 485] on div "Room 11" at bounding box center [753, 491] width 291 height 28
type input "Room 11"
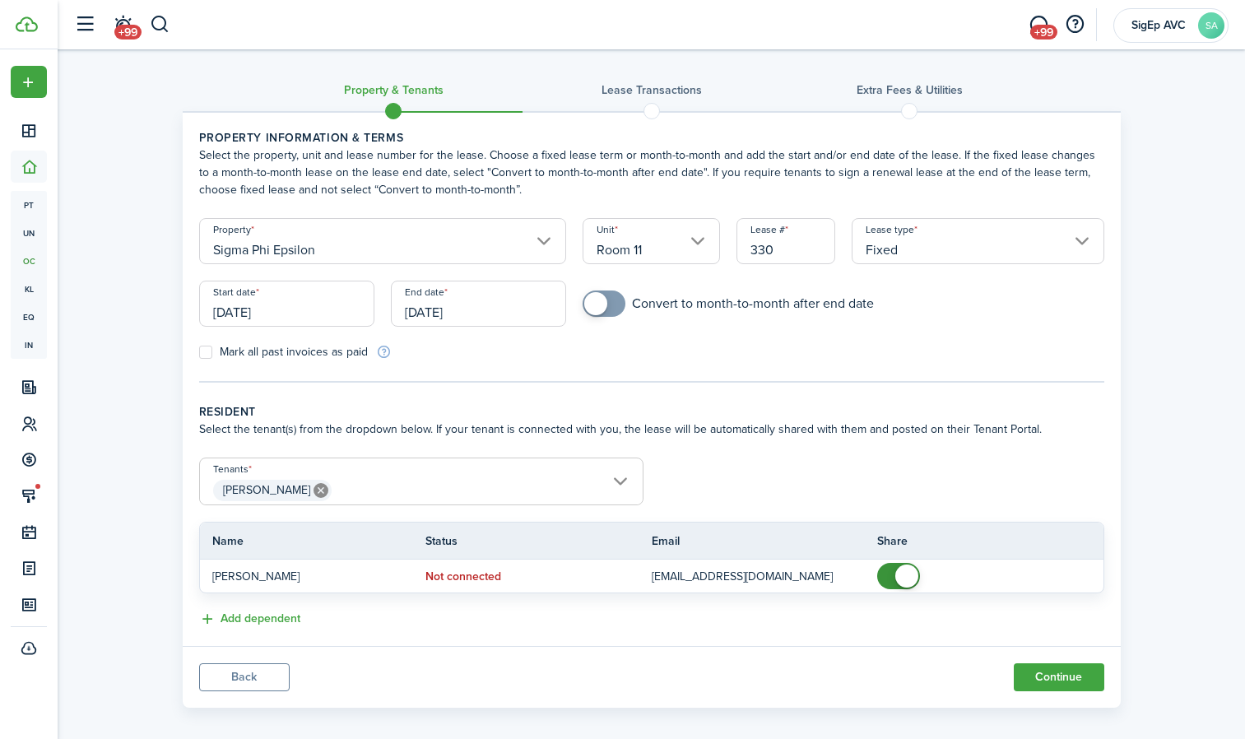
click at [326, 307] on input "[DATE]" at bounding box center [286, 304] width 175 height 46
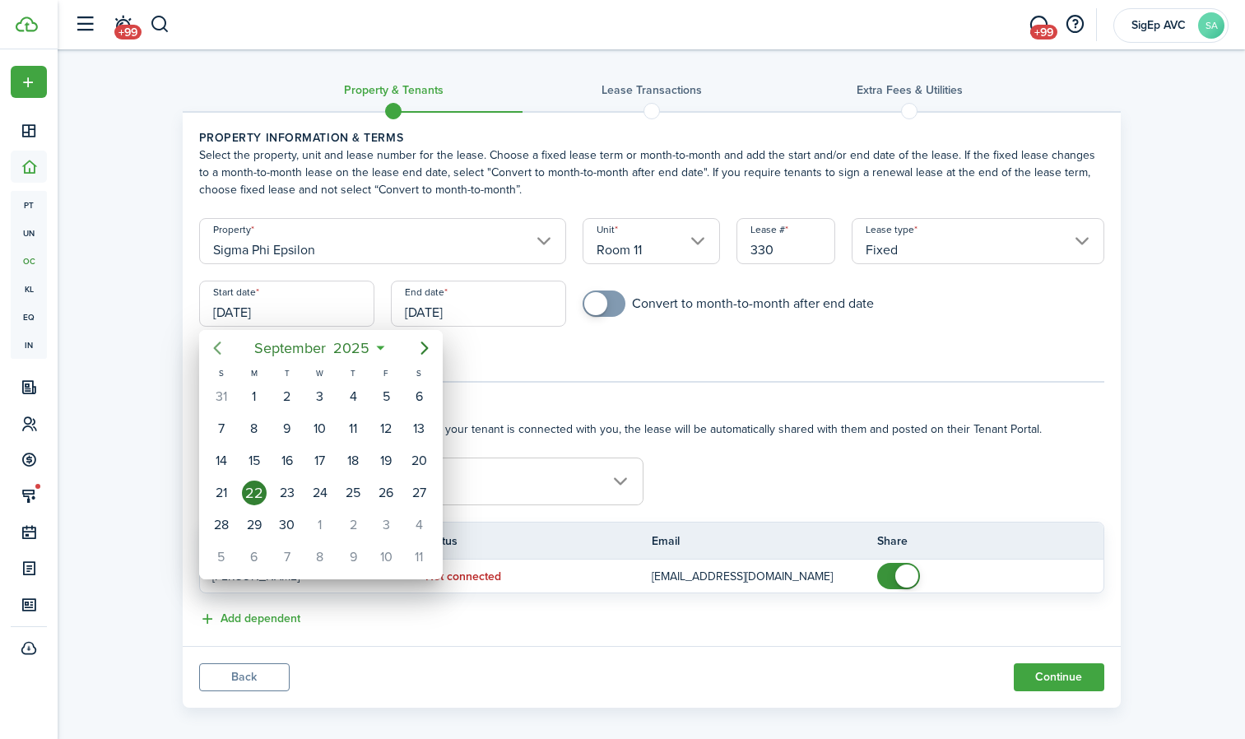
click at [220, 341] on icon "Previous page" at bounding box center [217, 348] width 20 height 20
click at [213, 354] on icon "Previous page" at bounding box center [217, 348] width 20 height 20
click at [259, 462] on div "11" at bounding box center [254, 460] width 25 height 25
type input "[DATE]"
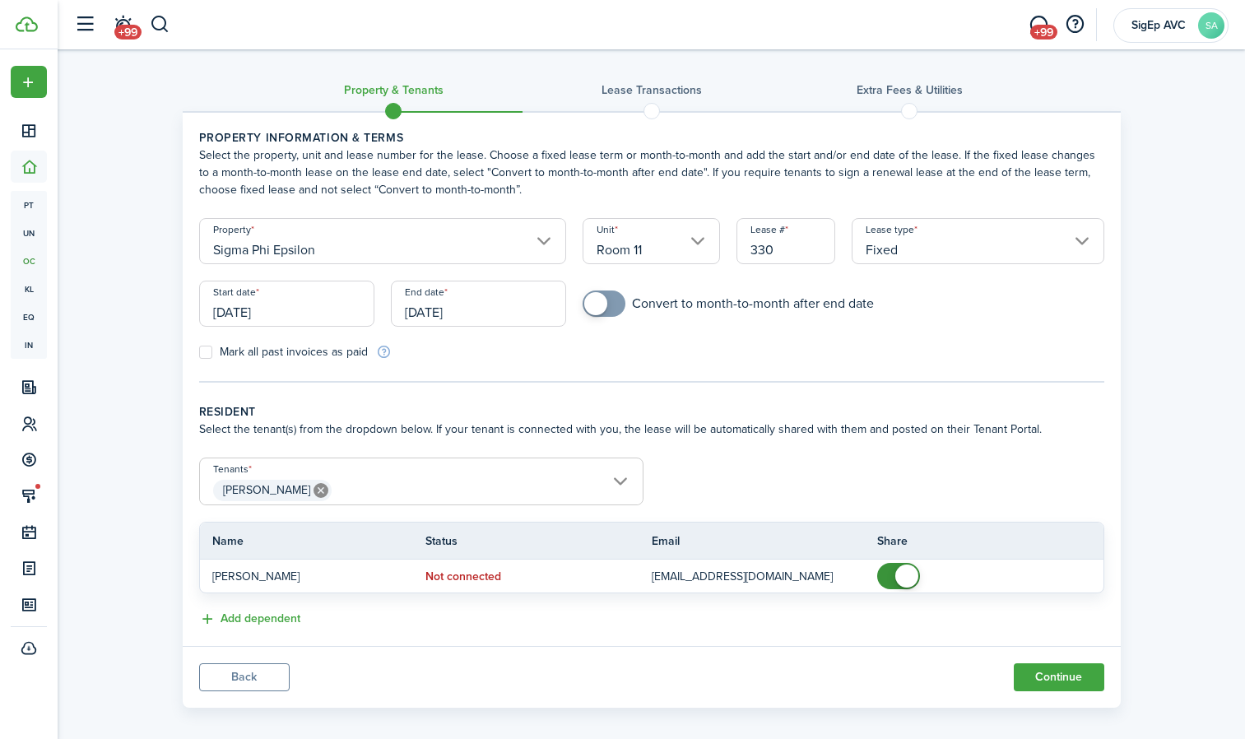
click at [518, 315] on input "[DATE]" at bounding box center [478, 304] width 175 height 46
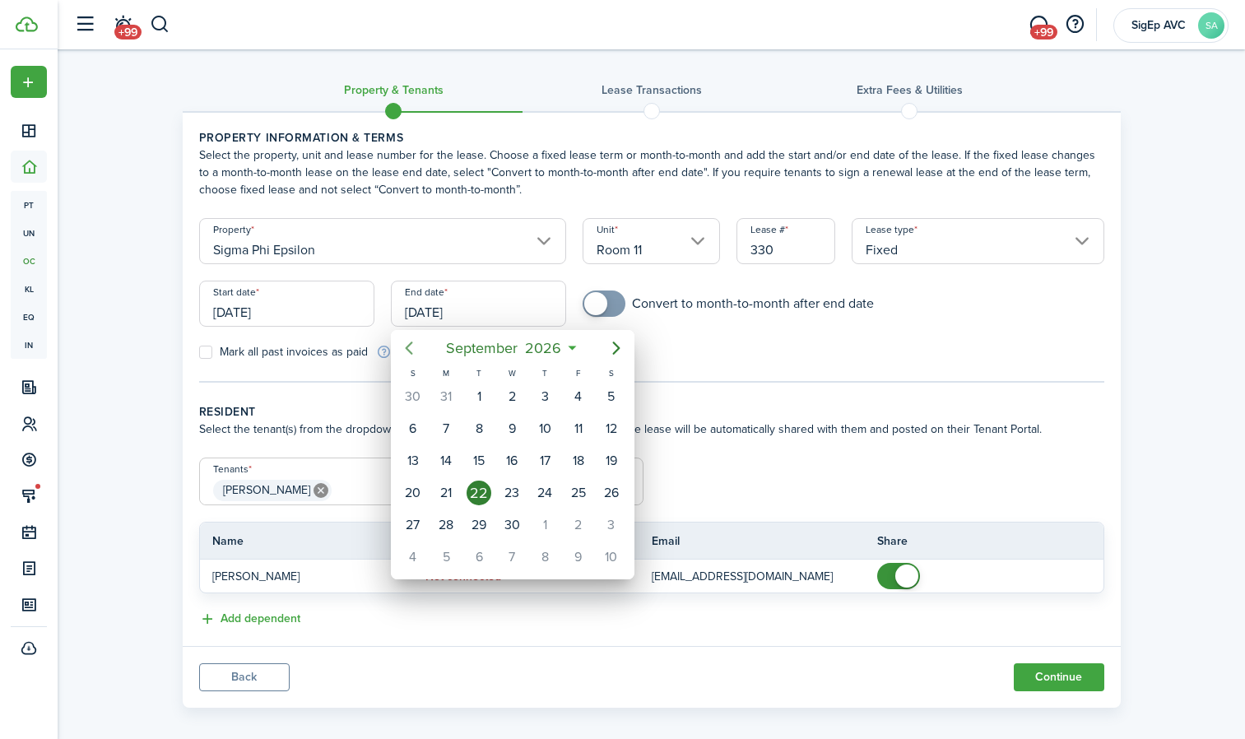
click at [415, 346] on icon "Previous page" at bounding box center [409, 348] width 20 height 20
click at [411, 343] on icon "Previous page" at bounding box center [408, 347] width 7 height 13
click at [575, 525] on div "31" at bounding box center [578, 525] width 25 height 25
type input "[DATE]"
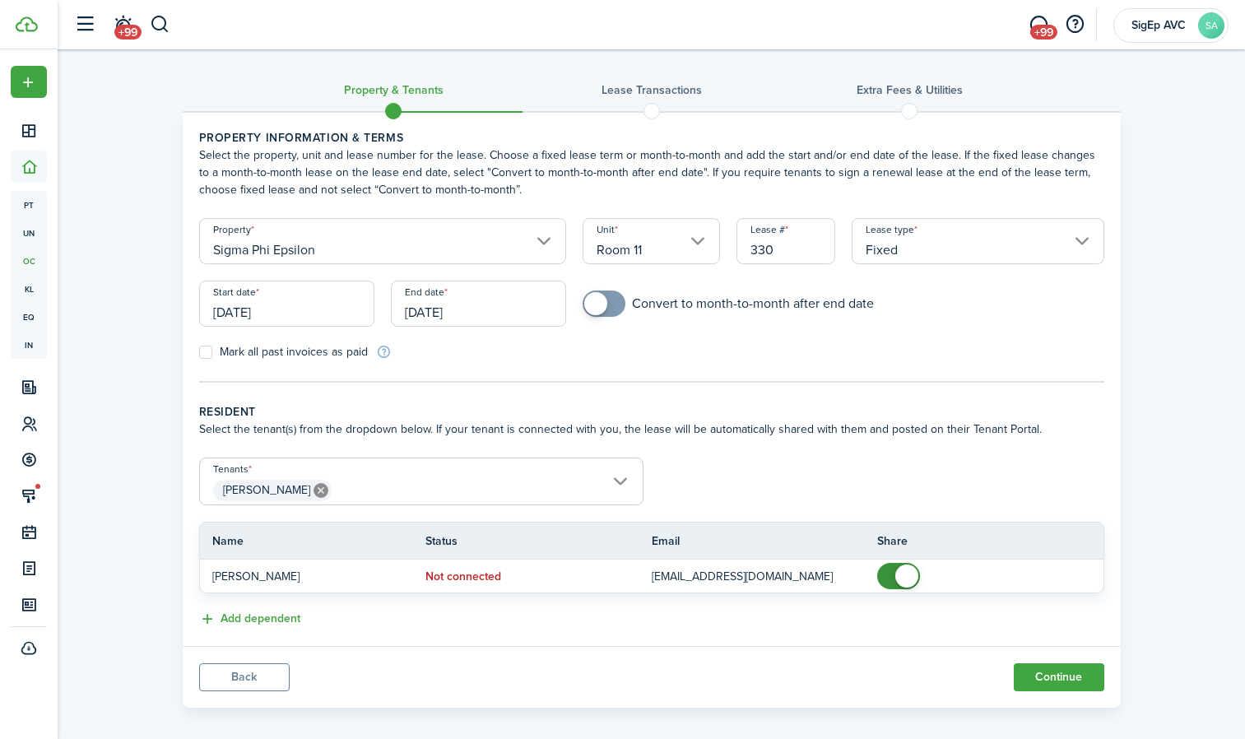
scroll to position [14, 0]
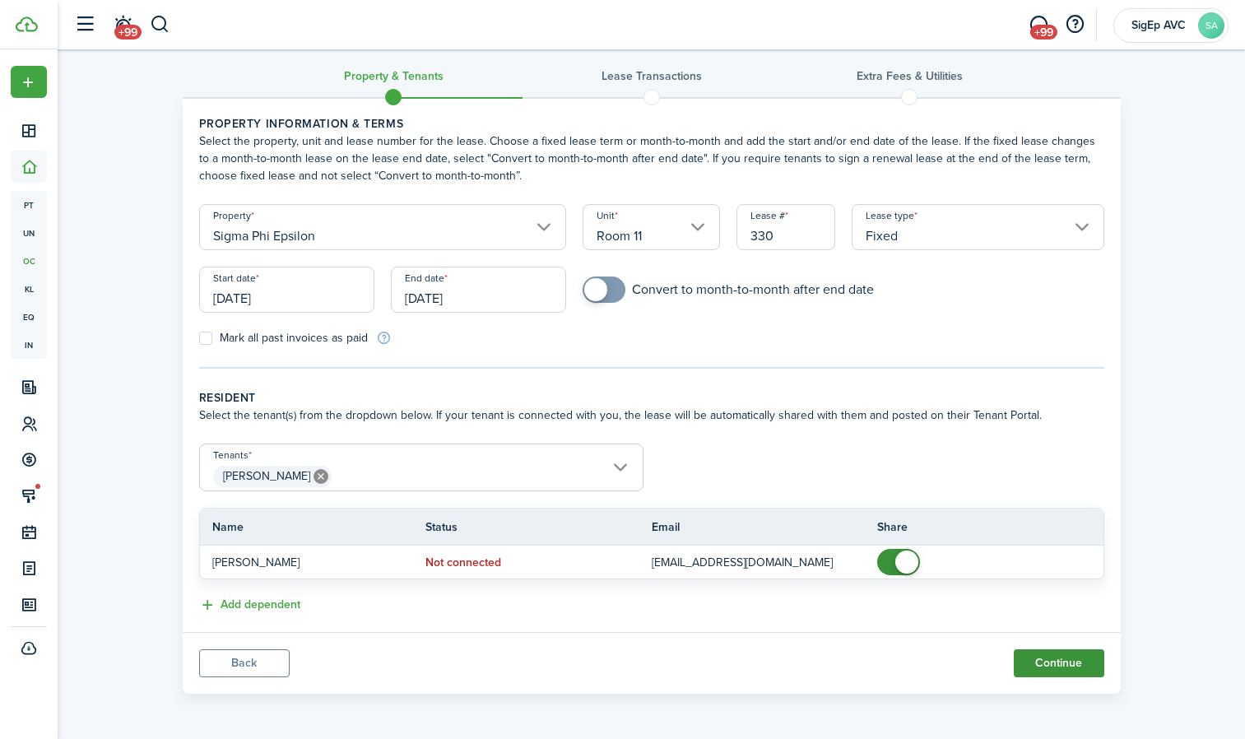
click at [1052, 657] on button "Continue" at bounding box center [1059, 663] width 90 height 28
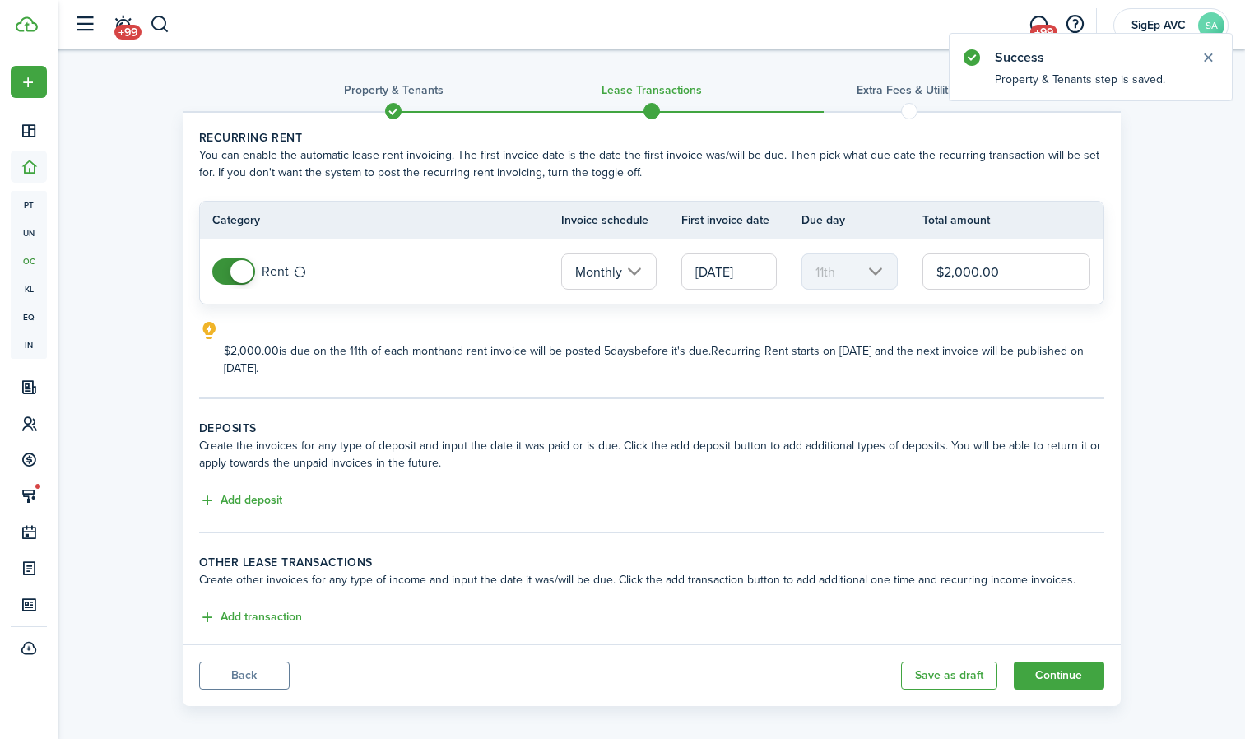
click at [243, 266] on span at bounding box center [241, 271] width 23 height 23
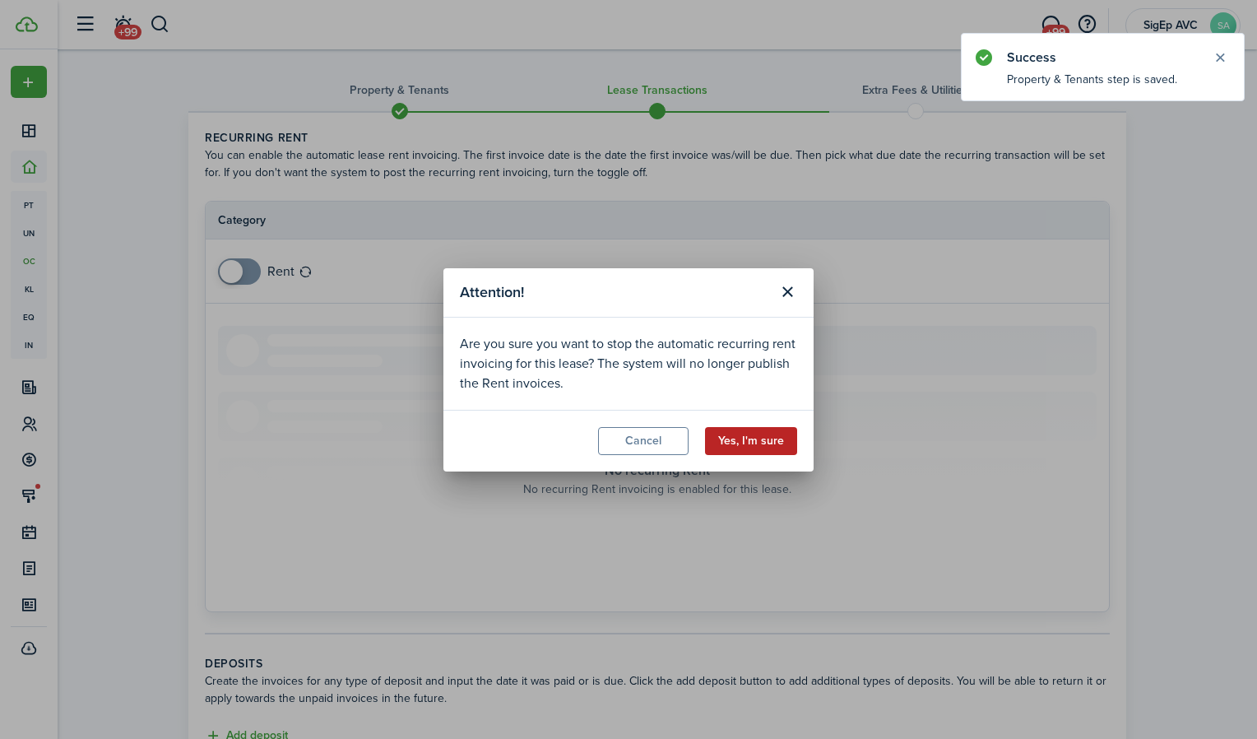
click at [746, 440] on button "Yes, I'm sure" at bounding box center [751, 441] width 92 height 28
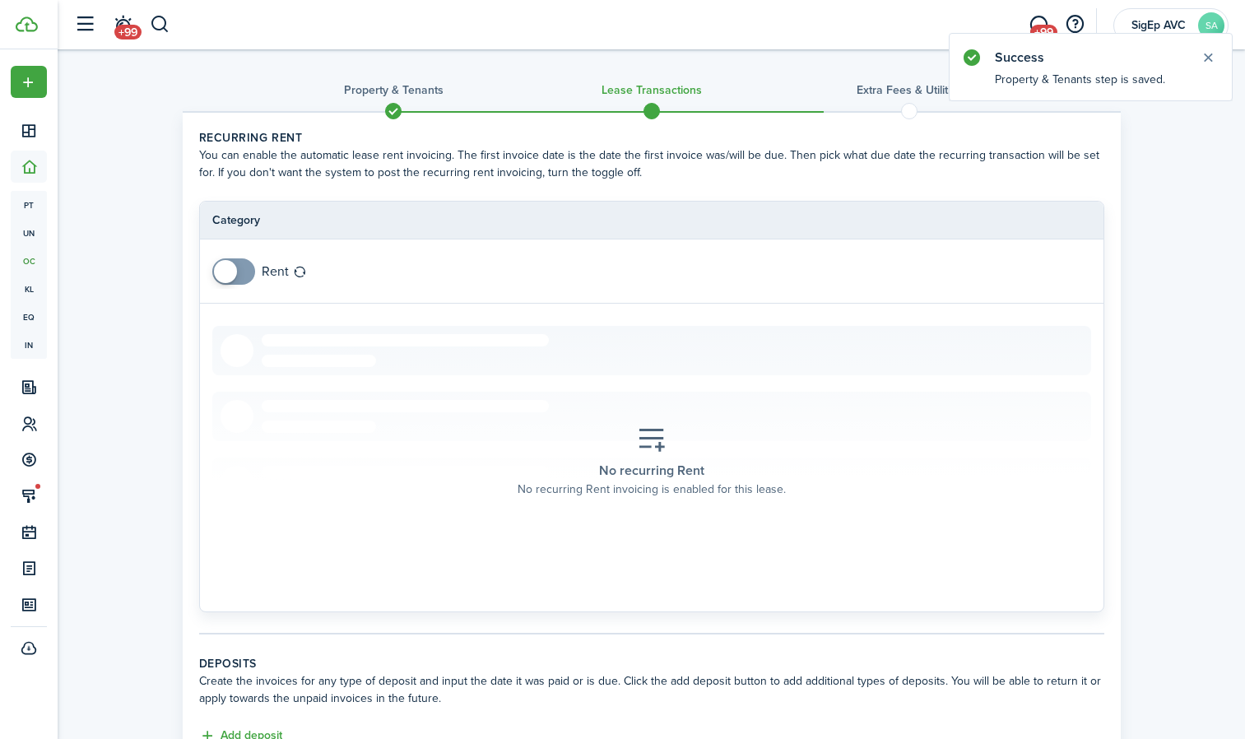
scroll to position [248, 0]
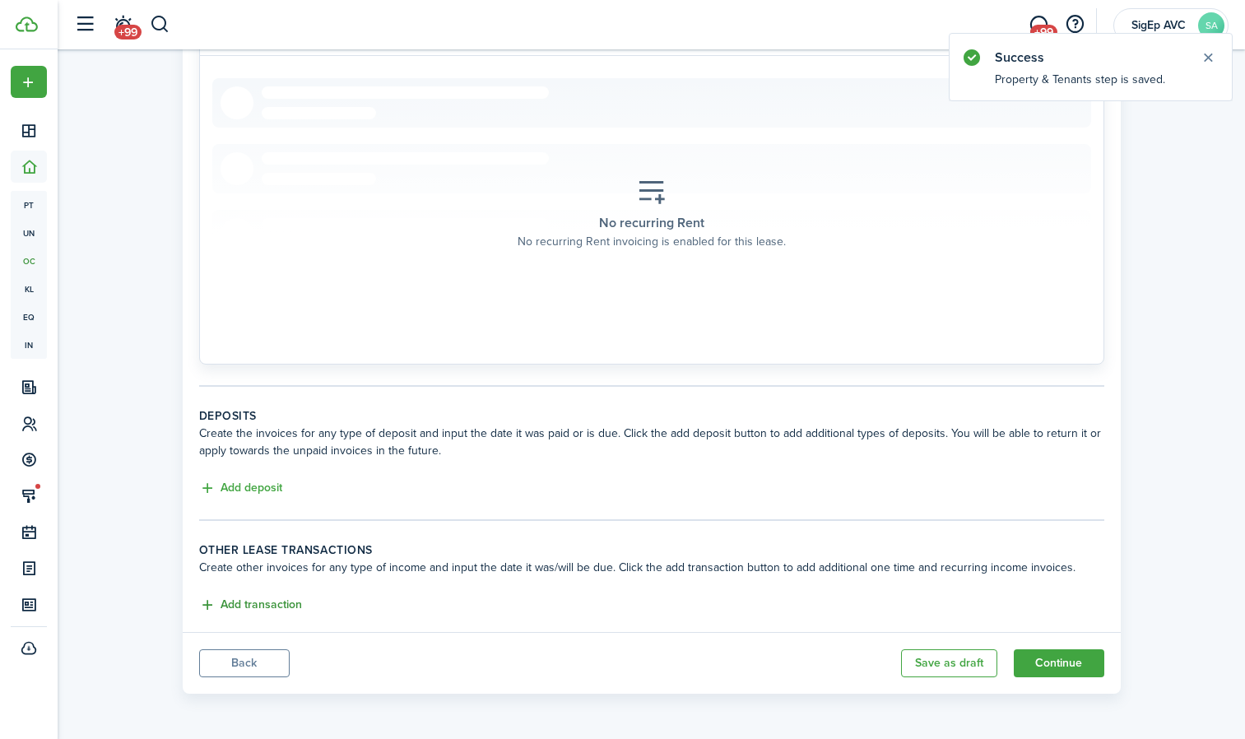
click at [266, 607] on button "Add transaction" at bounding box center [250, 605] width 103 height 19
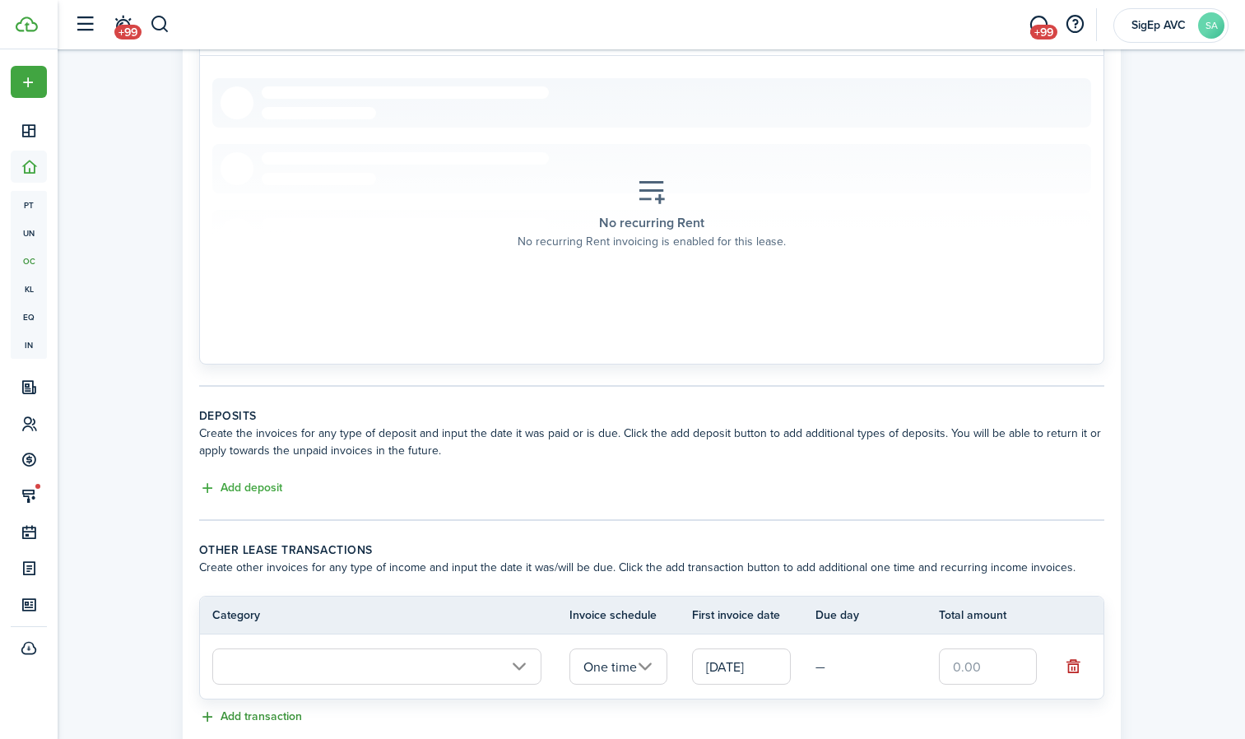
scroll to position [360, 0]
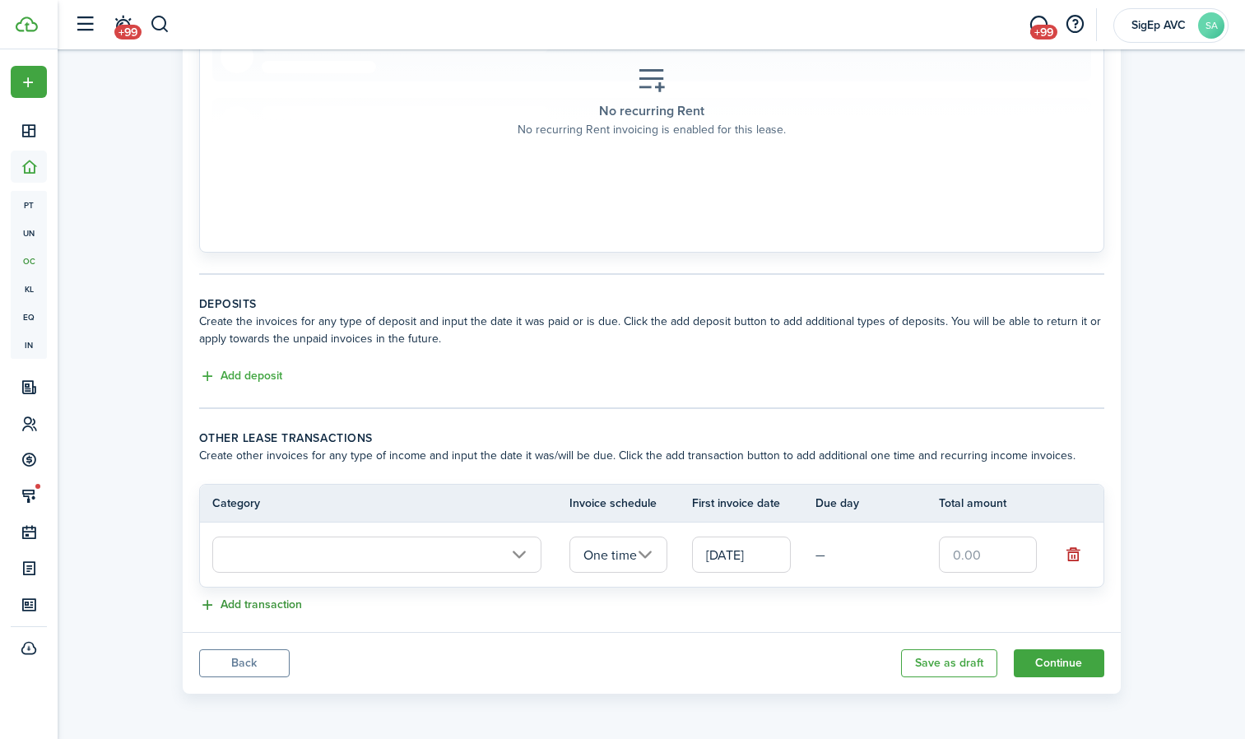
click at [262, 607] on button "Add transaction" at bounding box center [250, 605] width 103 height 19
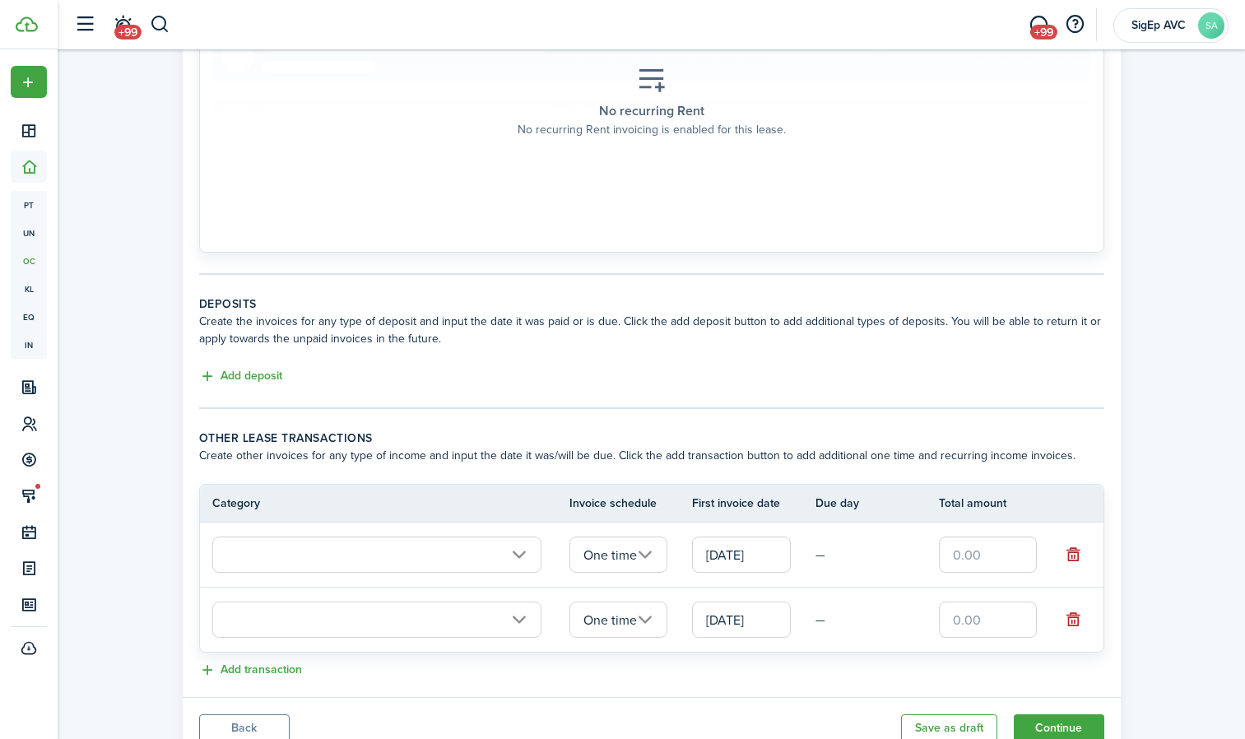
click at [323, 562] on input "text" at bounding box center [376, 554] width 329 height 36
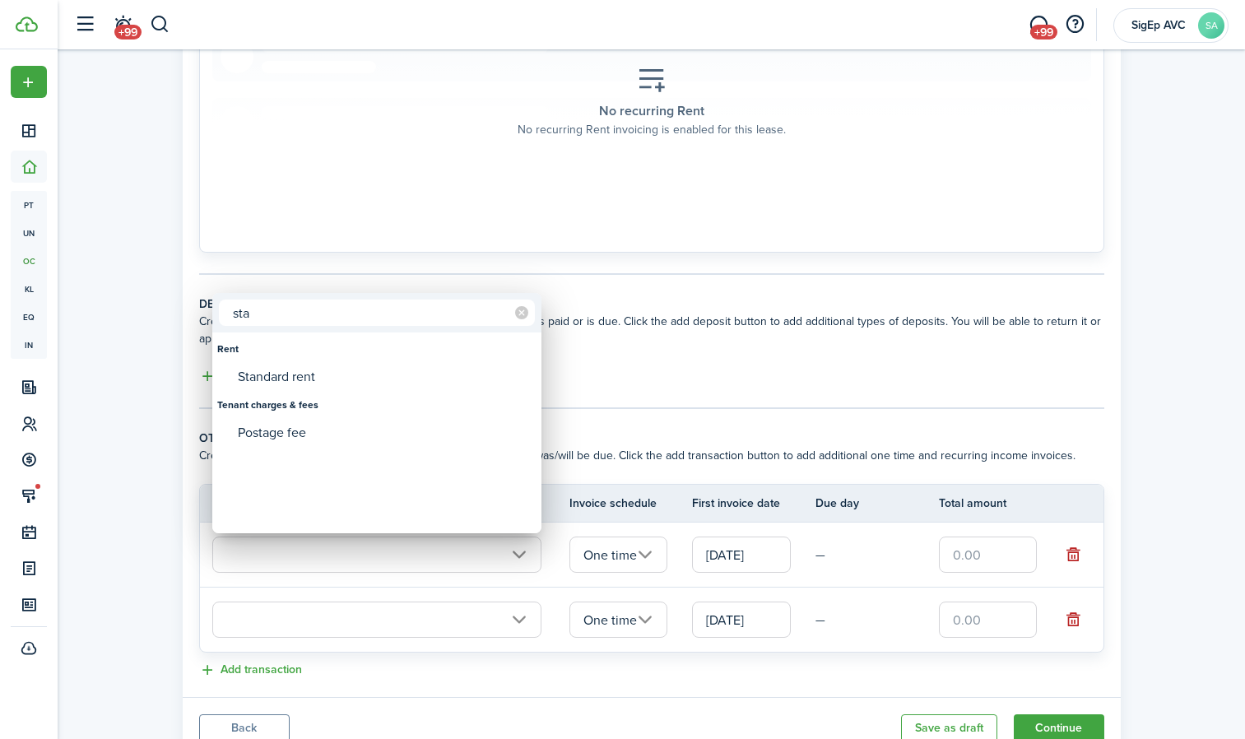
type input "sta"
click at [332, 393] on div "Tenant charges & fees" at bounding box center [376, 405] width 319 height 28
click at [332, 375] on div "Standard rent" at bounding box center [383, 377] width 291 height 28
type input "Rent / Standard rent"
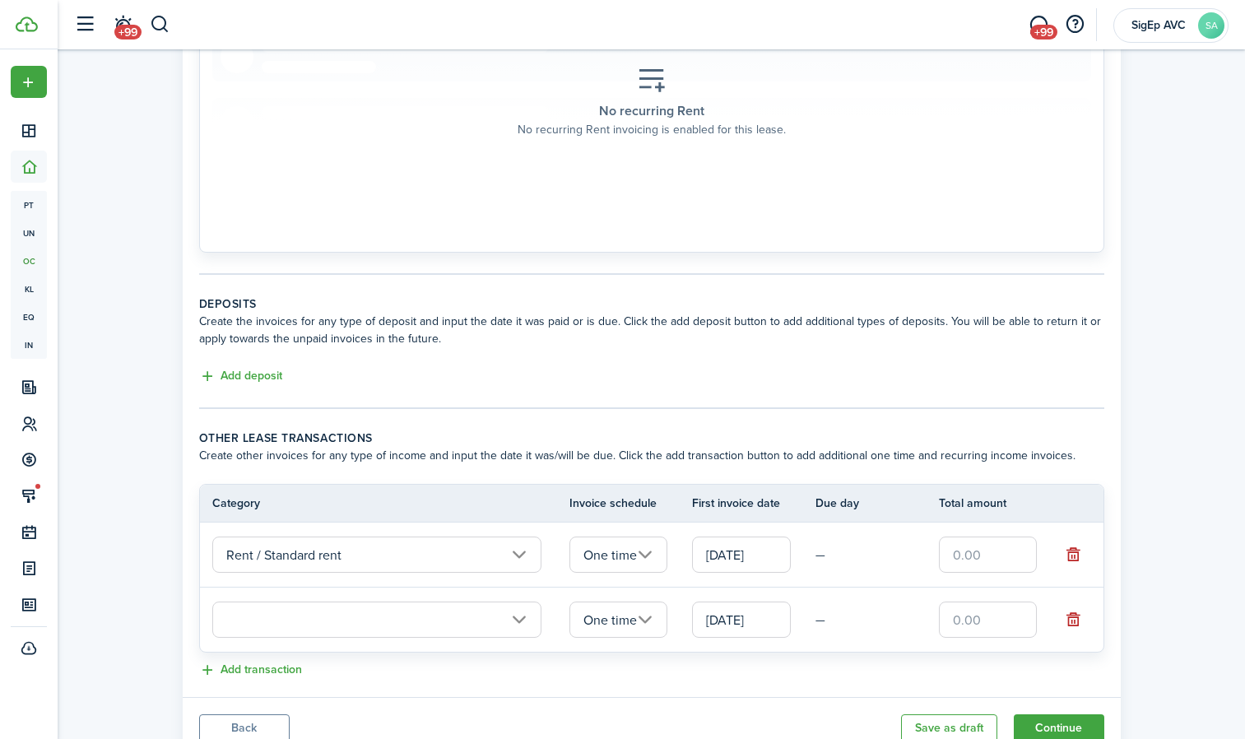
click at [758, 554] on input "[DATE]" at bounding box center [741, 554] width 99 height 36
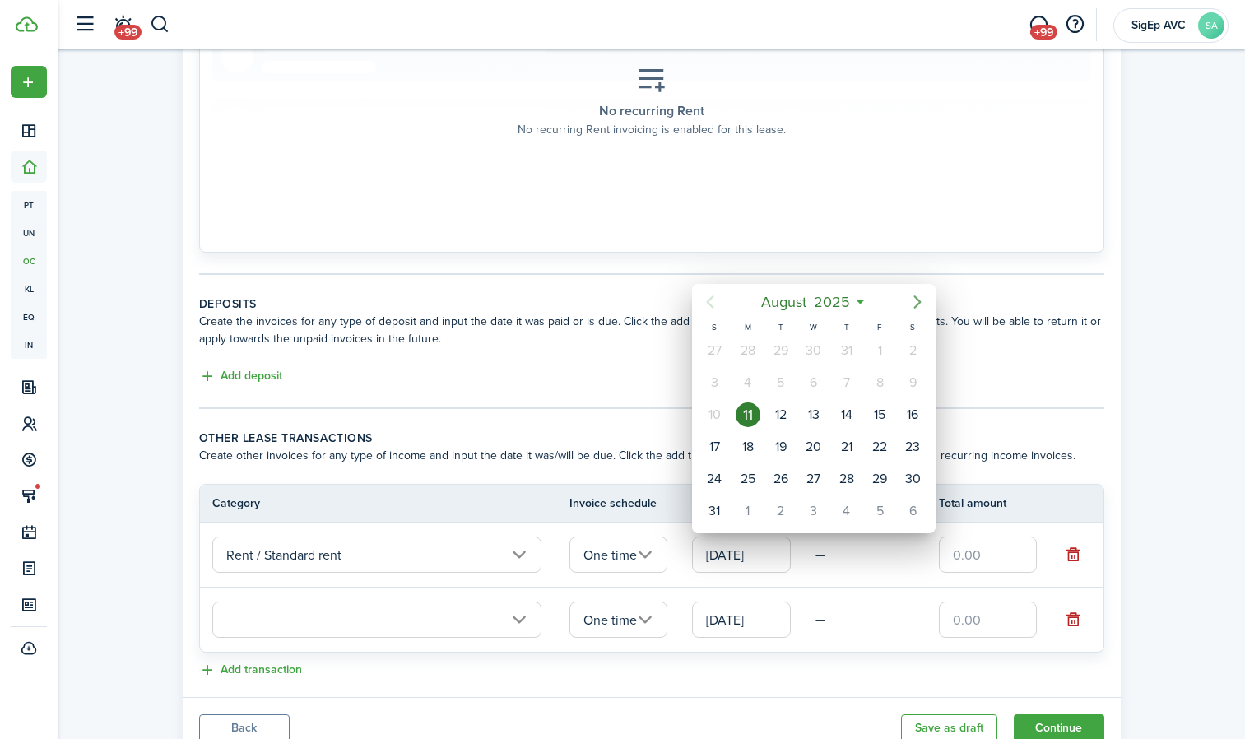
click at [919, 299] on icon "Next page" at bounding box center [917, 301] width 7 height 13
click at [755, 342] on div "1" at bounding box center [748, 350] width 25 height 25
type input "[DATE]"
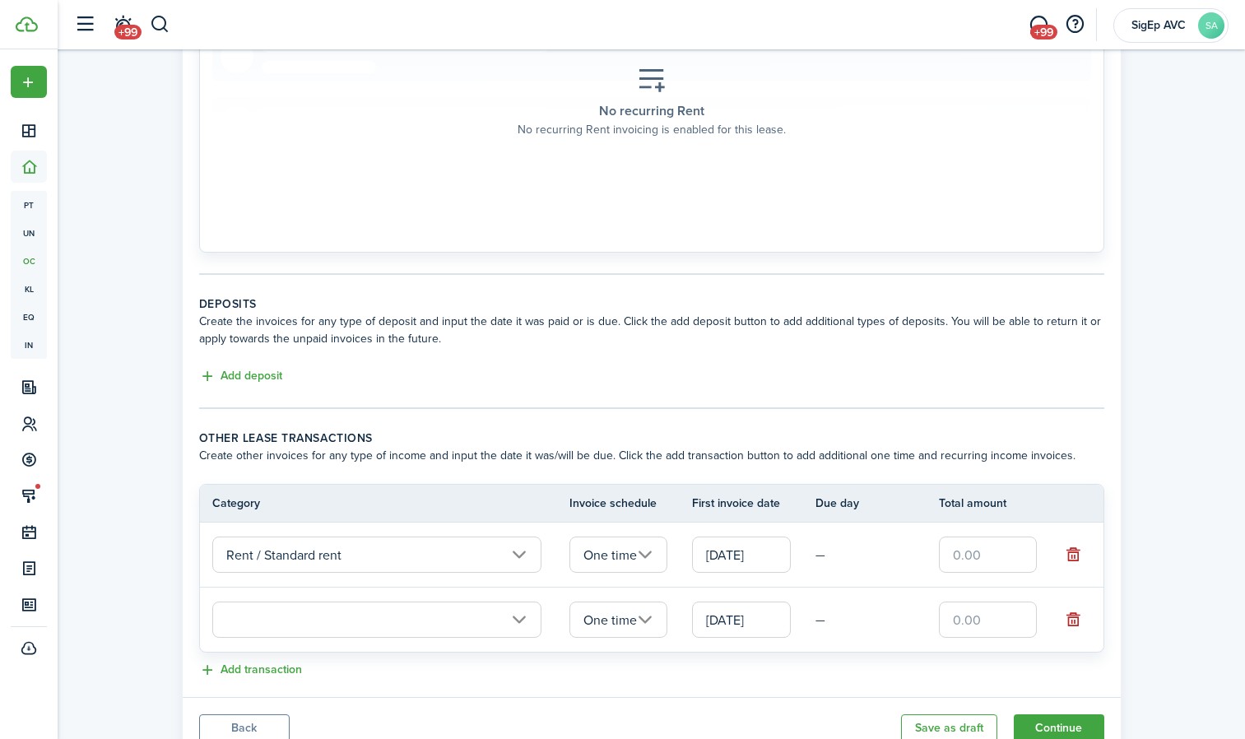
click at [972, 557] on input "text" at bounding box center [988, 554] width 99 height 36
type input "$3,450.00"
type input "Rent / Standard rent"
type input "$3,450.00"
click at [735, 633] on input "[DATE]" at bounding box center [741, 619] width 99 height 36
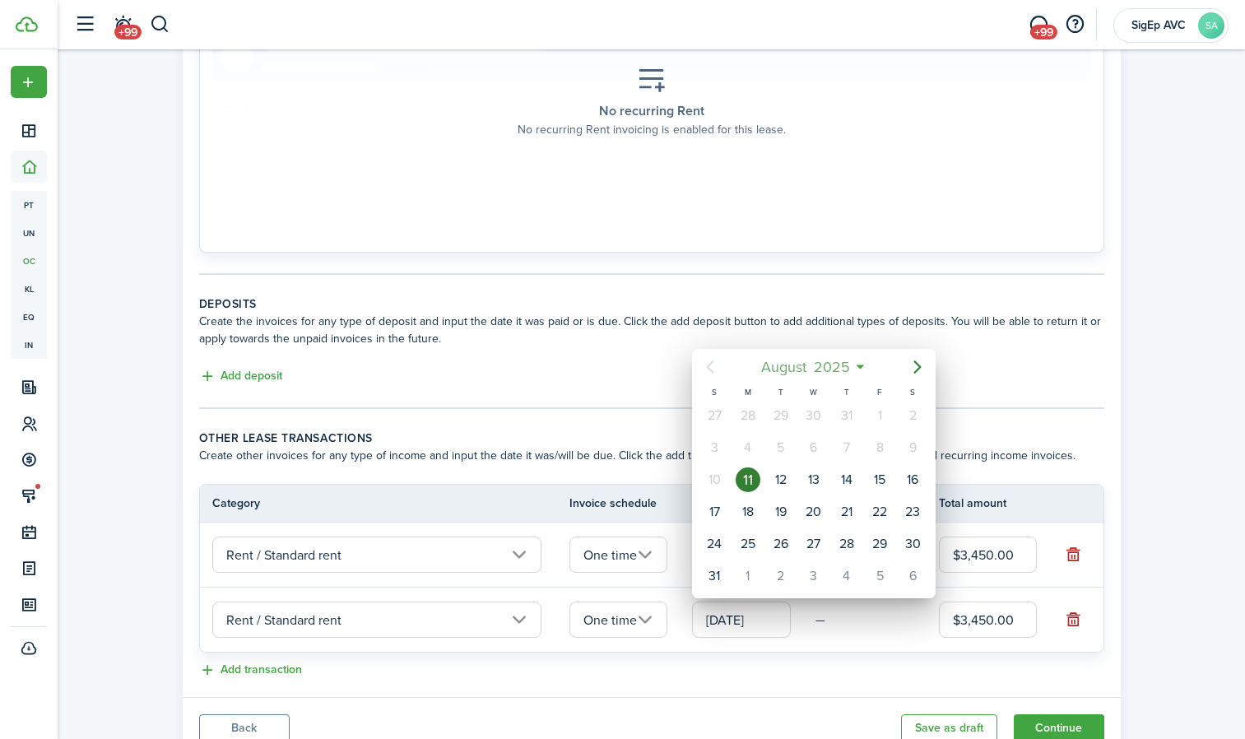
click at [856, 372] on mbsc-button "[DATE]" at bounding box center [804, 367] width 109 height 30
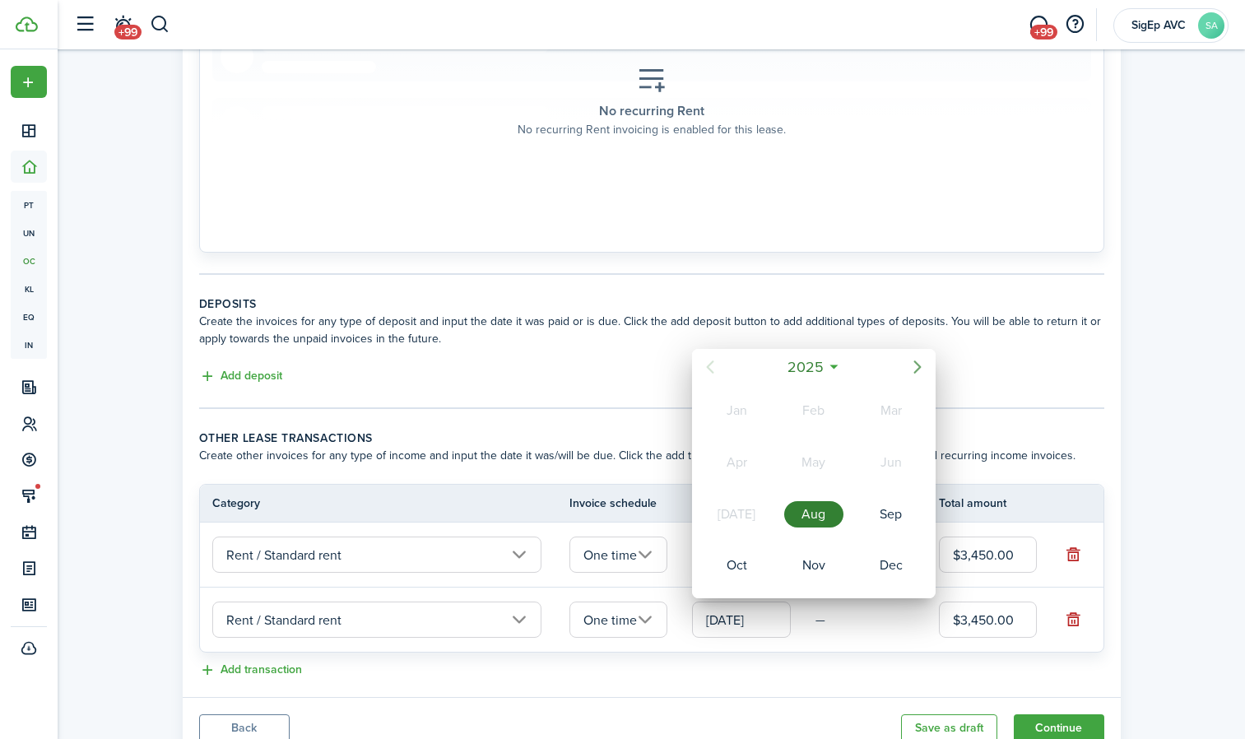
click at [912, 364] on icon "Next page" at bounding box center [917, 367] width 20 height 20
click at [798, 411] on div "Feb" at bounding box center [813, 410] width 59 height 26
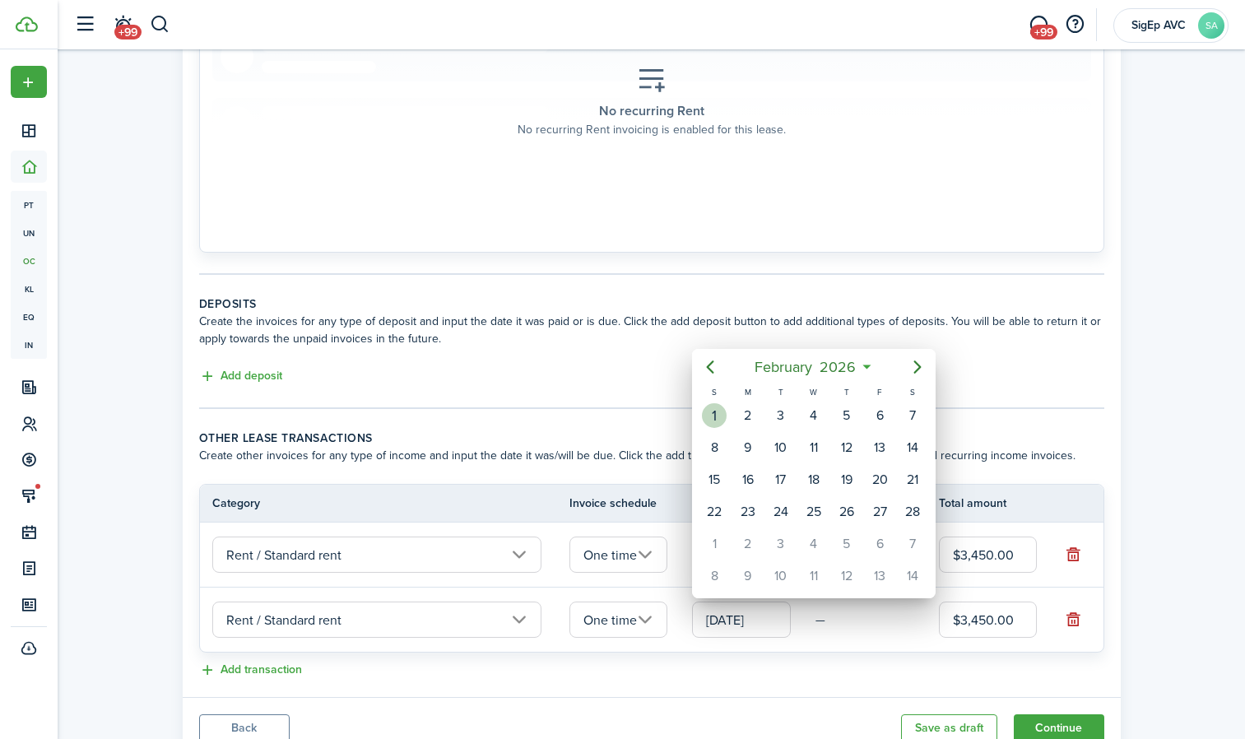
click at [714, 407] on div "1" at bounding box center [714, 415] width 25 height 25
type input "[DATE]"
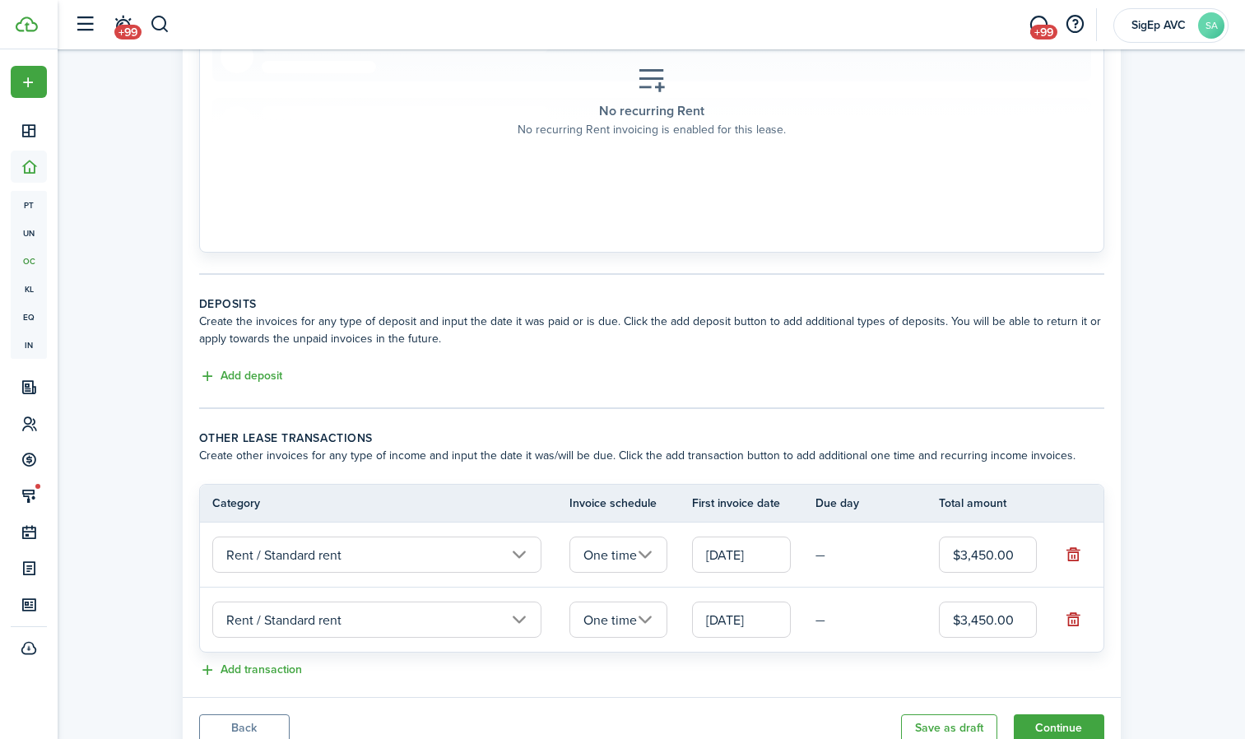
scroll to position [425, 0]
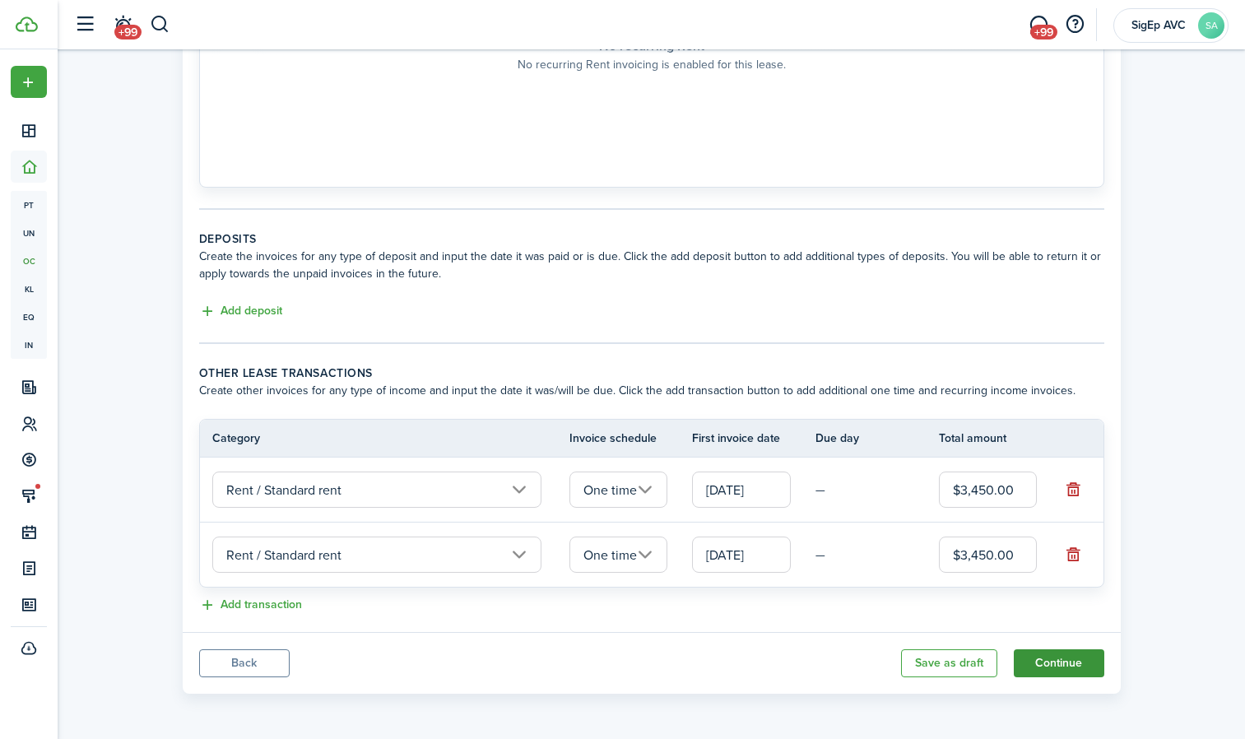
click at [1055, 658] on button "Continue" at bounding box center [1059, 663] width 90 height 28
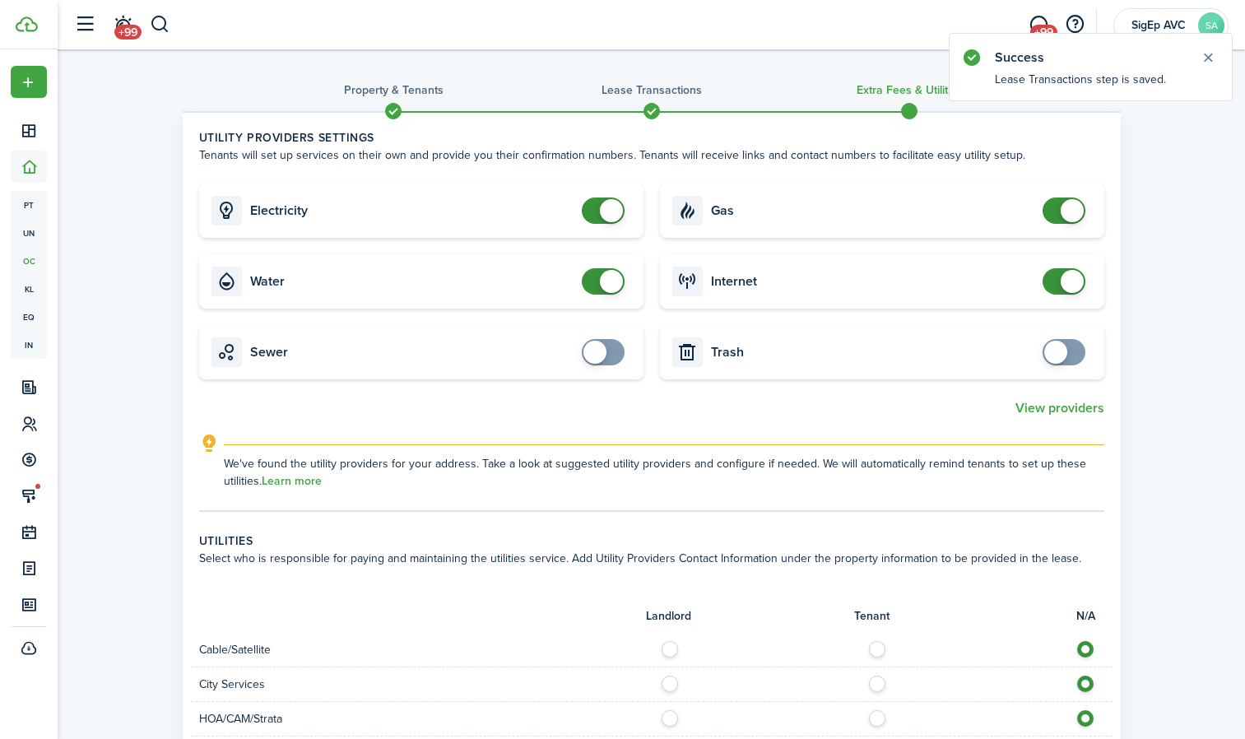
checkbox input "false"
click at [621, 284] on span at bounding box center [611, 281] width 23 height 23
checkbox input "false"
click at [610, 212] on span at bounding box center [611, 210] width 23 height 23
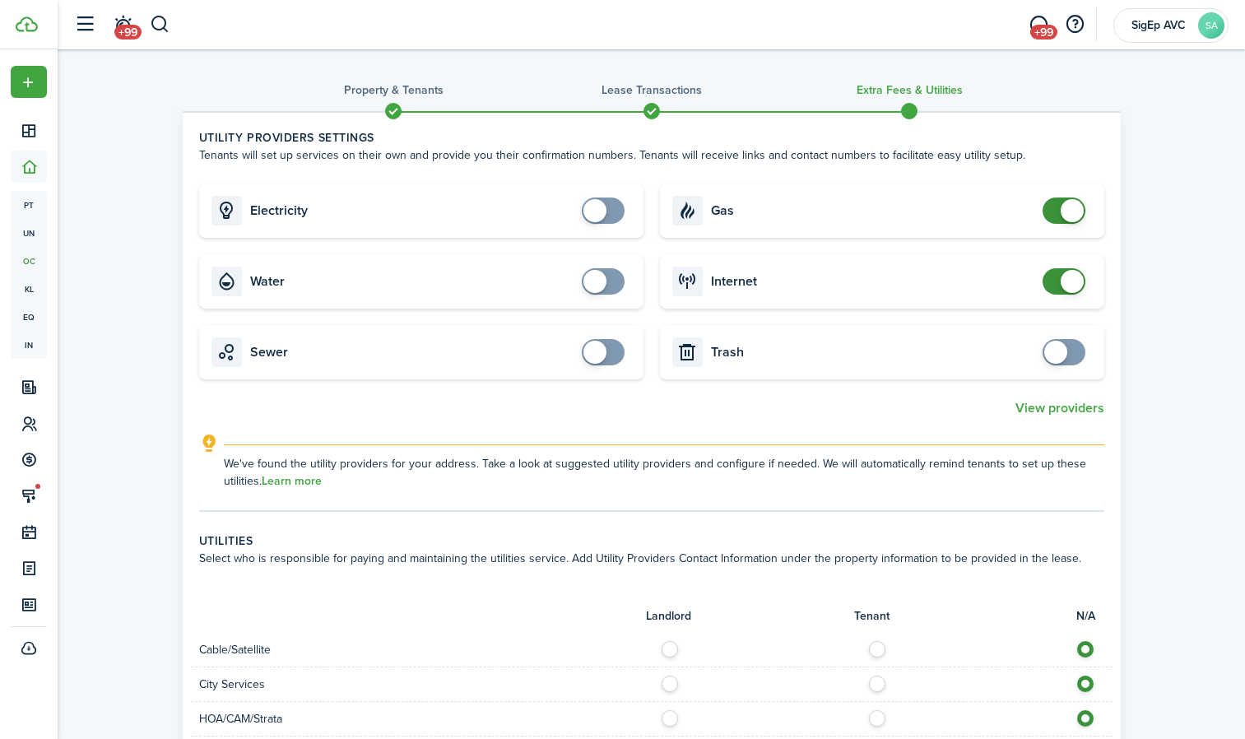
checkbox input "false"
click at [1080, 216] on span at bounding box center [1071, 210] width 23 height 23
checkbox input "false"
click at [1074, 285] on span at bounding box center [1071, 281] width 23 height 23
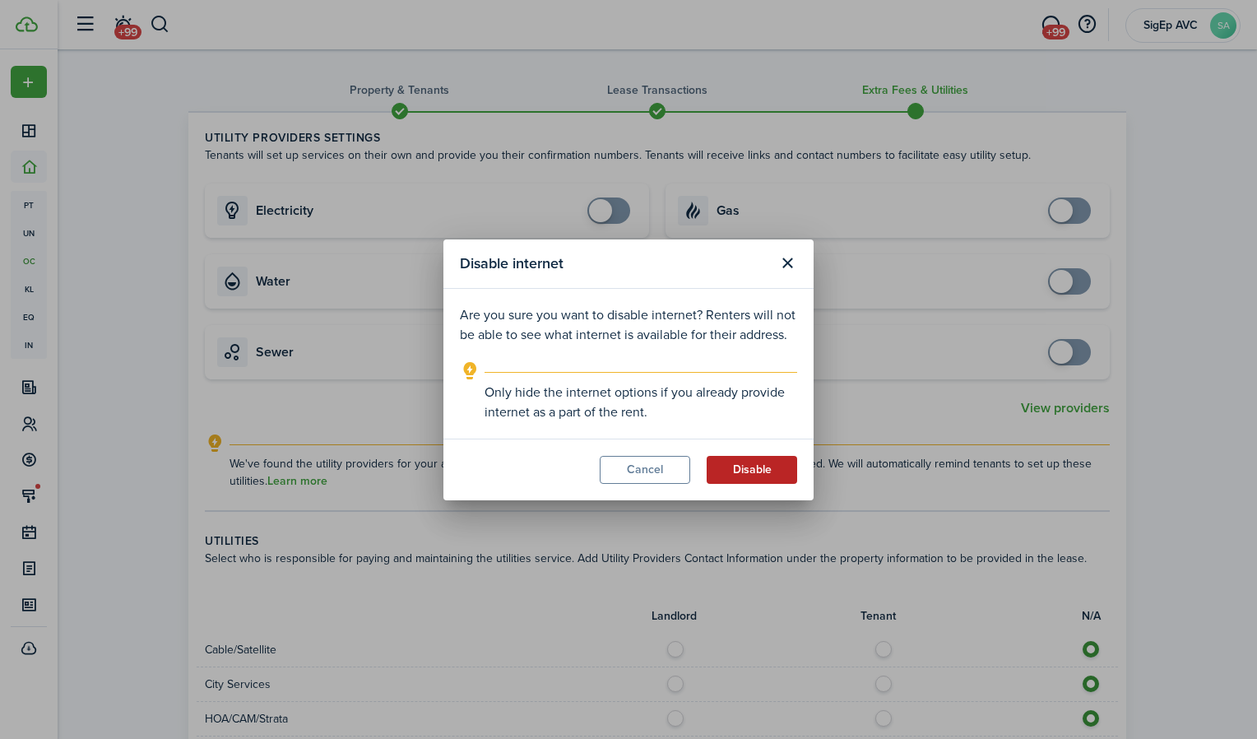
click at [733, 465] on button "Disable" at bounding box center [752, 470] width 90 height 28
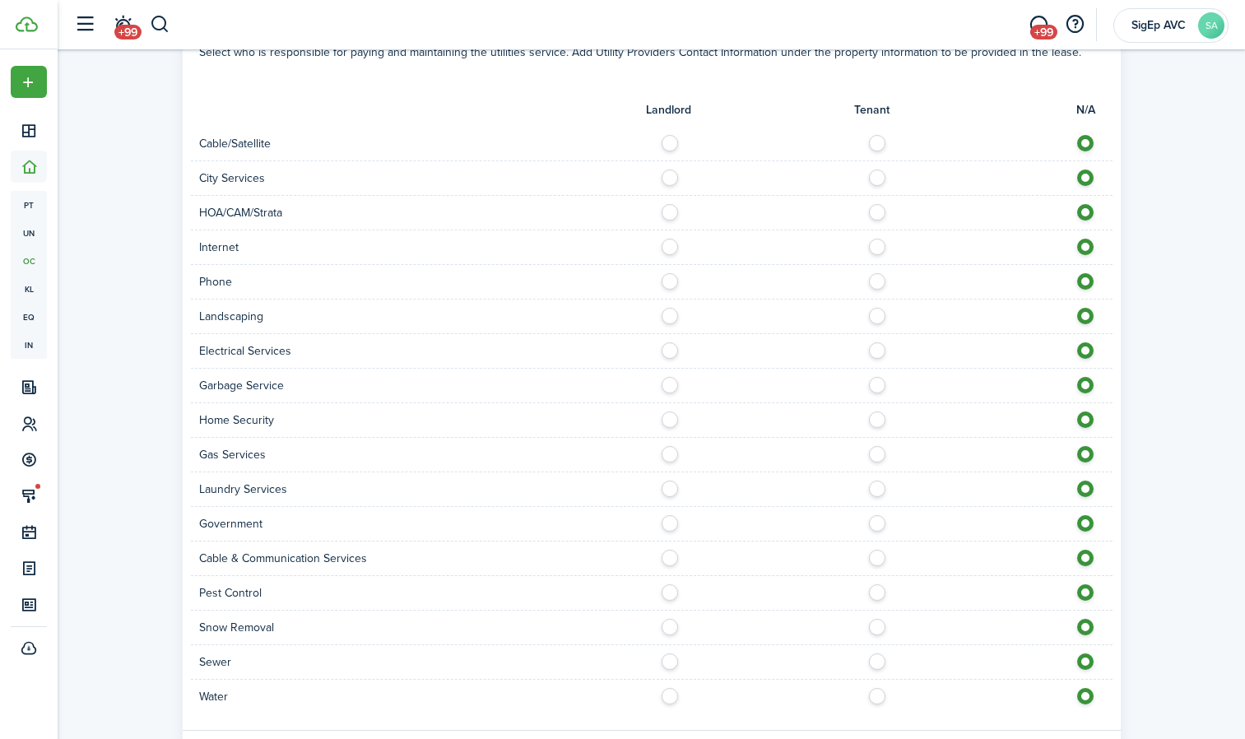
scroll to position [604, 0]
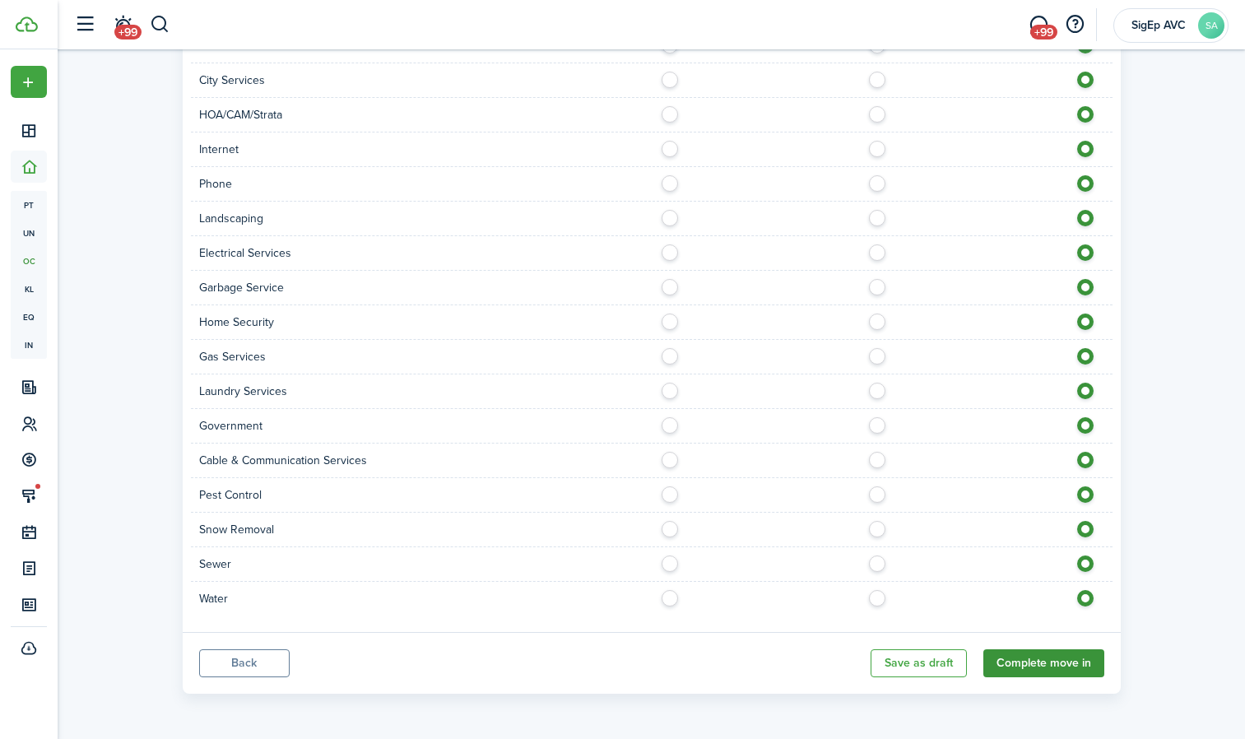
click at [1033, 661] on button "Complete move in" at bounding box center [1043, 663] width 121 height 28
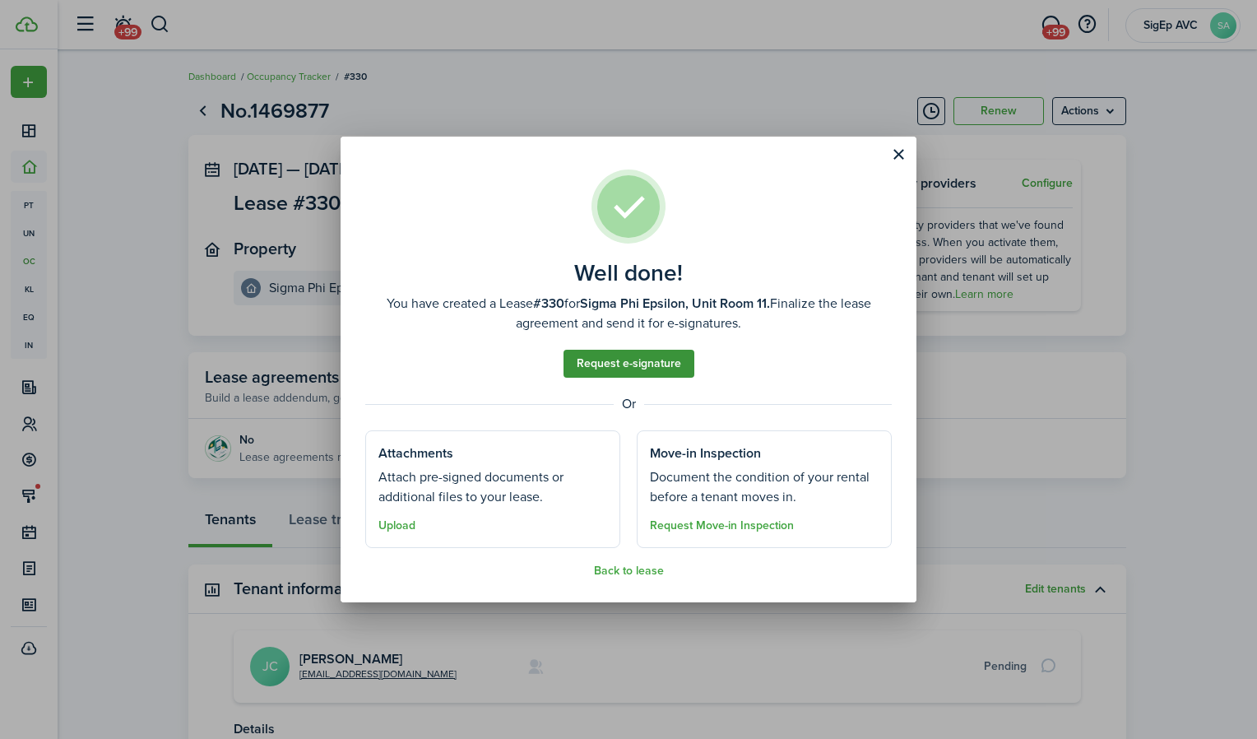
click at [663, 369] on link "Request e-signature" at bounding box center [629, 364] width 131 height 28
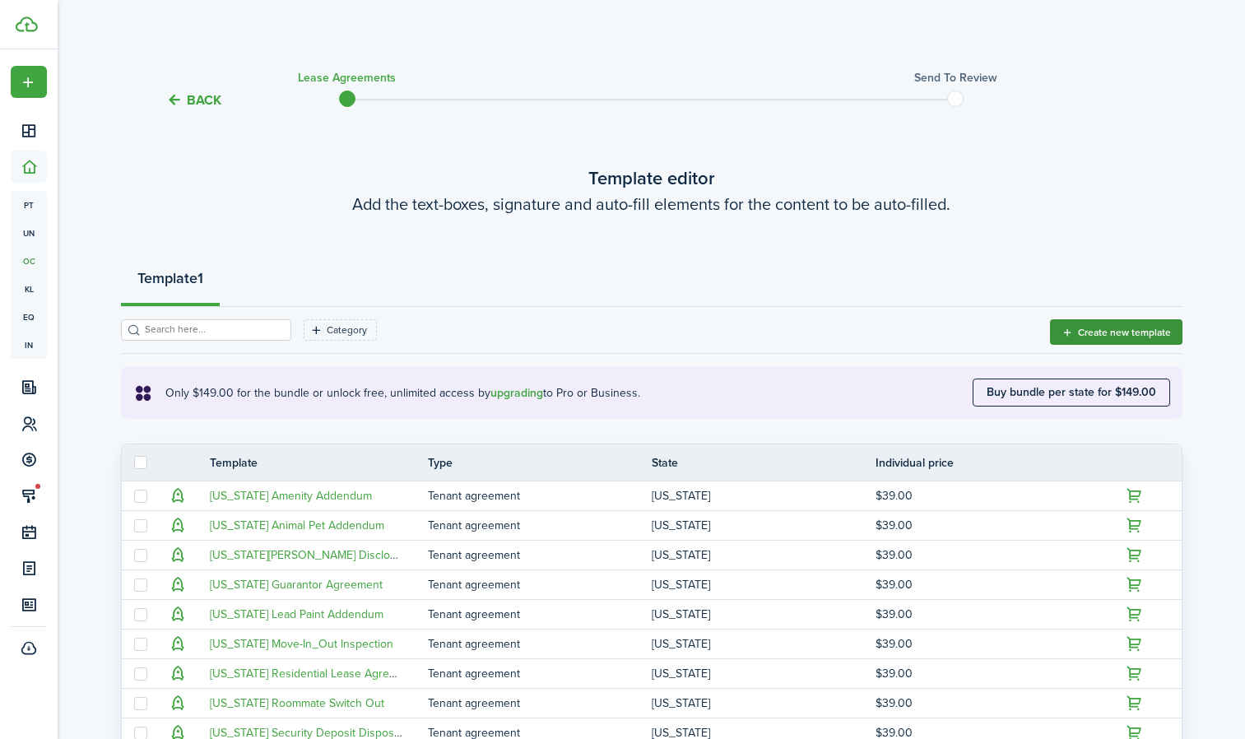
click at [1127, 324] on button "Create new template" at bounding box center [1116, 332] width 132 height 26
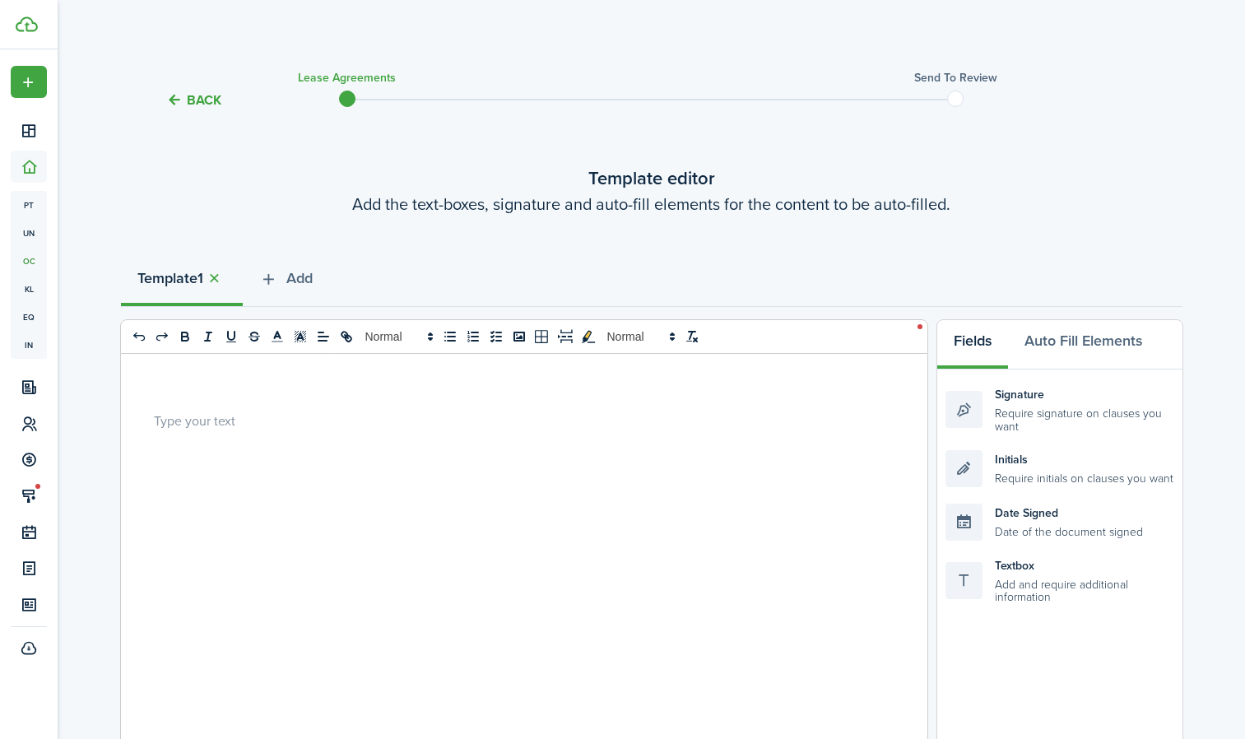
click at [324, 426] on p at bounding box center [518, 419] width 728 height 17
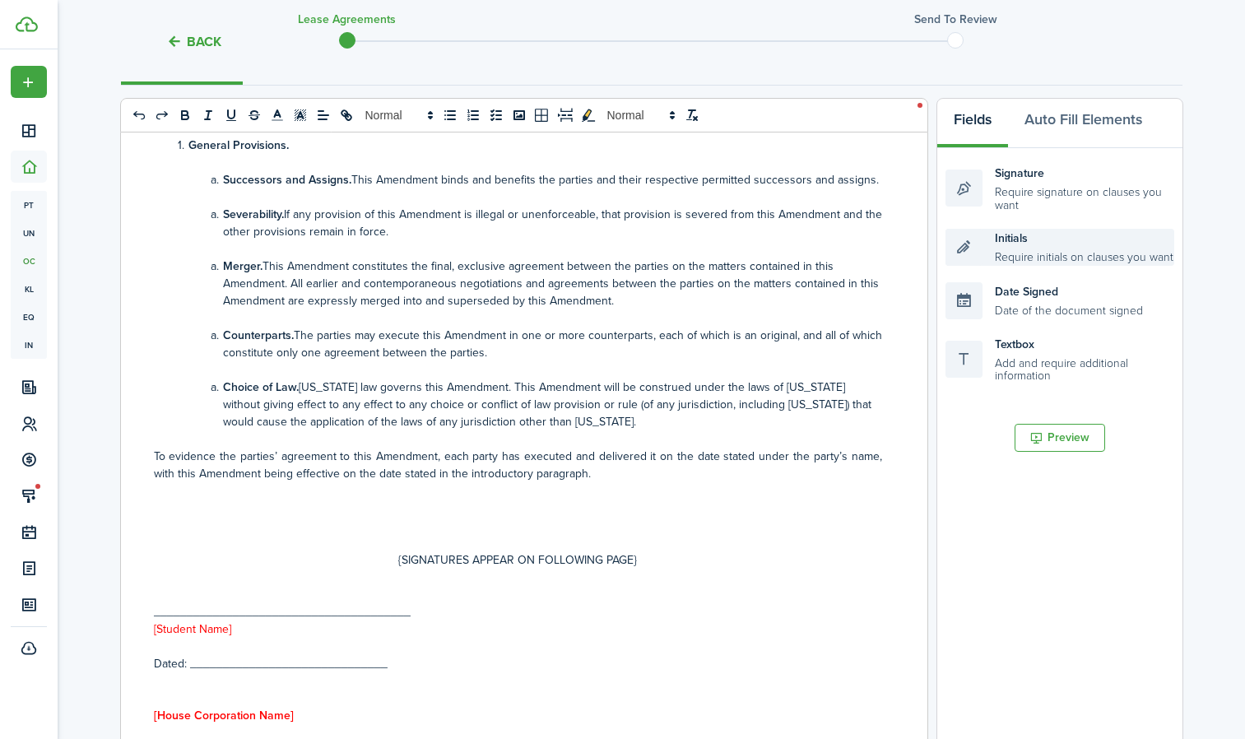
scroll to position [220, 0]
click at [1060, 208] on div "Signature Require signature on clauses you want" at bounding box center [1059, 190] width 229 height 48
click at [1067, 111] on button "Auto Fill Elements" at bounding box center [1083, 124] width 151 height 49
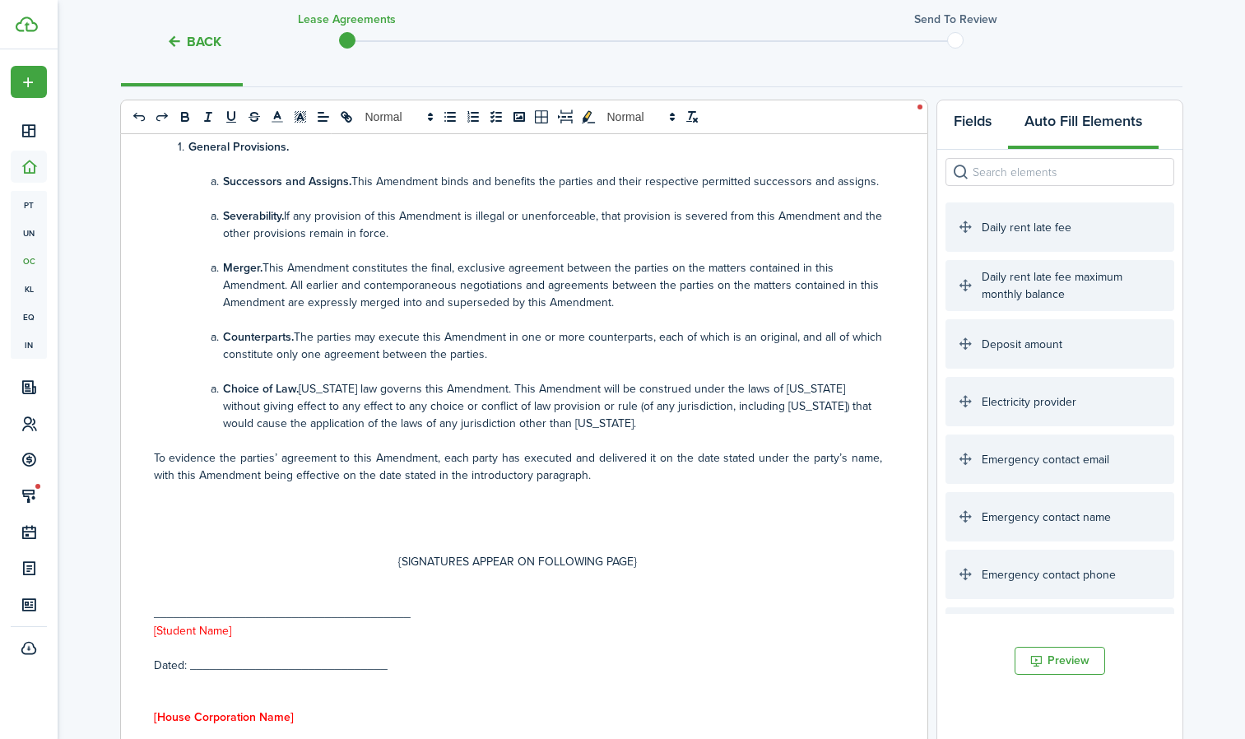
click at [983, 125] on button "Fields" at bounding box center [972, 124] width 71 height 49
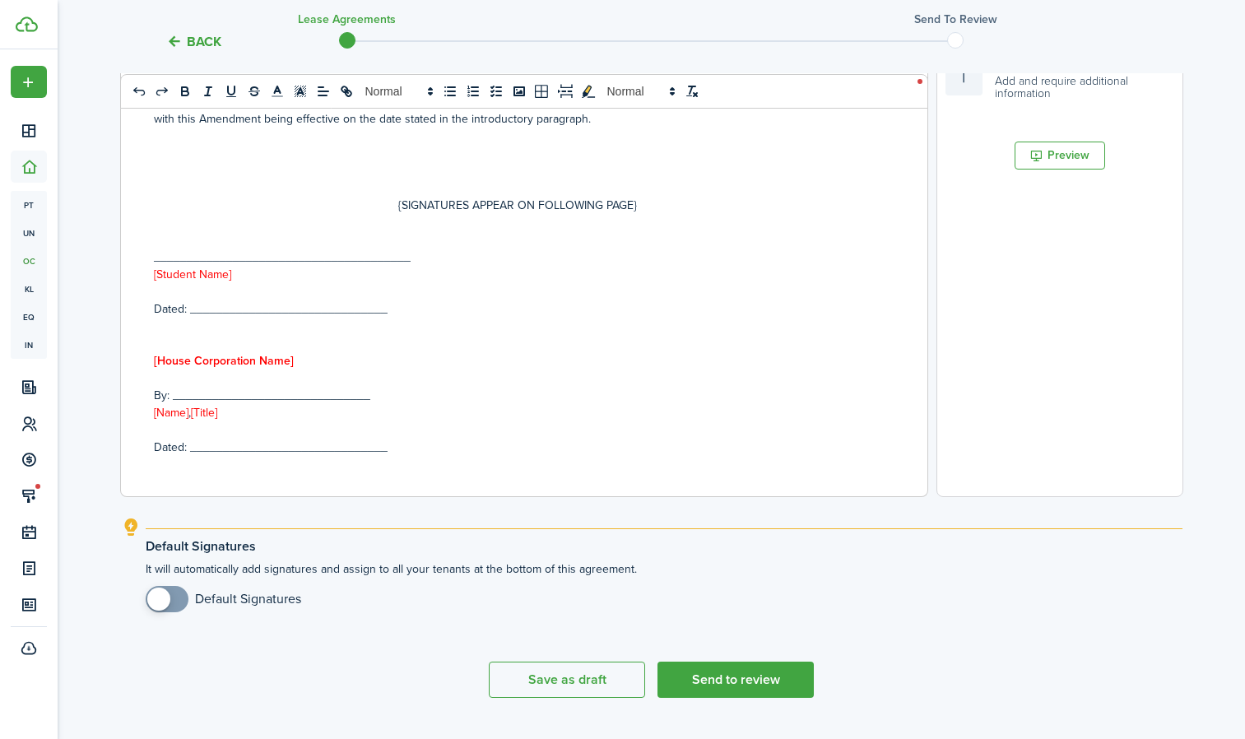
scroll to position [541, 0]
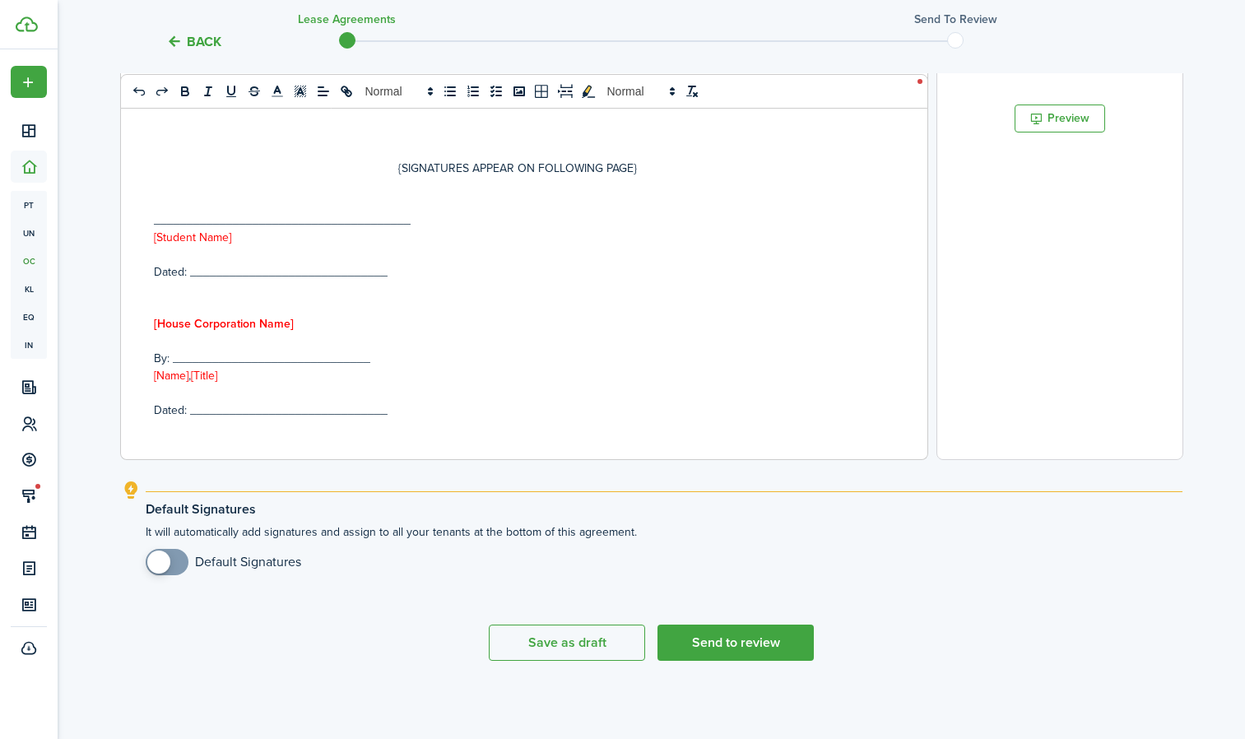
checkbox input "true"
click at [155, 565] on span at bounding box center [158, 561] width 23 height 23
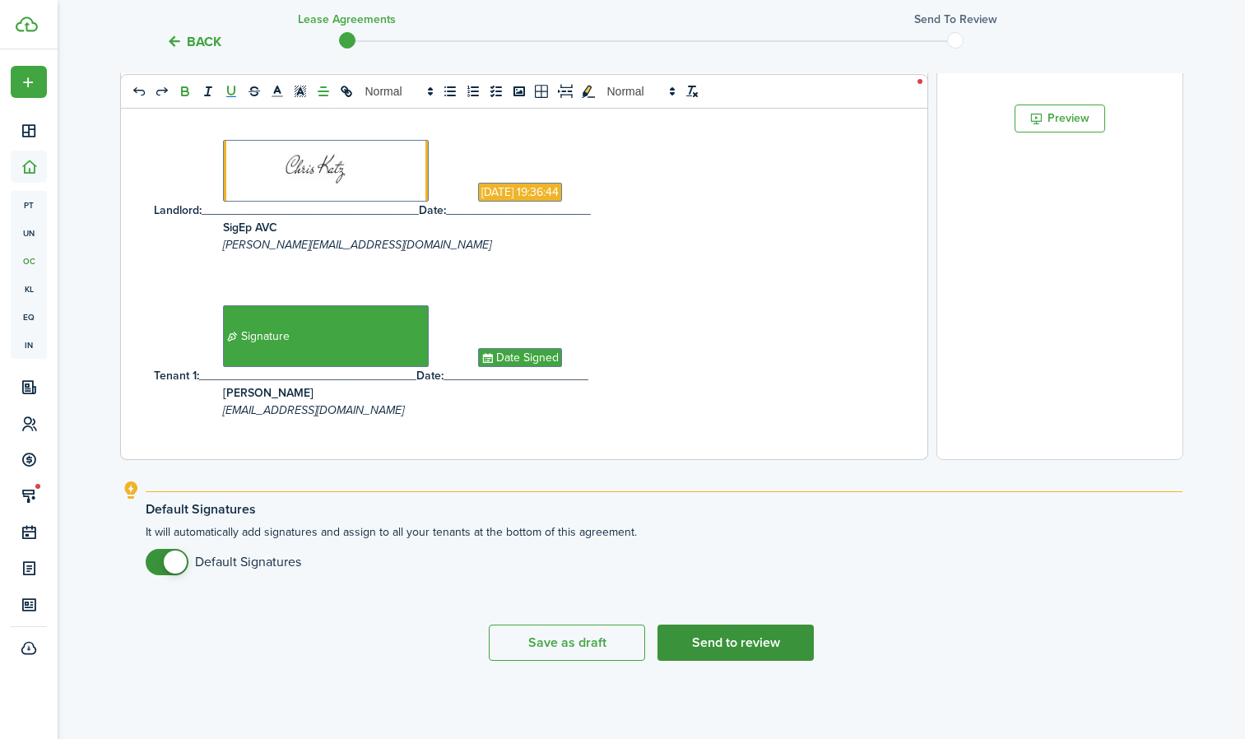
click at [736, 639] on button "Send to review" at bounding box center [735, 642] width 156 height 36
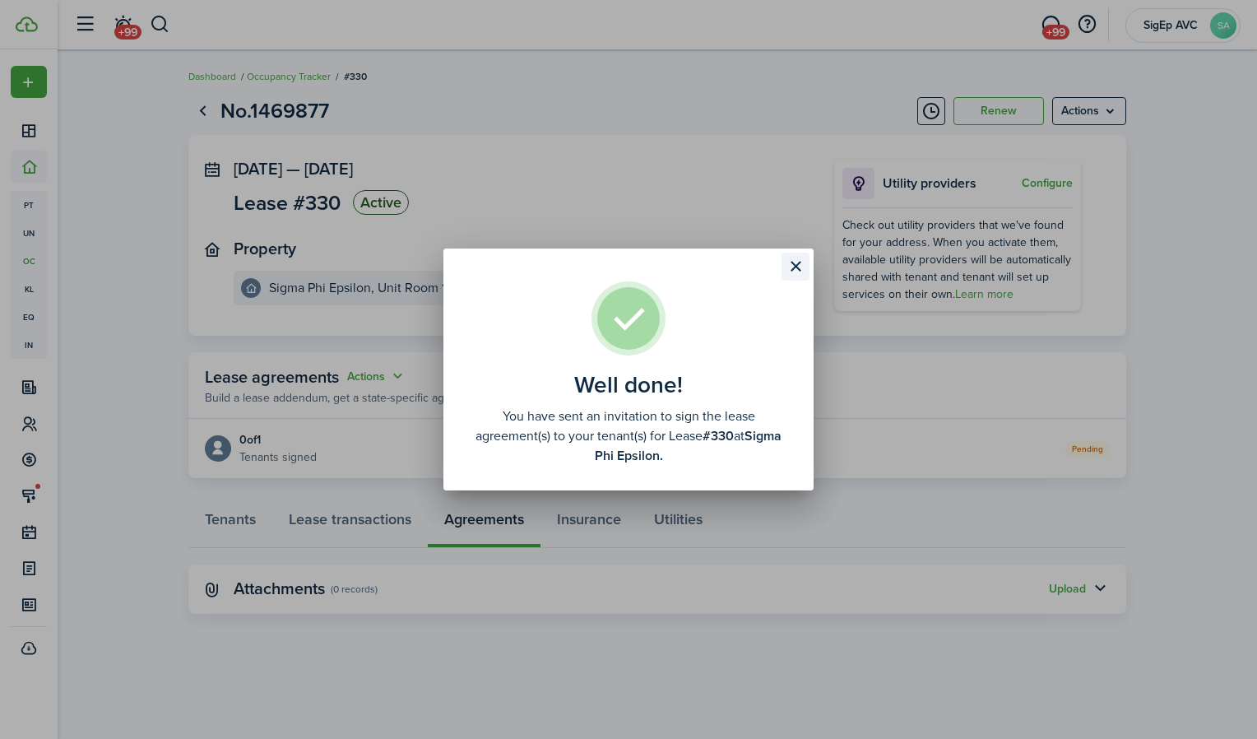
click at [795, 268] on button "Close modal" at bounding box center [796, 267] width 28 height 28
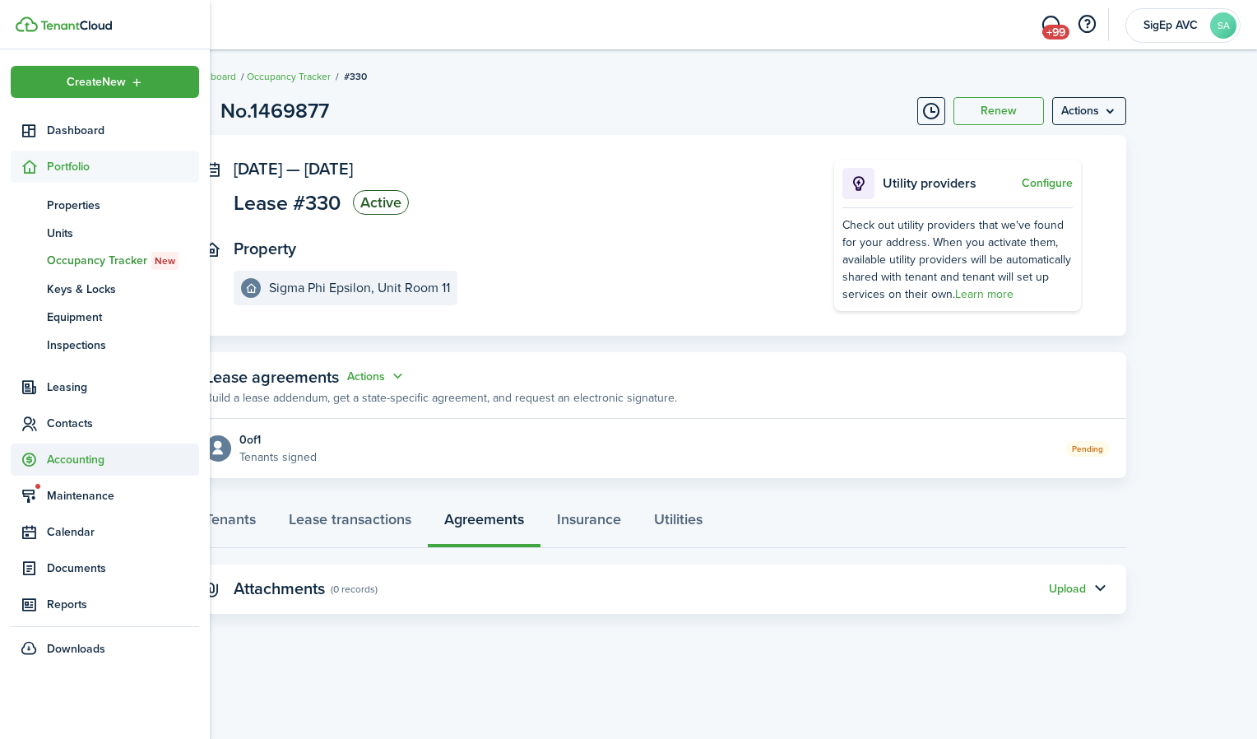
click at [72, 457] on span "Accounting" at bounding box center [123, 459] width 152 height 17
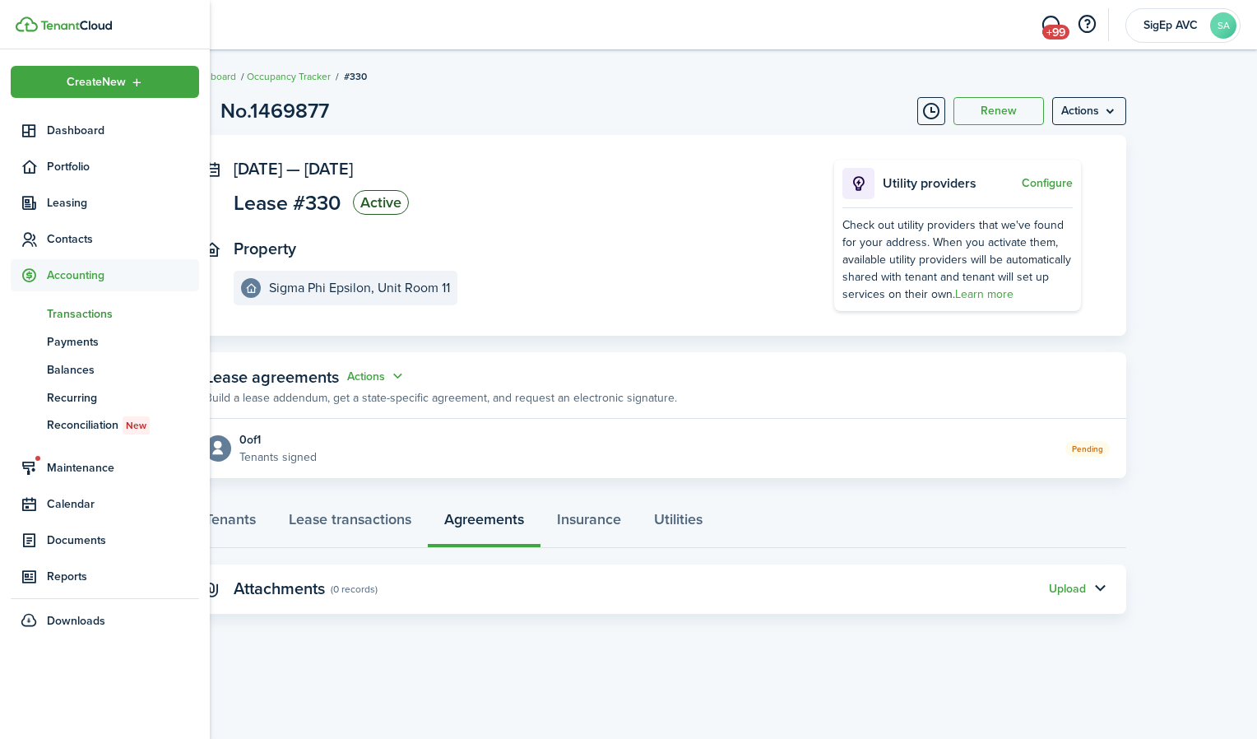
click at [90, 317] on span "Transactions" at bounding box center [123, 313] width 152 height 17
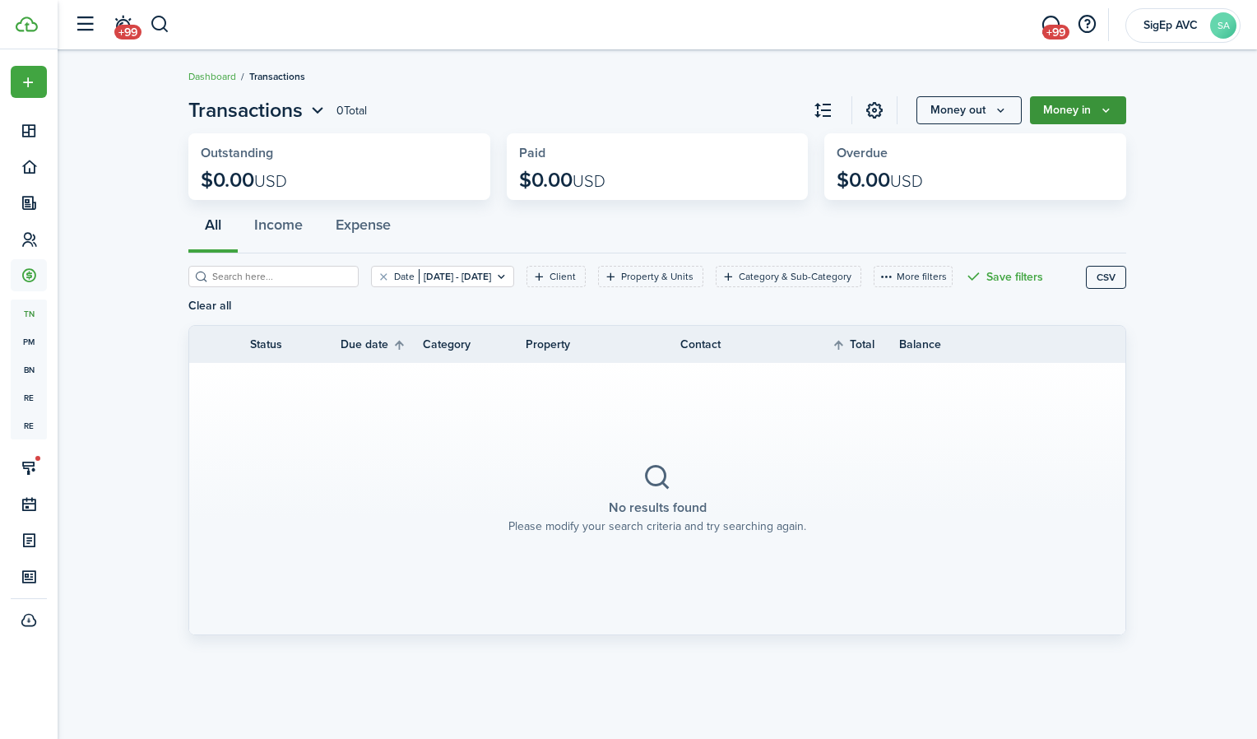
click at [1093, 109] on button "Money in" at bounding box center [1078, 110] width 96 height 28
click at [836, 241] on div "All Income Expense" at bounding box center [657, 228] width 938 height 49
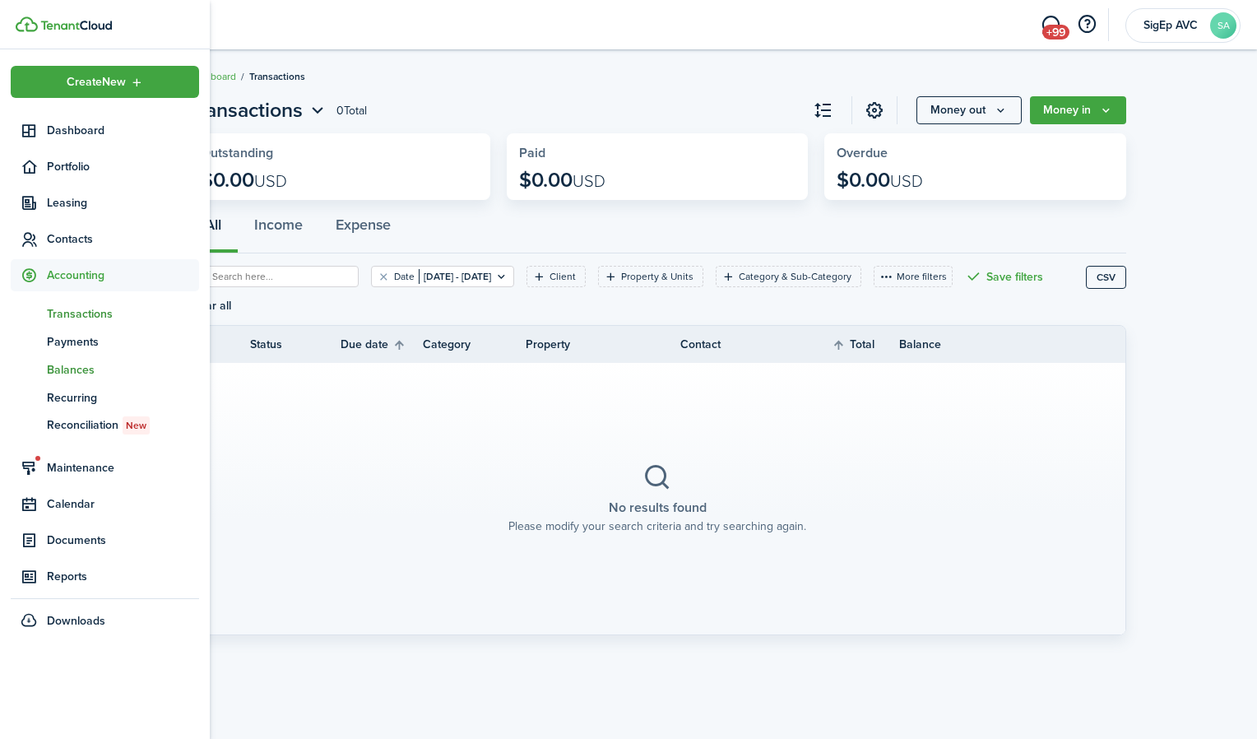
click at [74, 370] on span "Balances" at bounding box center [123, 369] width 152 height 17
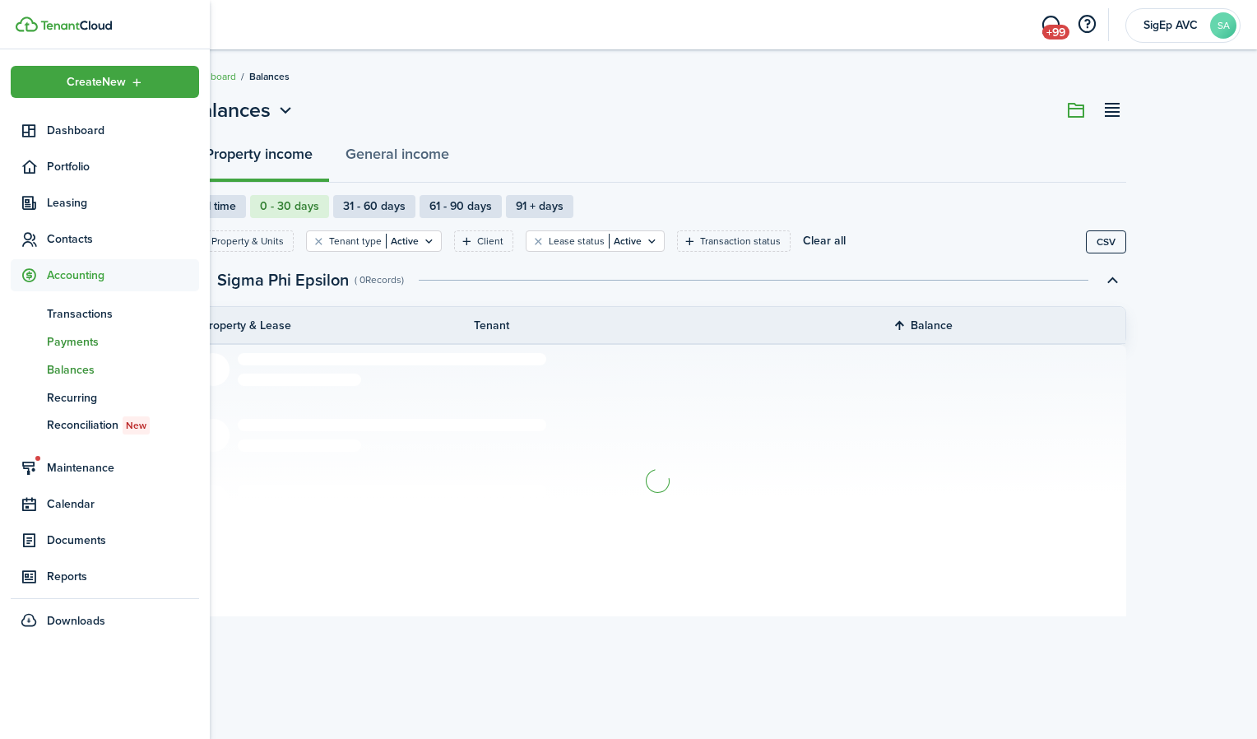
click at [77, 341] on span "Payments" at bounding box center [123, 341] width 152 height 17
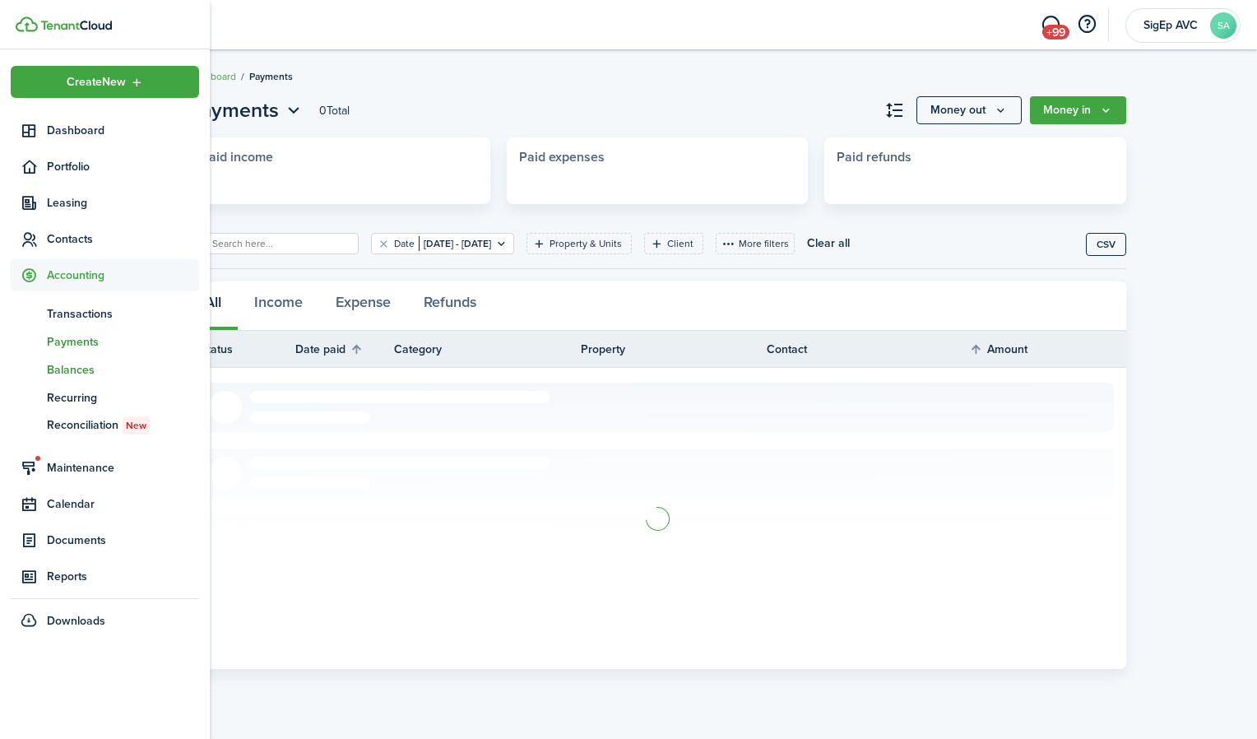
click at [77, 361] on span "Balances" at bounding box center [123, 369] width 152 height 17
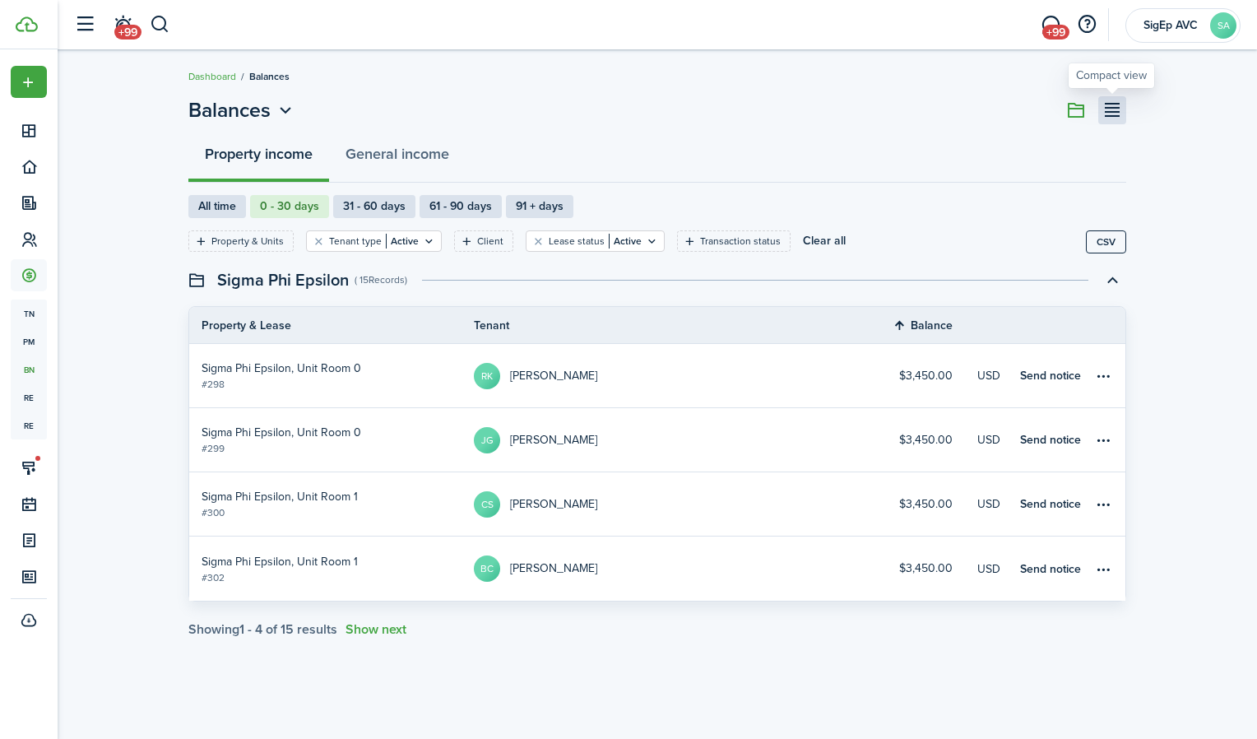
click at [1107, 120] on button "button" at bounding box center [1112, 110] width 28 height 28
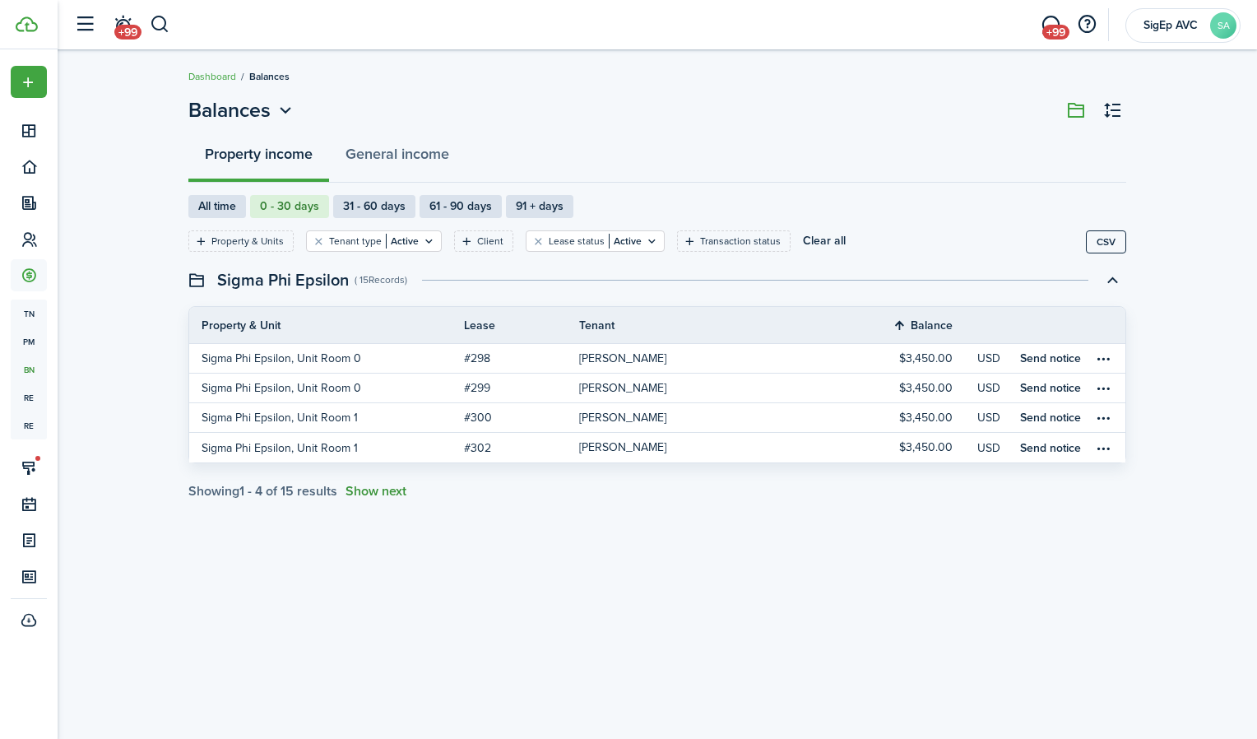
click at [376, 494] on button "Show next" at bounding box center [376, 491] width 61 height 15
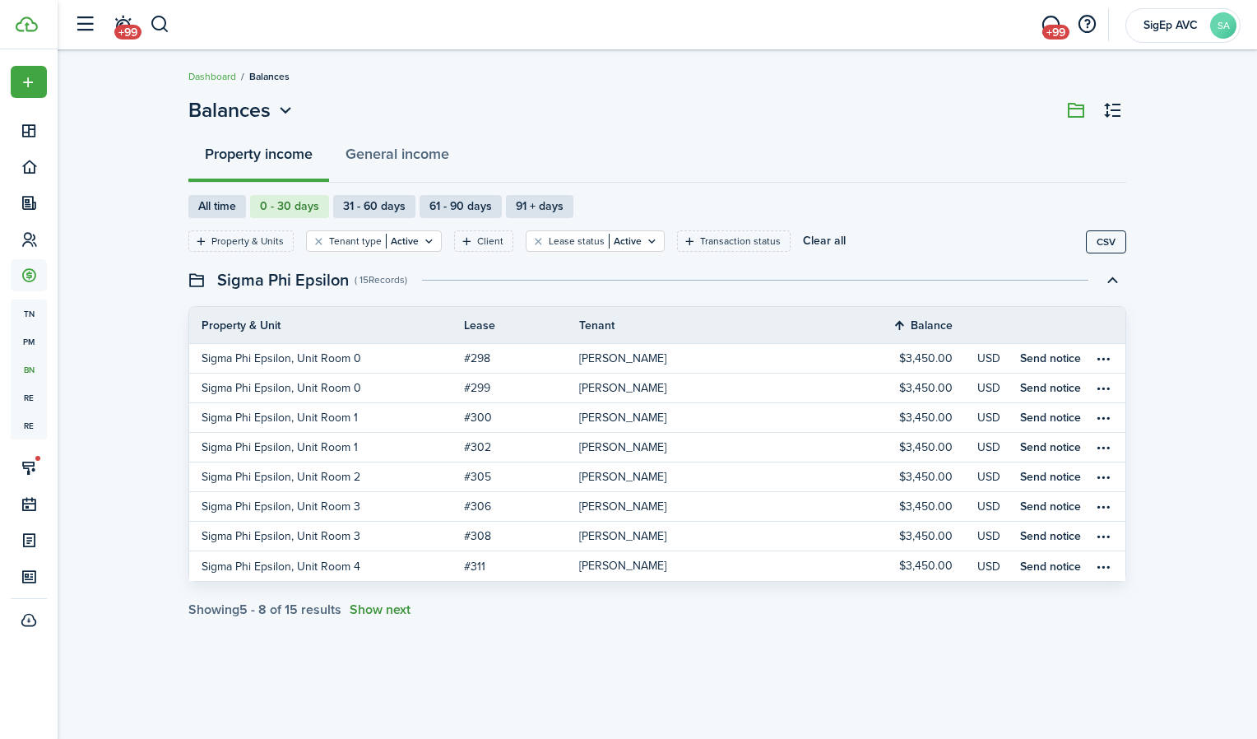
click at [397, 611] on button "Show next" at bounding box center [380, 609] width 61 height 15
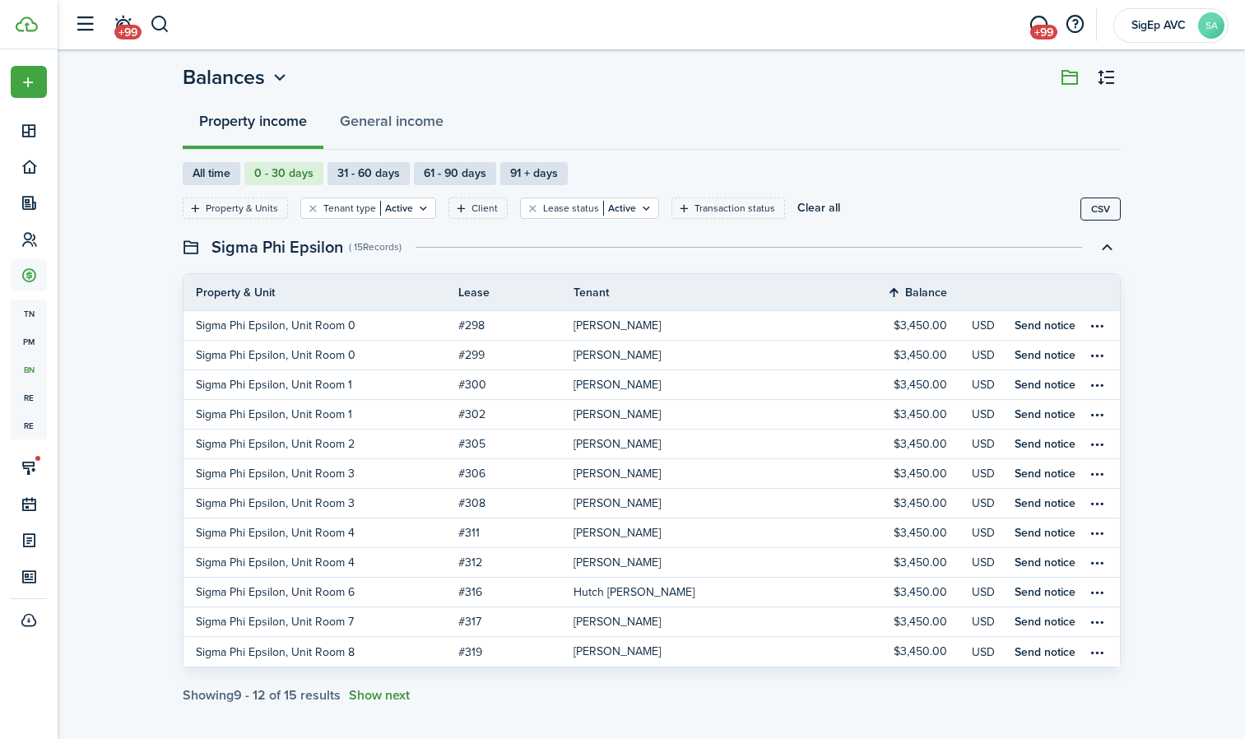
scroll to position [42, 0]
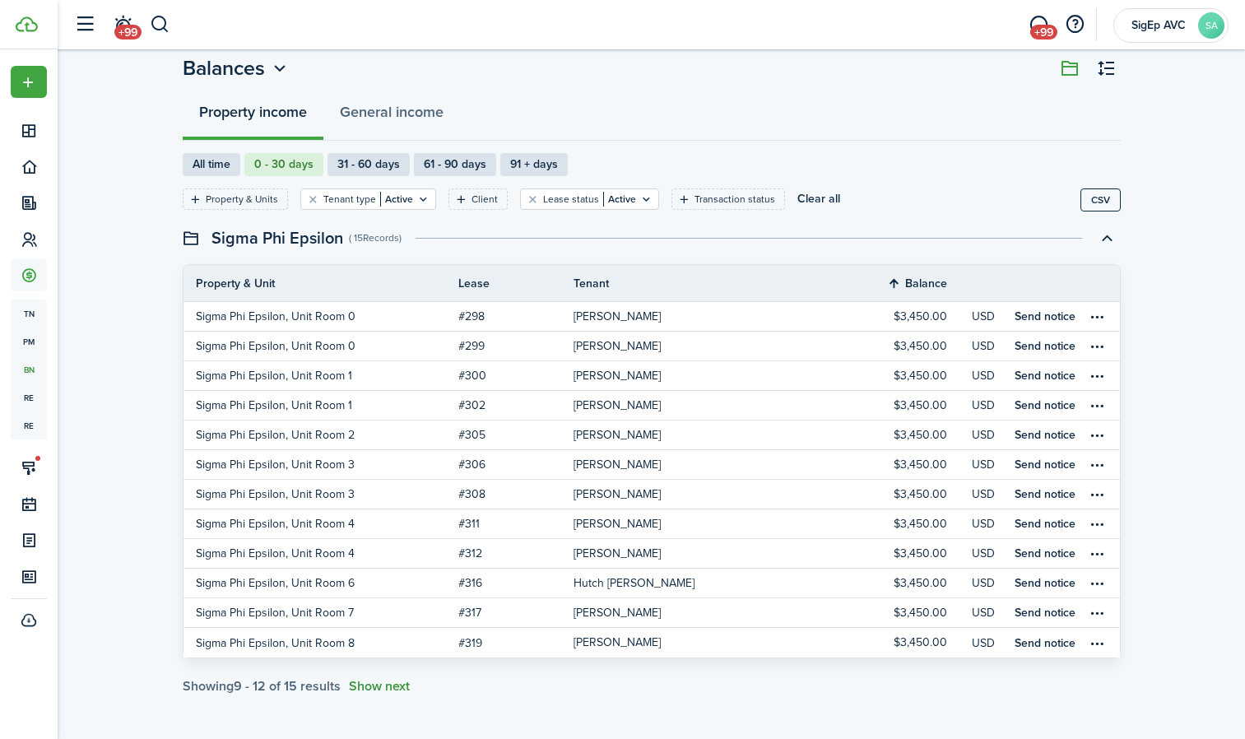
click at [388, 684] on button "Show next" at bounding box center [379, 686] width 61 height 15
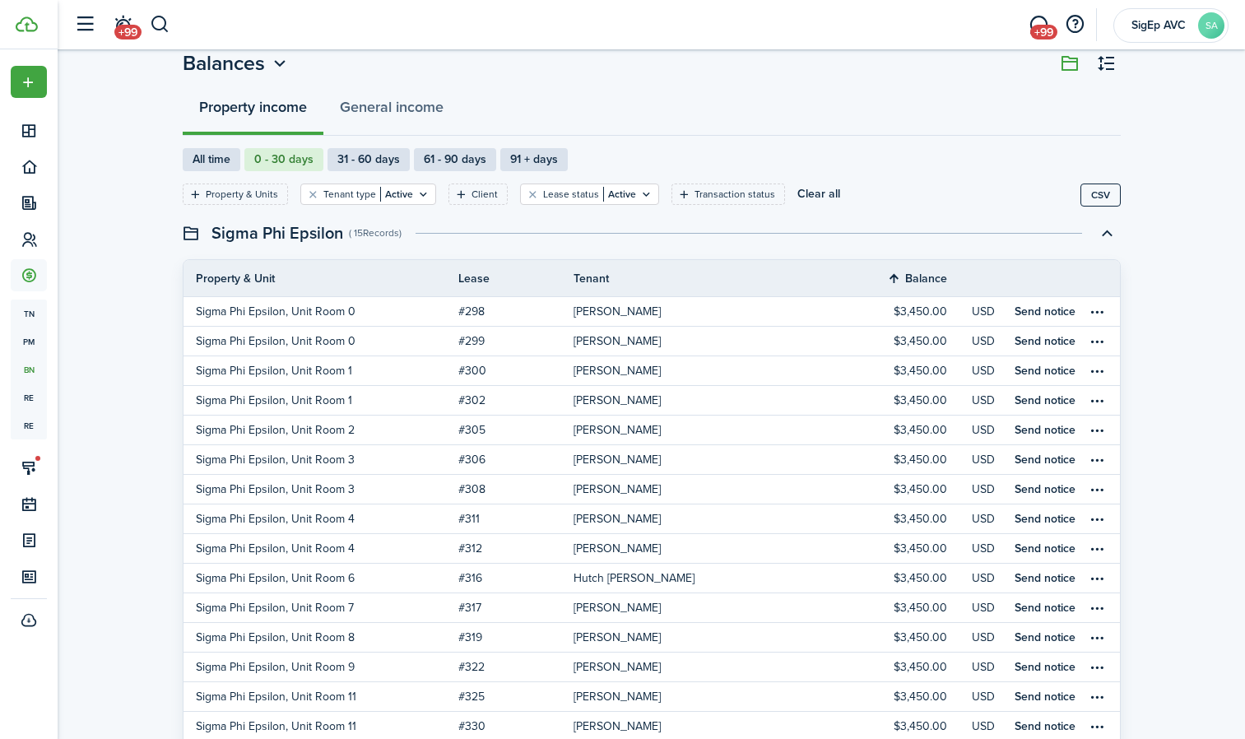
scroll to position [0, 0]
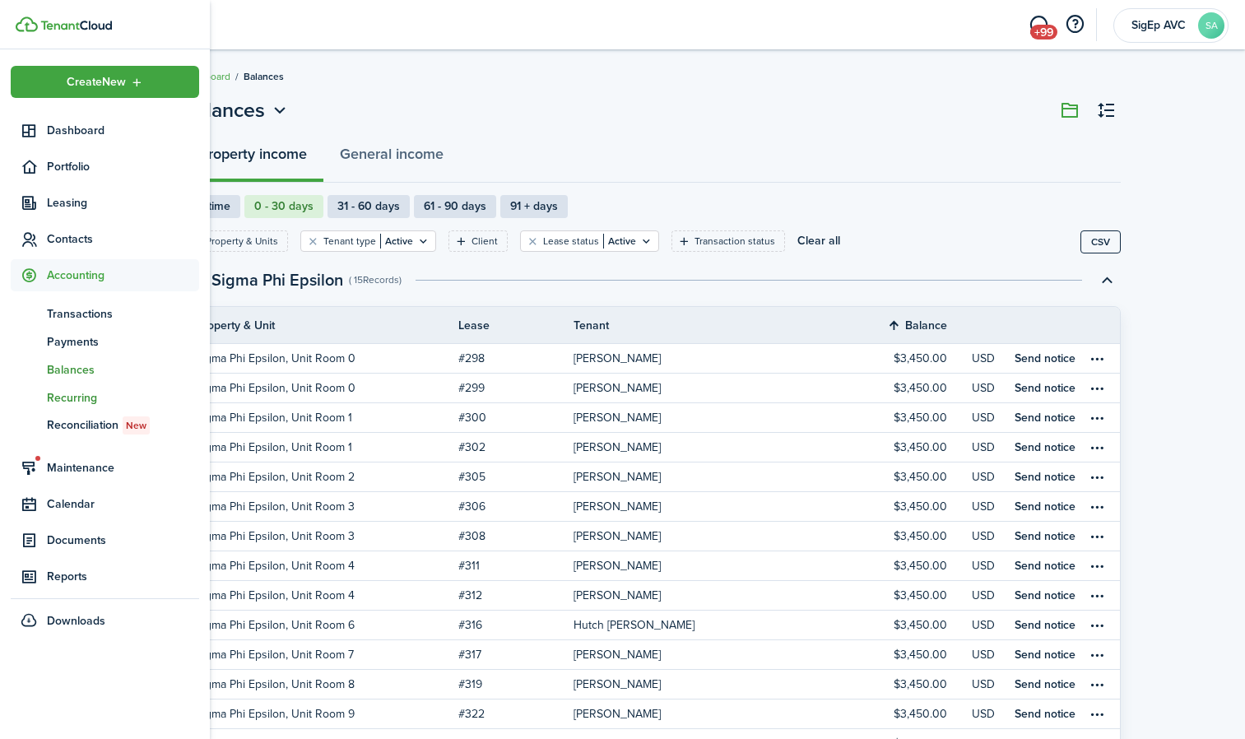
click at [71, 404] on span "Recurring" at bounding box center [123, 397] width 152 height 17
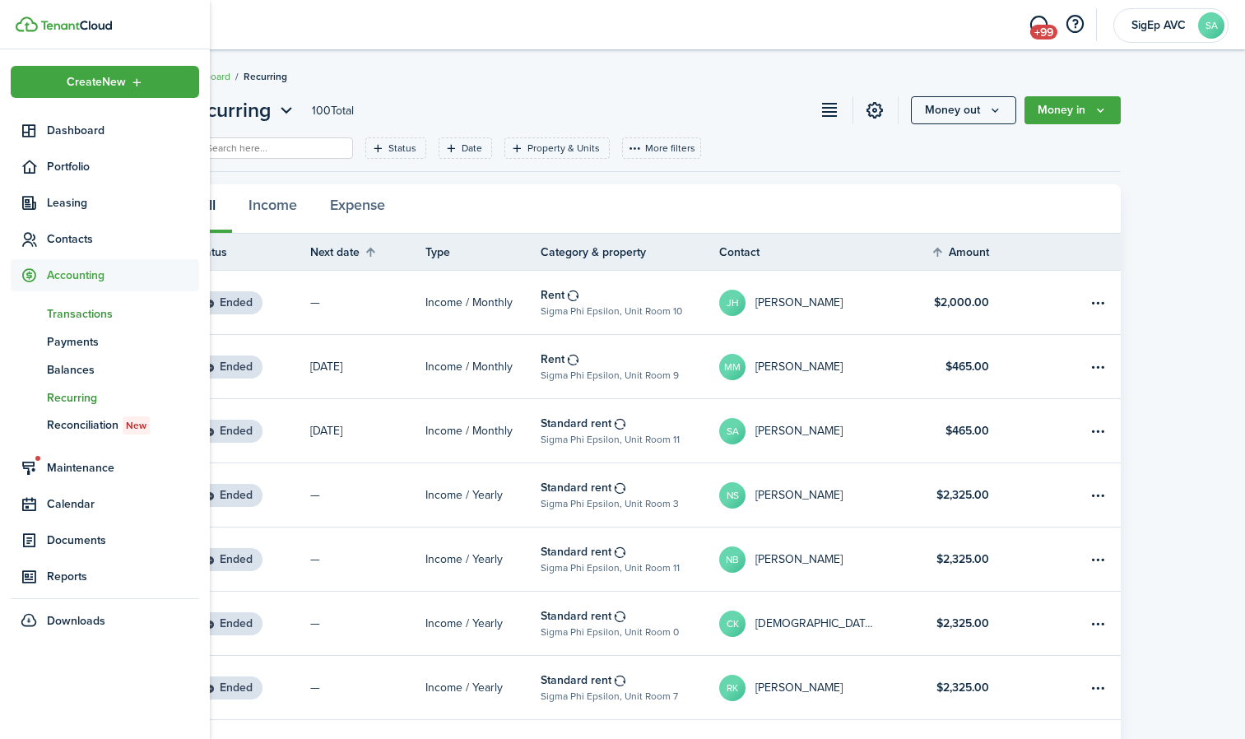
click at [78, 313] on span "Transactions" at bounding box center [123, 313] width 152 height 17
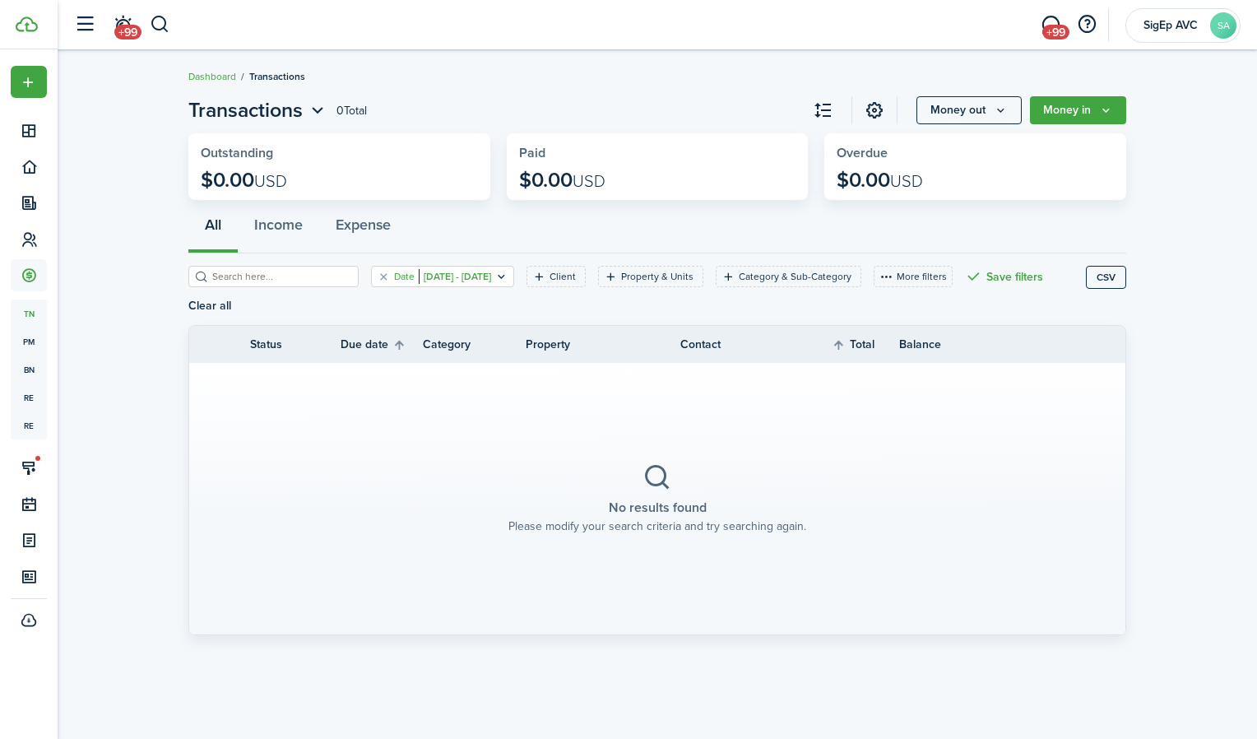
click at [491, 279] on filter-tag-value "[DATE] - [DATE]" at bounding box center [455, 276] width 72 height 15
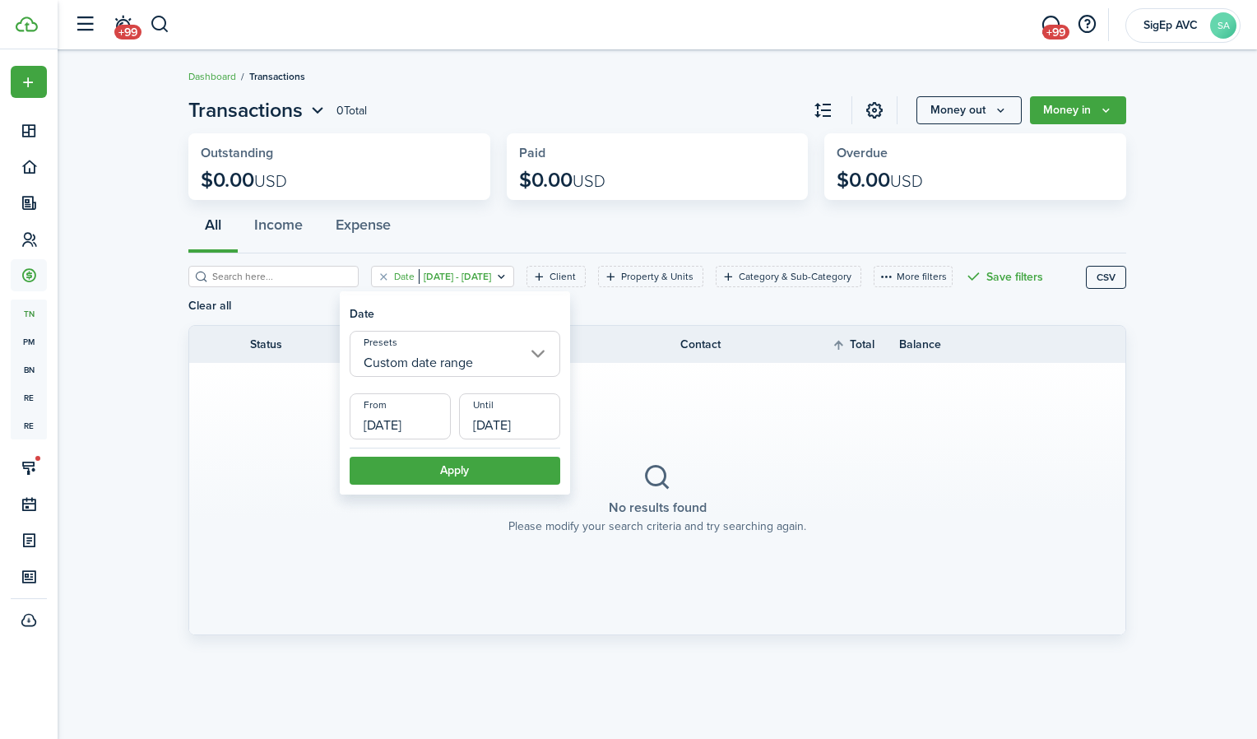
click at [490, 362] on input "Custom date range" at bounding box center [455, 354] width 211 height 46
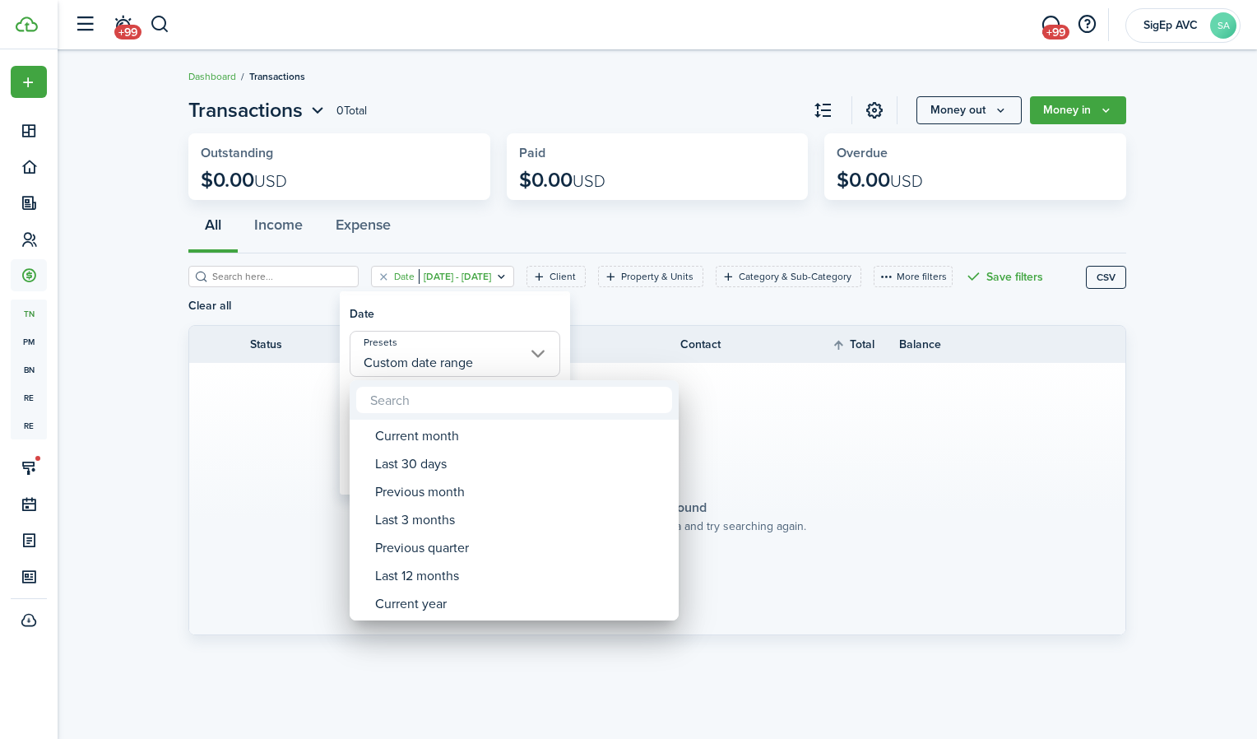
click at [490, 362] on div at bounding box center [628, 369] width 1520 height 1002
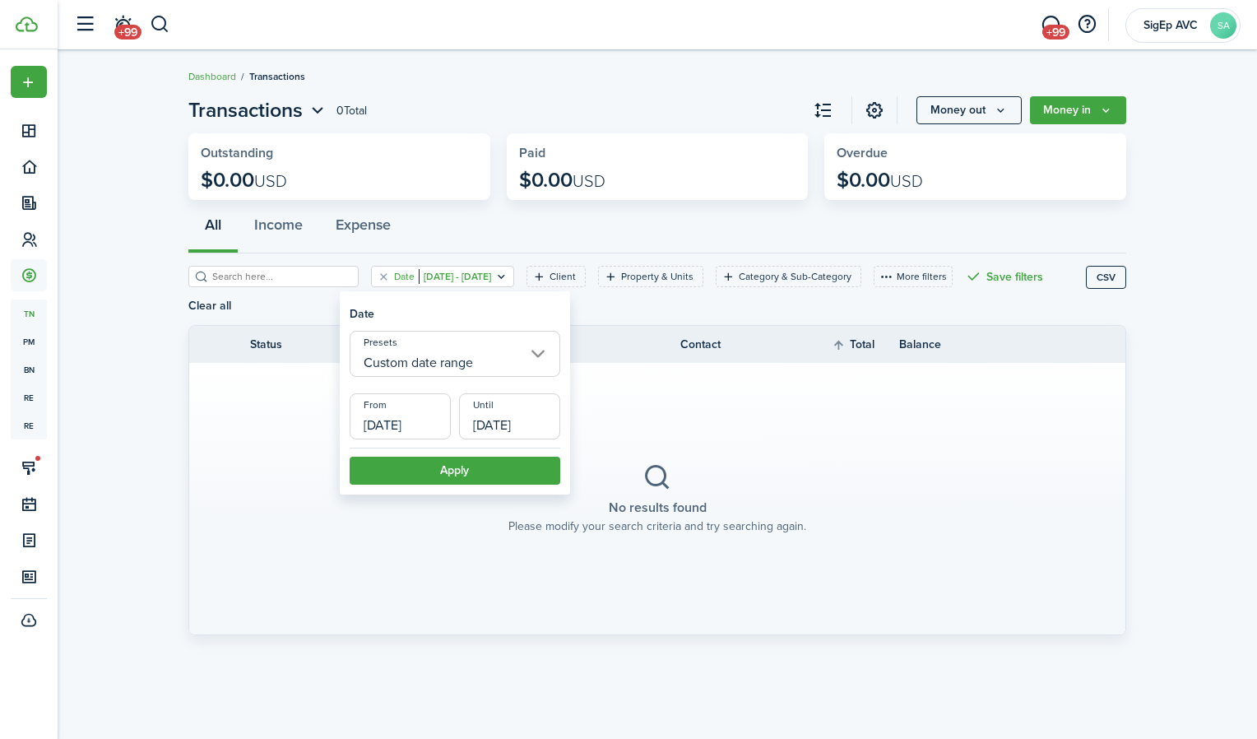
click at [422, 424] on input "[DATE]" at bounding box center [400, 416] width 101 height 46
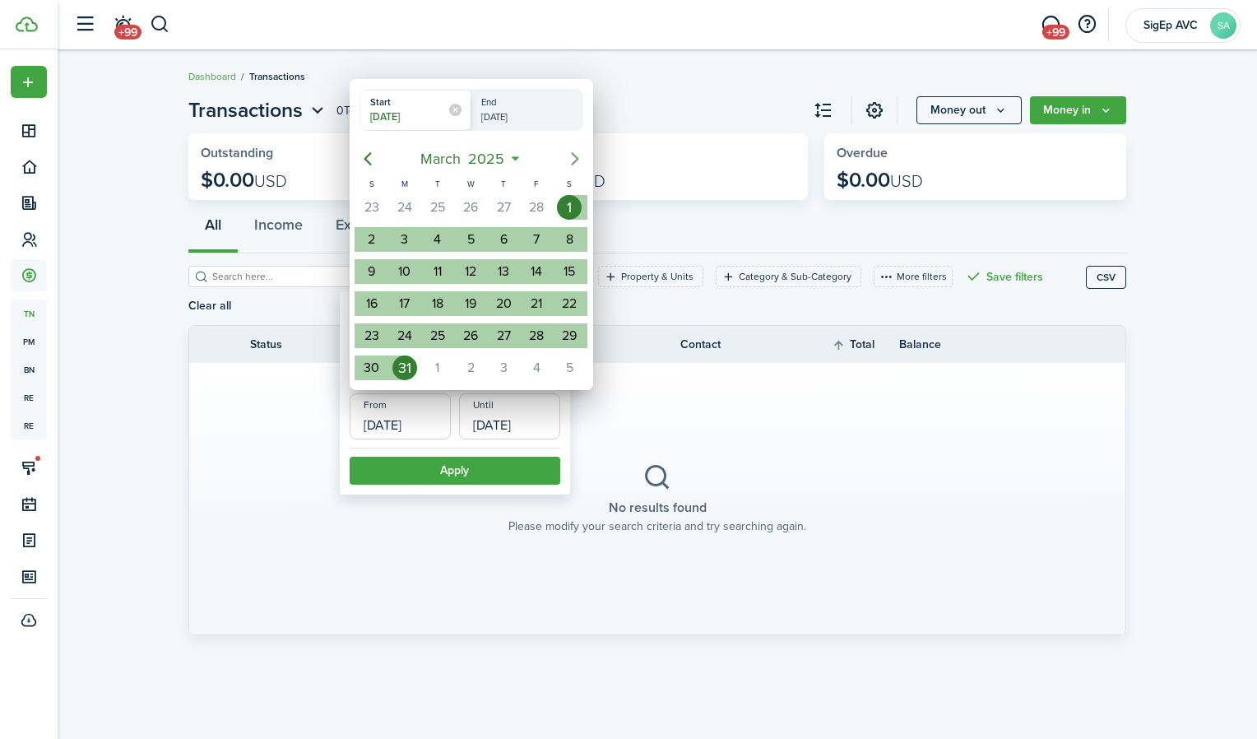
click at [575, 146] on mbsc-button "Next page" at bounding box center [575, 158] width 33 height 33
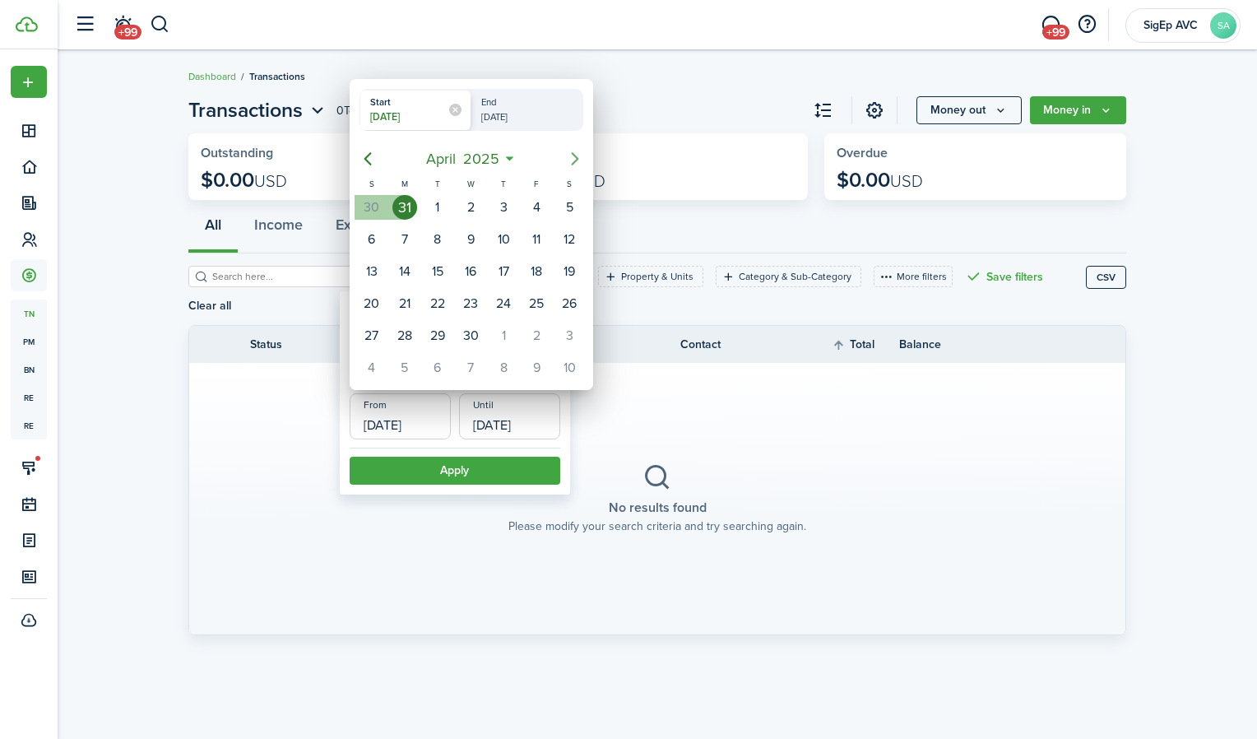
click at [575, 146] on mbsc-button "Next page" at bounding box center [575, 158] width 33 height 33
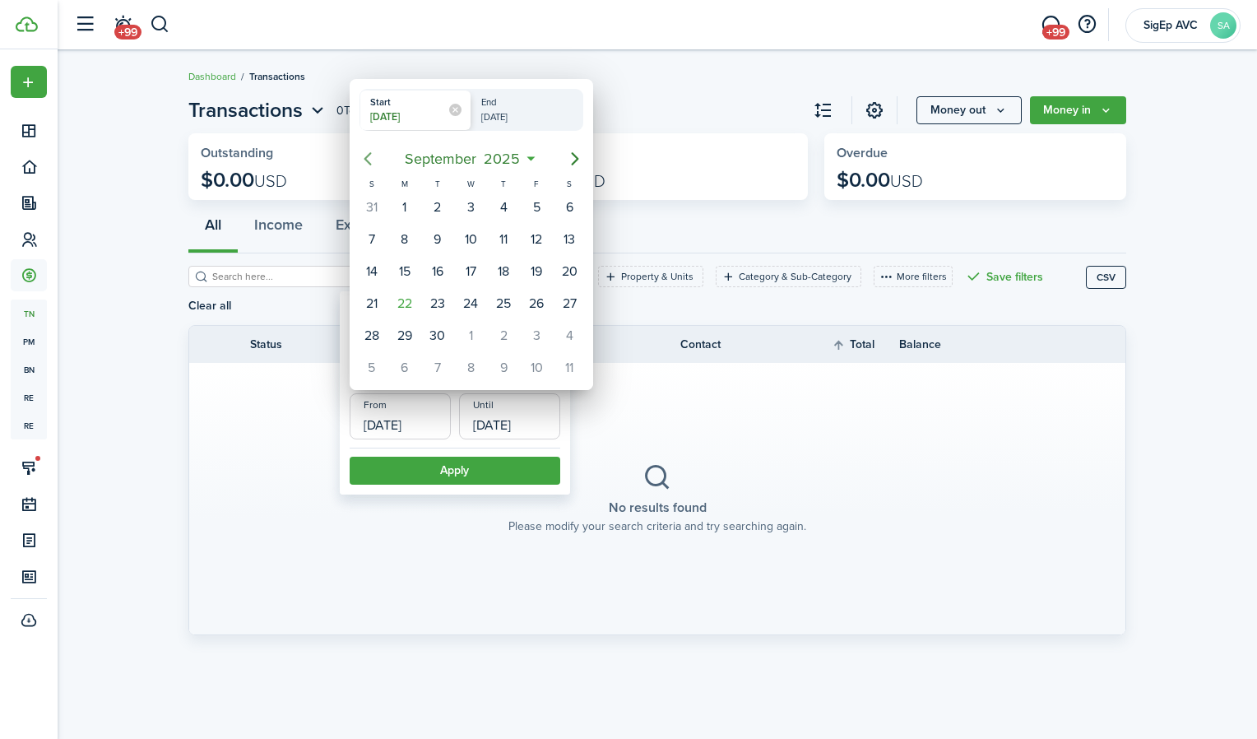
click at [374, 152] on icon "Previous page" at bounding box center [368, 159] width 20 height 20
click at [538, 202] on div "1" at bounding box center [536, 207] width 25 height 25
type input "[DATE]"
radio input "false"
radio input "true"
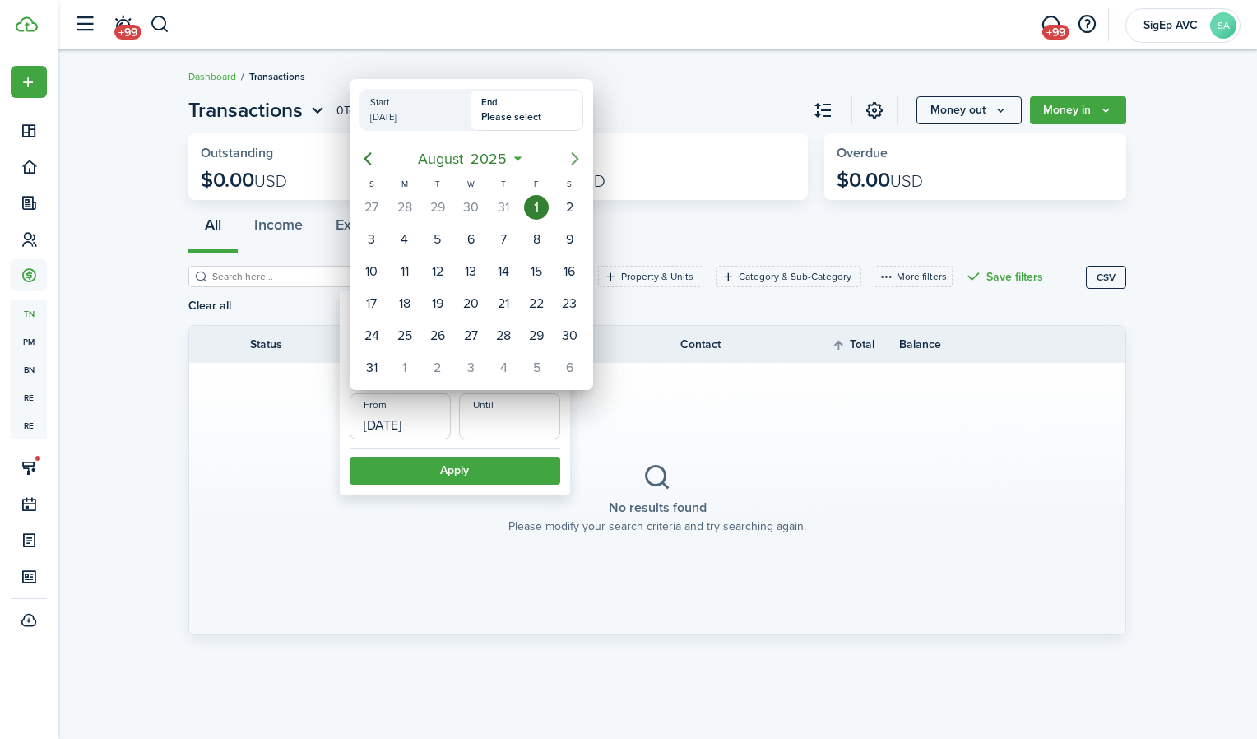
click at [580, 167] on icon "Next page" at bounding box center [575, 159] width 20 height 20
click at [445, 328] on div "30" at bounding box center [437, 335] width 25 height 25
type input "[DATE]"
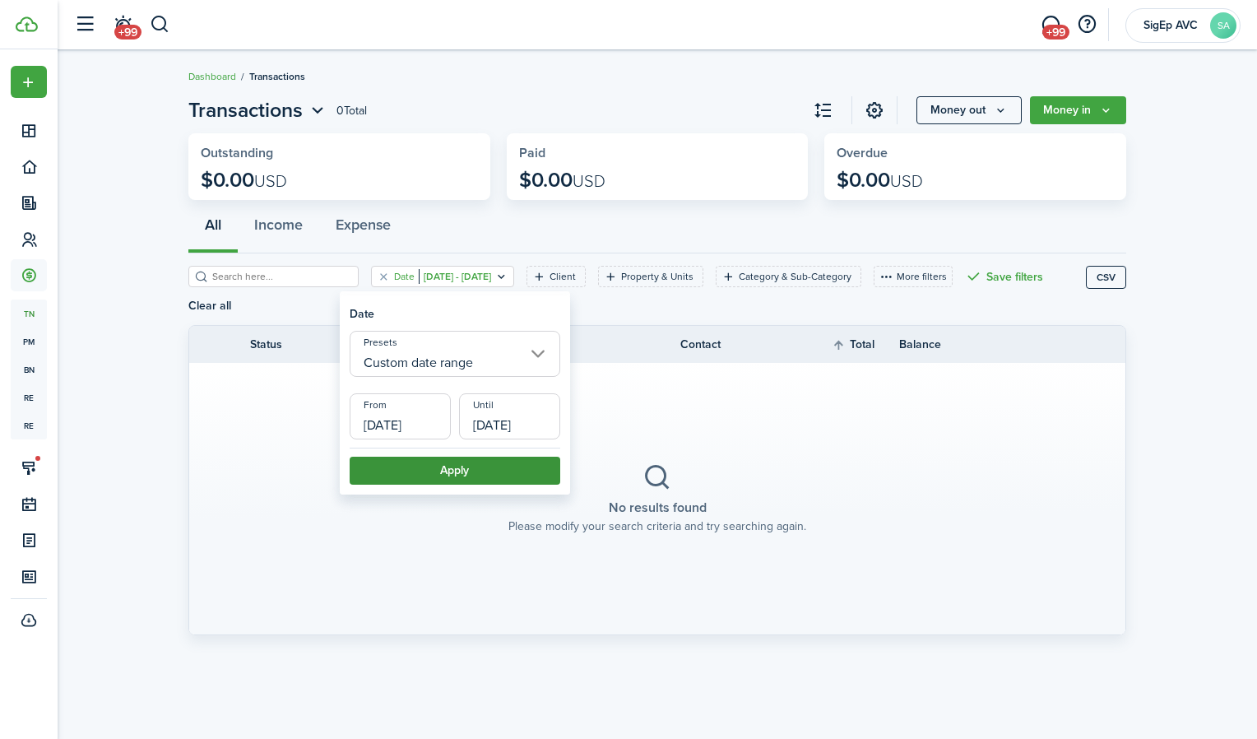
click at [454, 467] on button "Apply" at bounding box center [455, 471] width 211 height 28
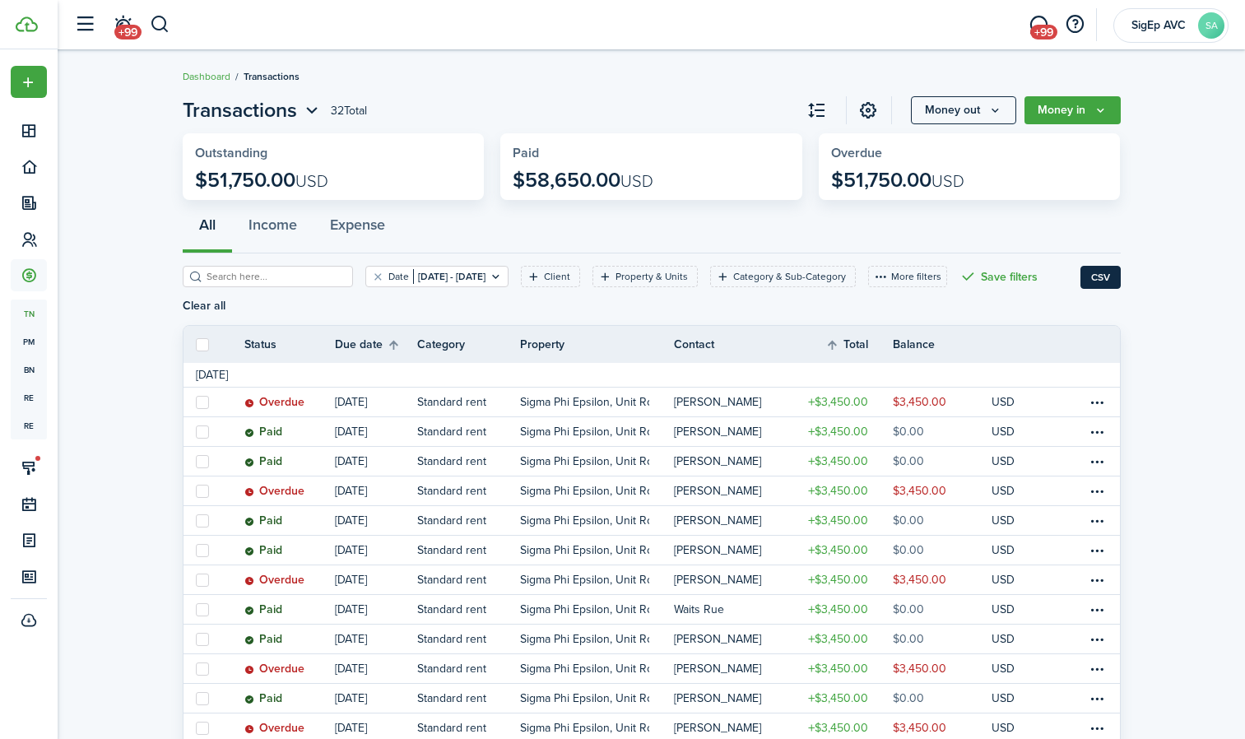
click at [1111, 284] on button "CSV" at bounding box center [1100, 277] width 40 height 23
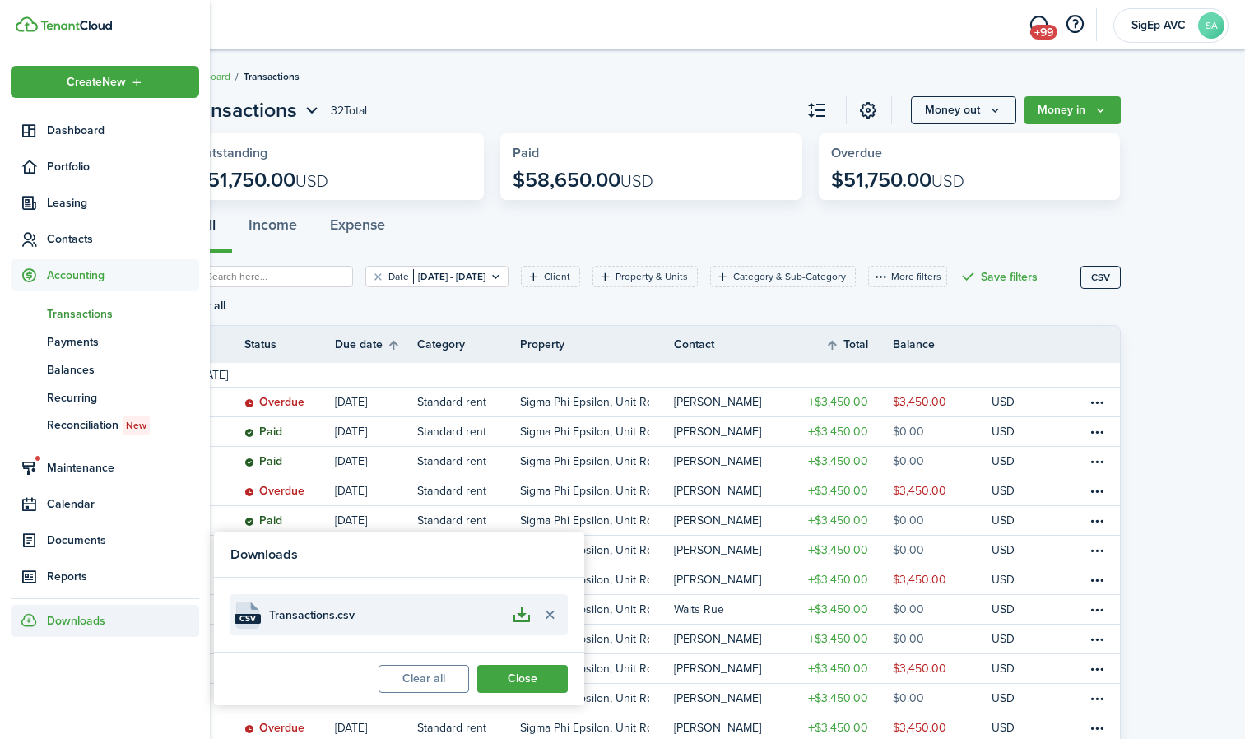
click at [518, 619] on button "button" at bounding box center [522, 615] width 28 height 28
